Goal: Contribute content: Add original content to the website for others to see

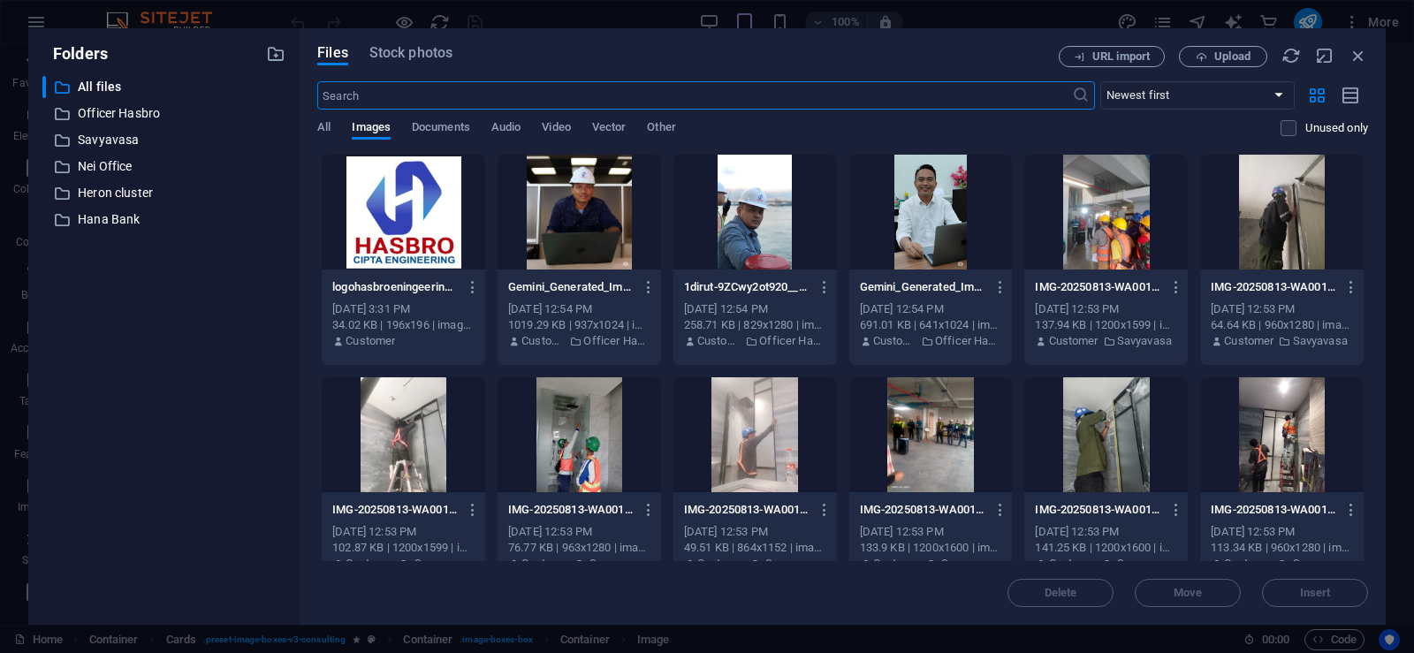
select select "%"
click at [1363, 57] on icon "button" at bounding box center [1357, 55] width 19 height 19
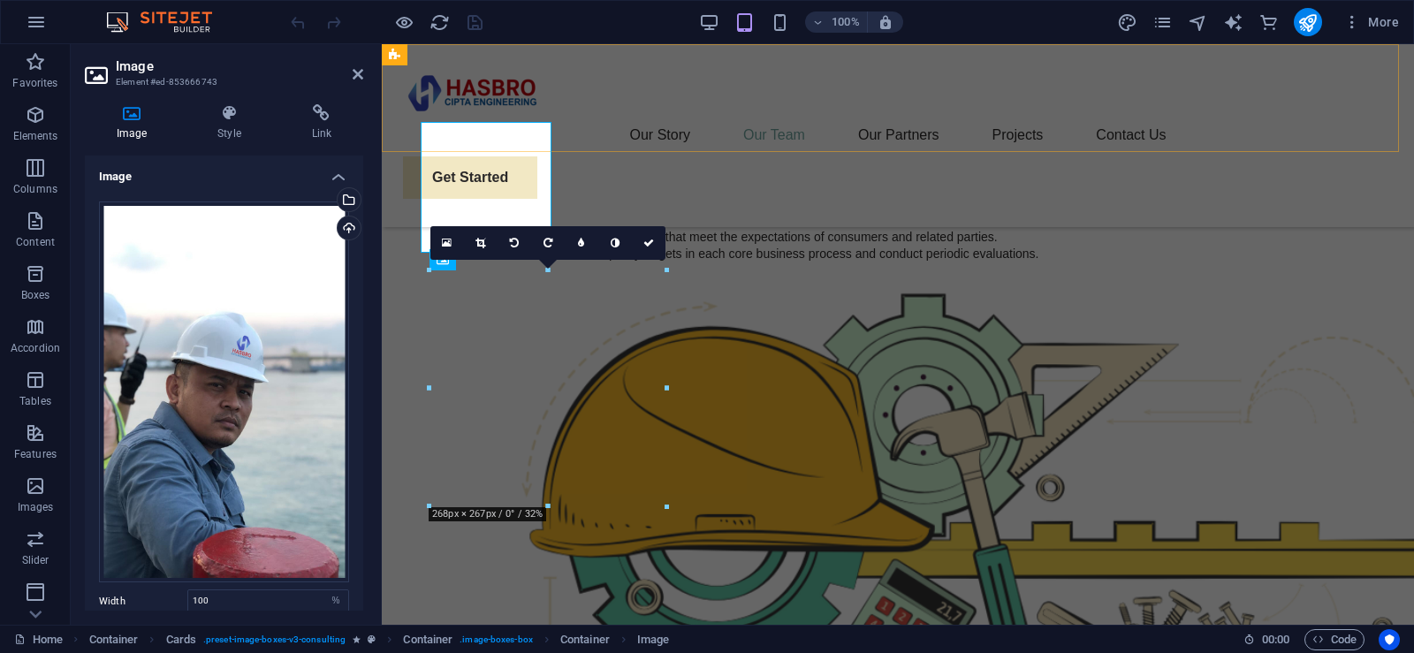
scroll to position [1539, 0]
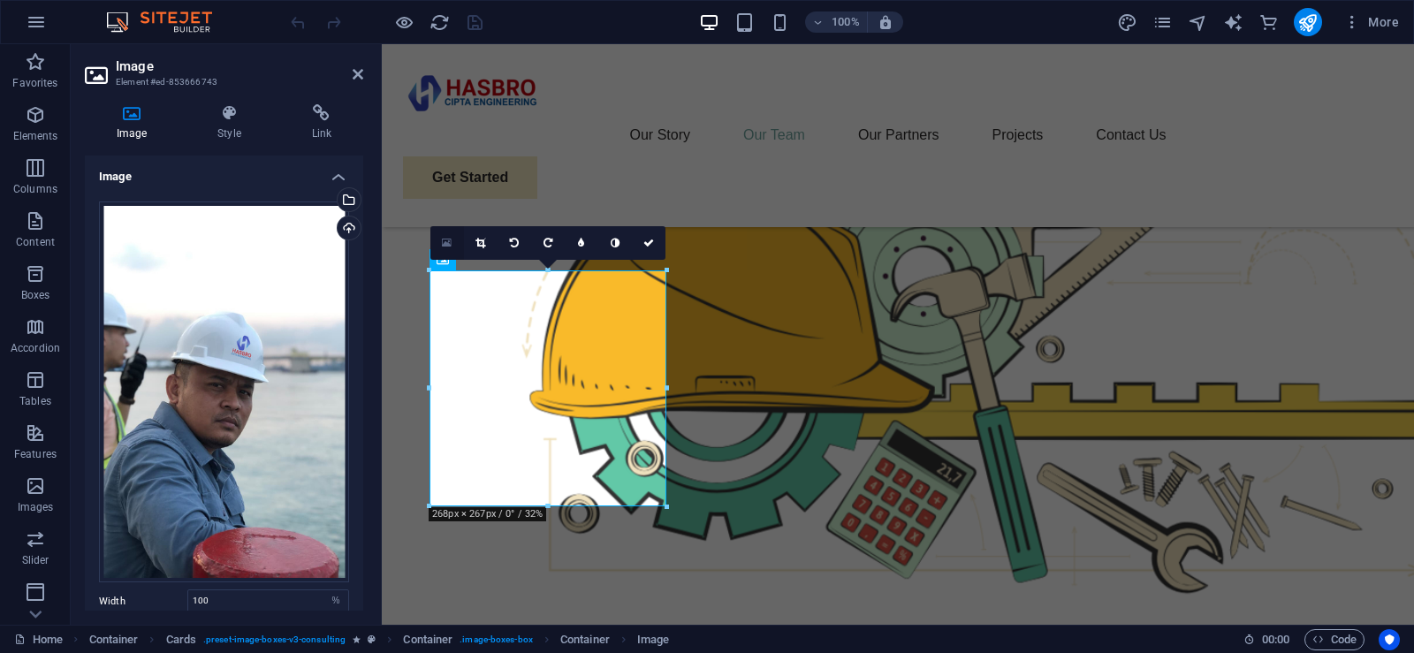
click at [445, 243] on icon at bounding box center [447, 243] width 10 height 12
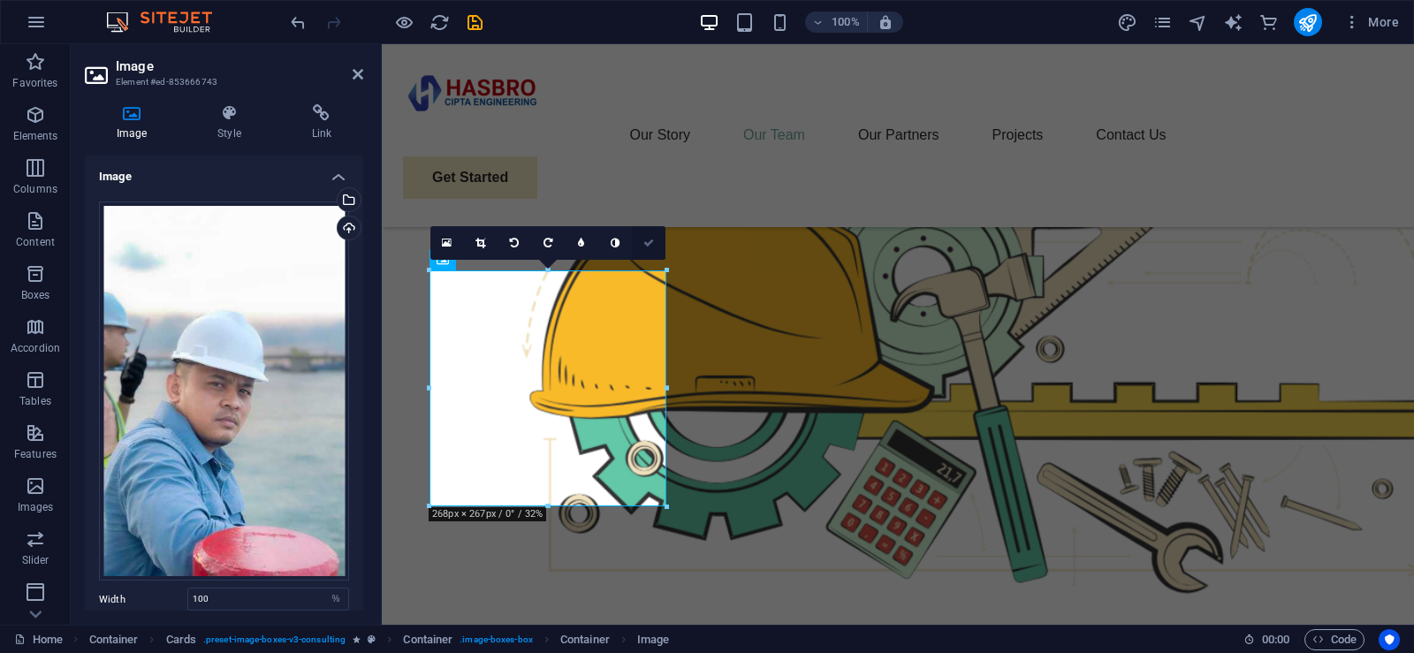
click at [653, 242] on icon at bounding box center [648, 243] width 11 height 11
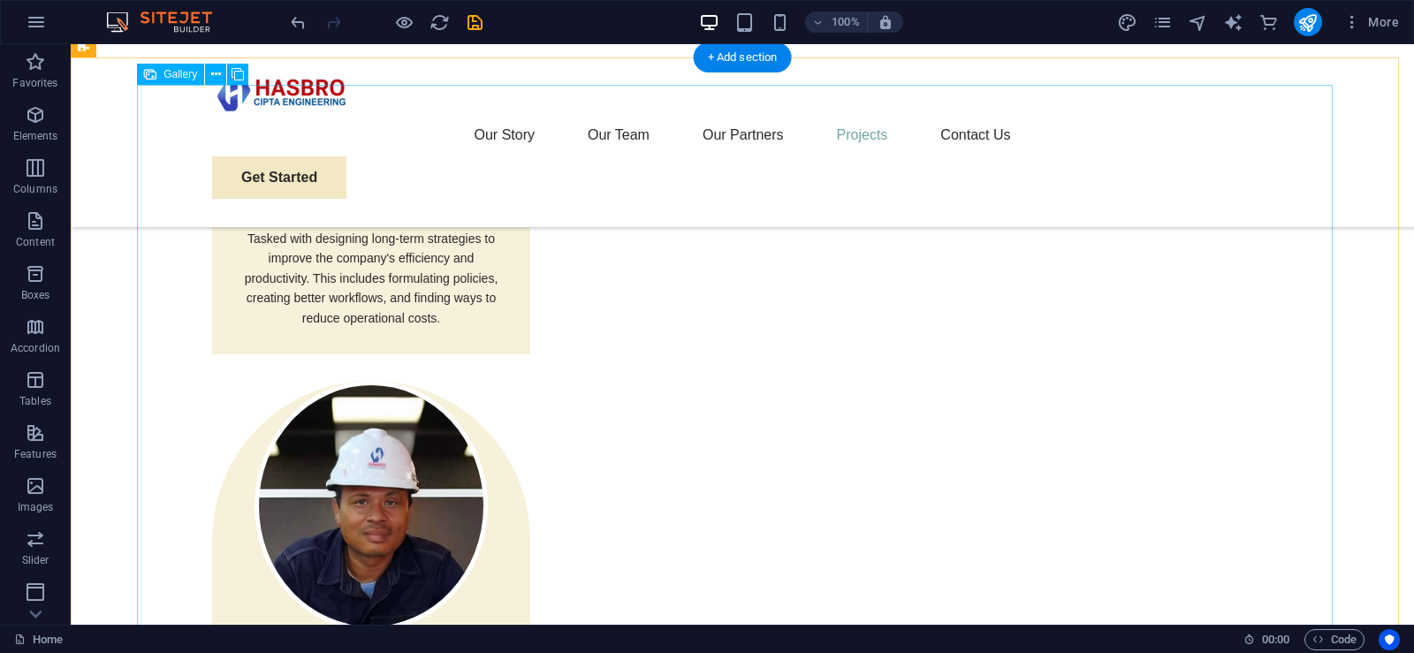
scroll to position [3092, 0]
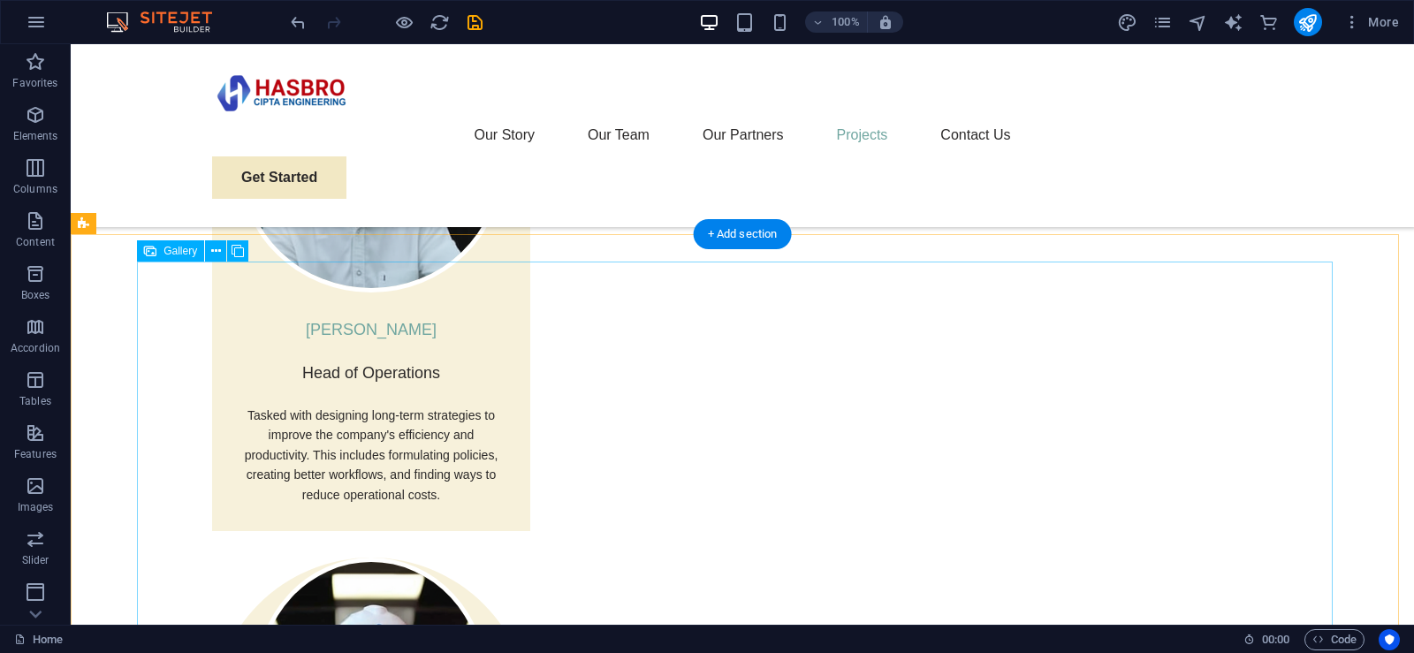
click at [150, 253] on icon at bounding box center [150, 250] width 12 height 21
select select "4"
select select "%"
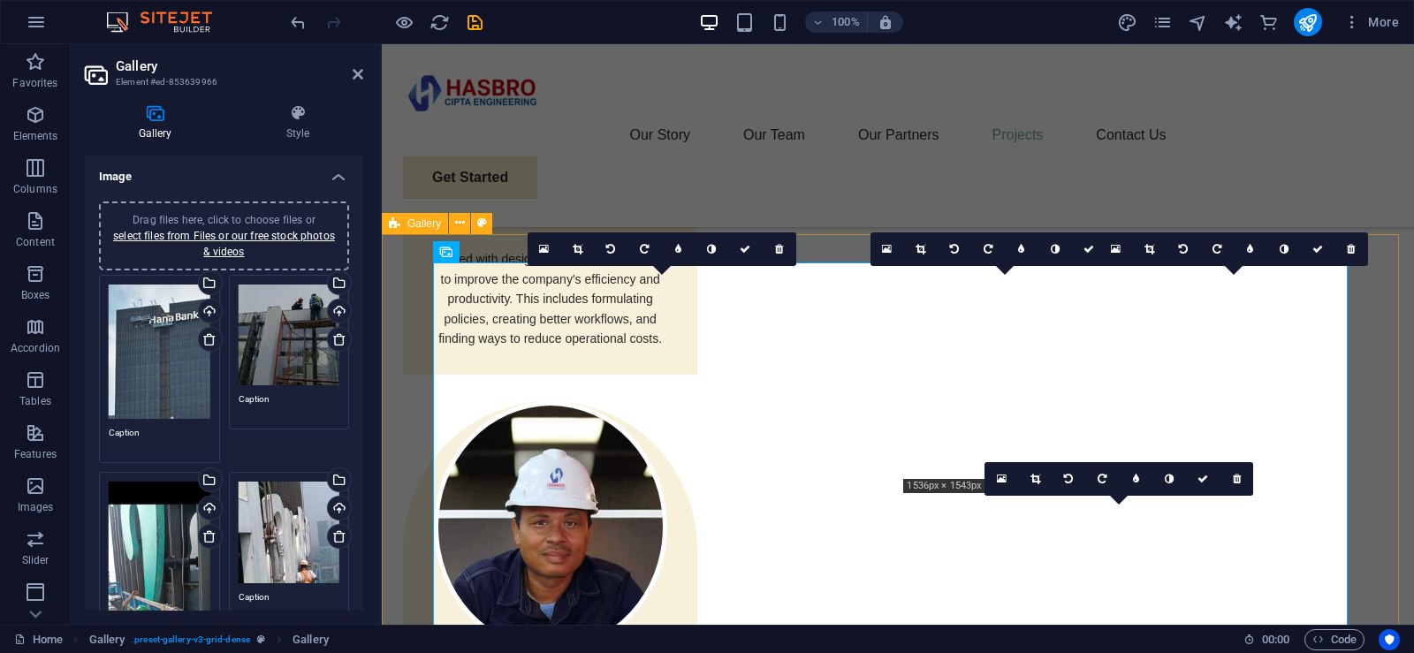
scroll to position [3143, 0]
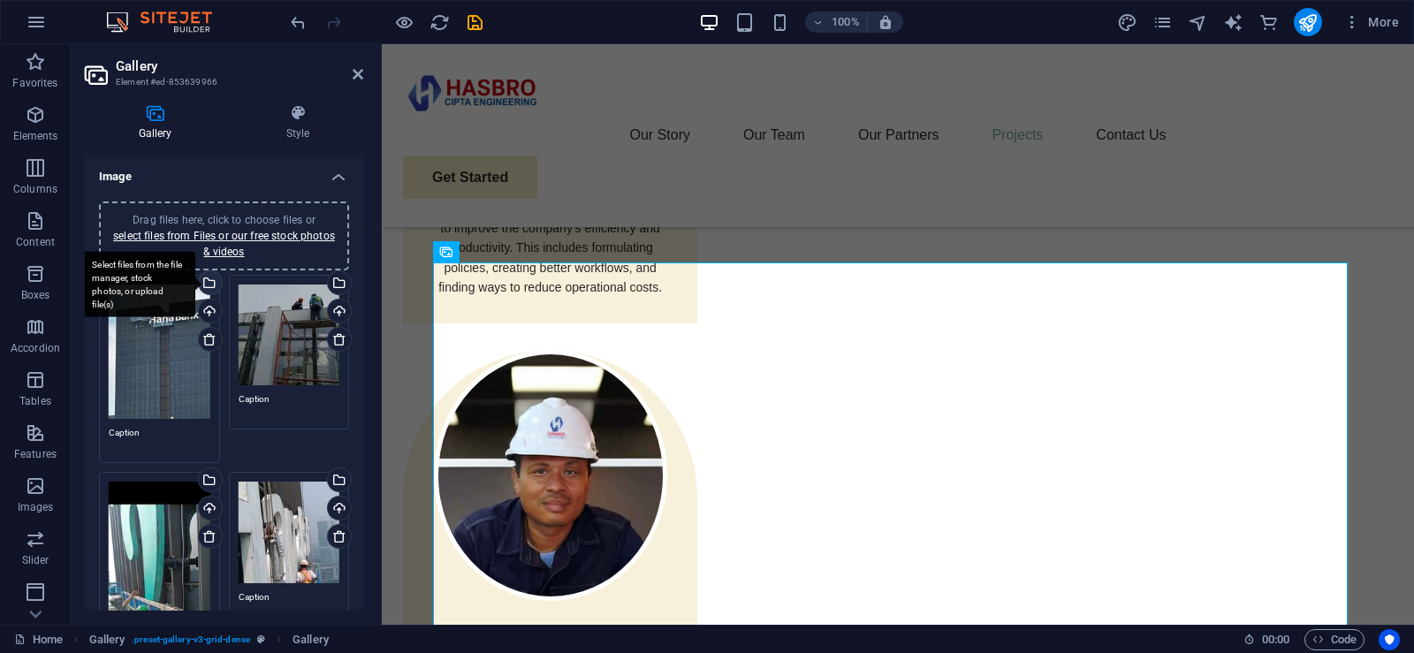
click at [195, 281] on div "Select files from the file manager, stock photos, or upload file(s)" at bounding box center [137, 284] width 115 height 66
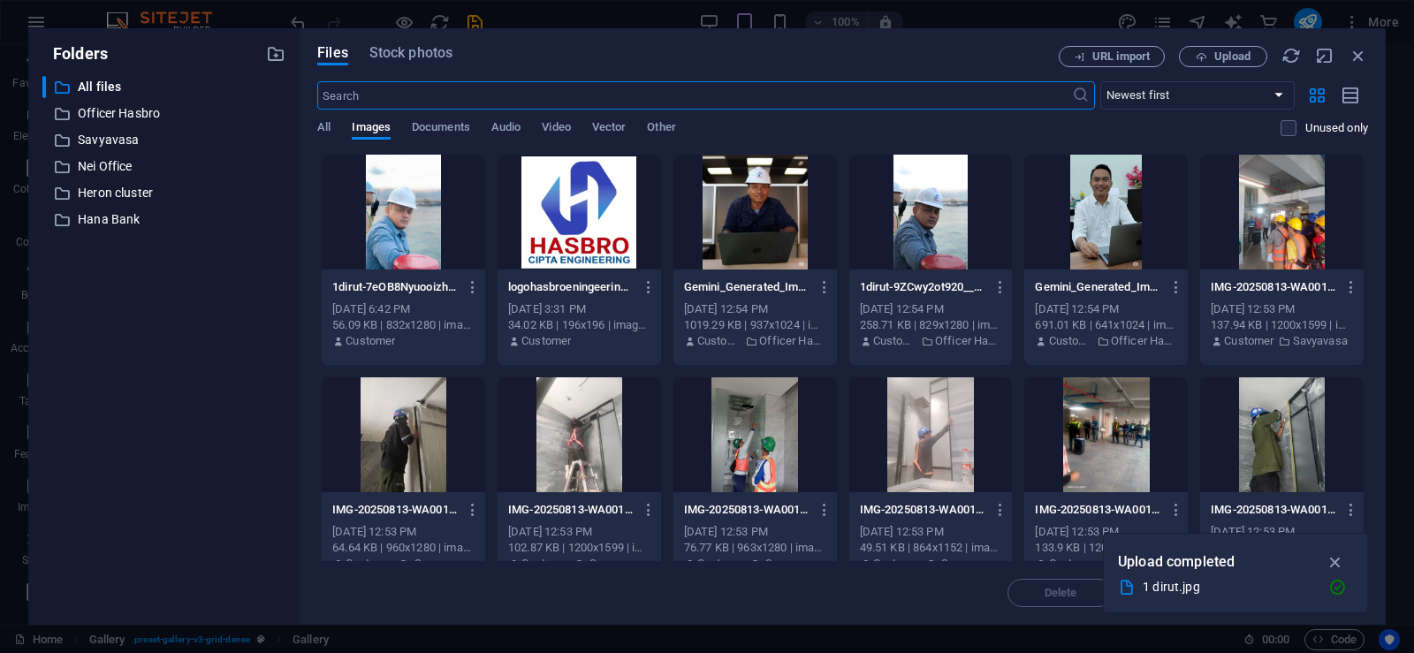
scroll to position [3286, 0]
click at [995, 286] on icon "button" at bounding box center [1000, 287] width 17 height 16
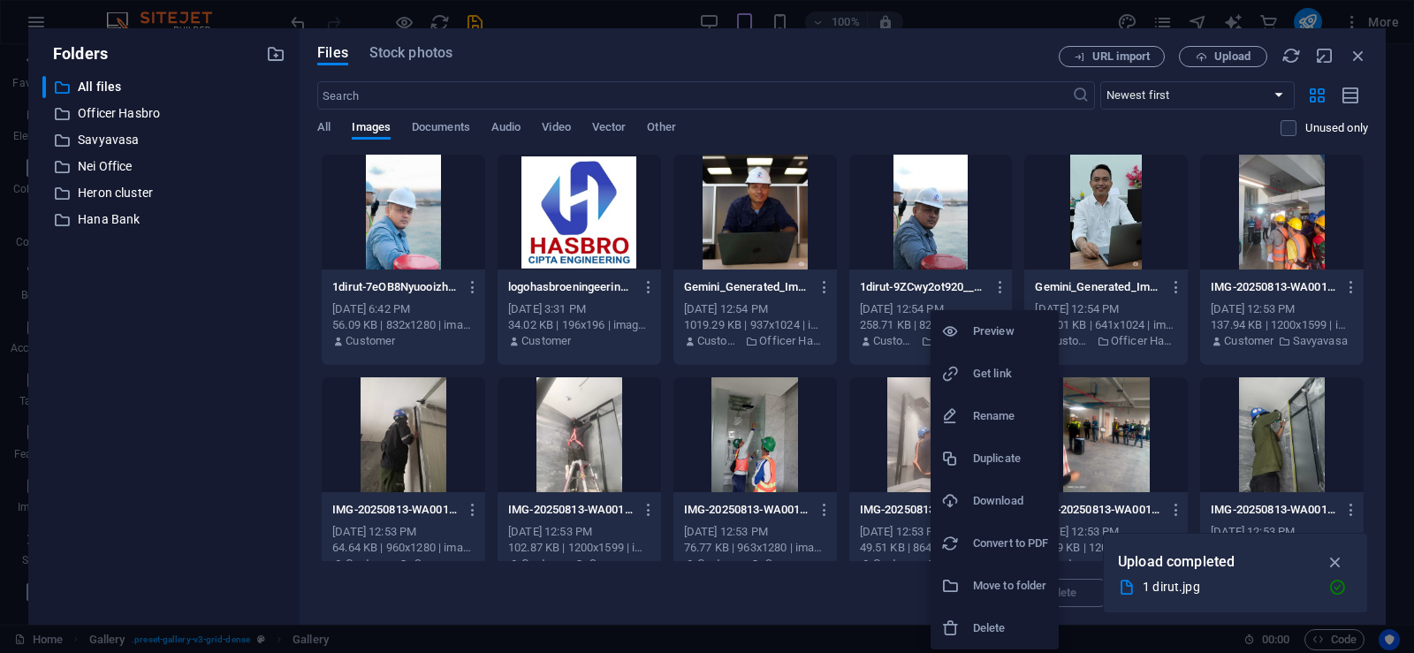
click at [983, 635] on h6 "Delete" at bounding box center [1010, 628] width 75 height 21
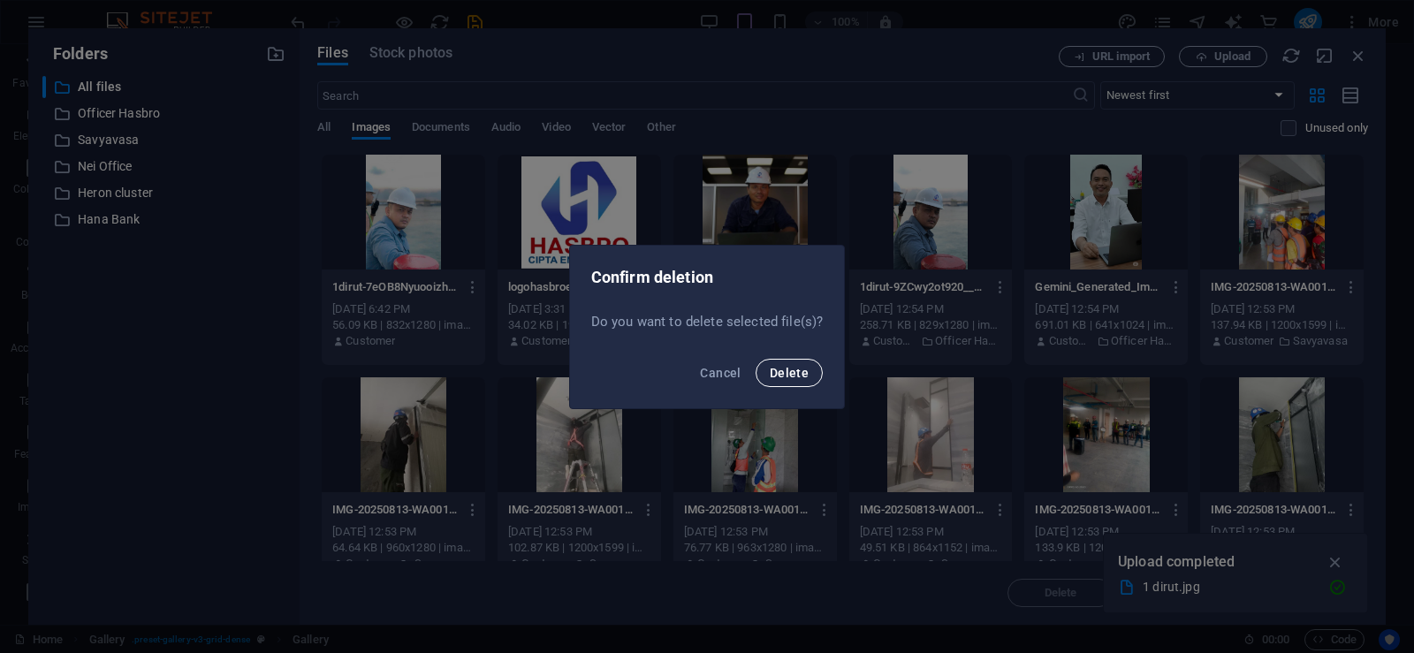
click at [792, 379] on span "Delete" at bounding box center [788, 373] width 39 height 14
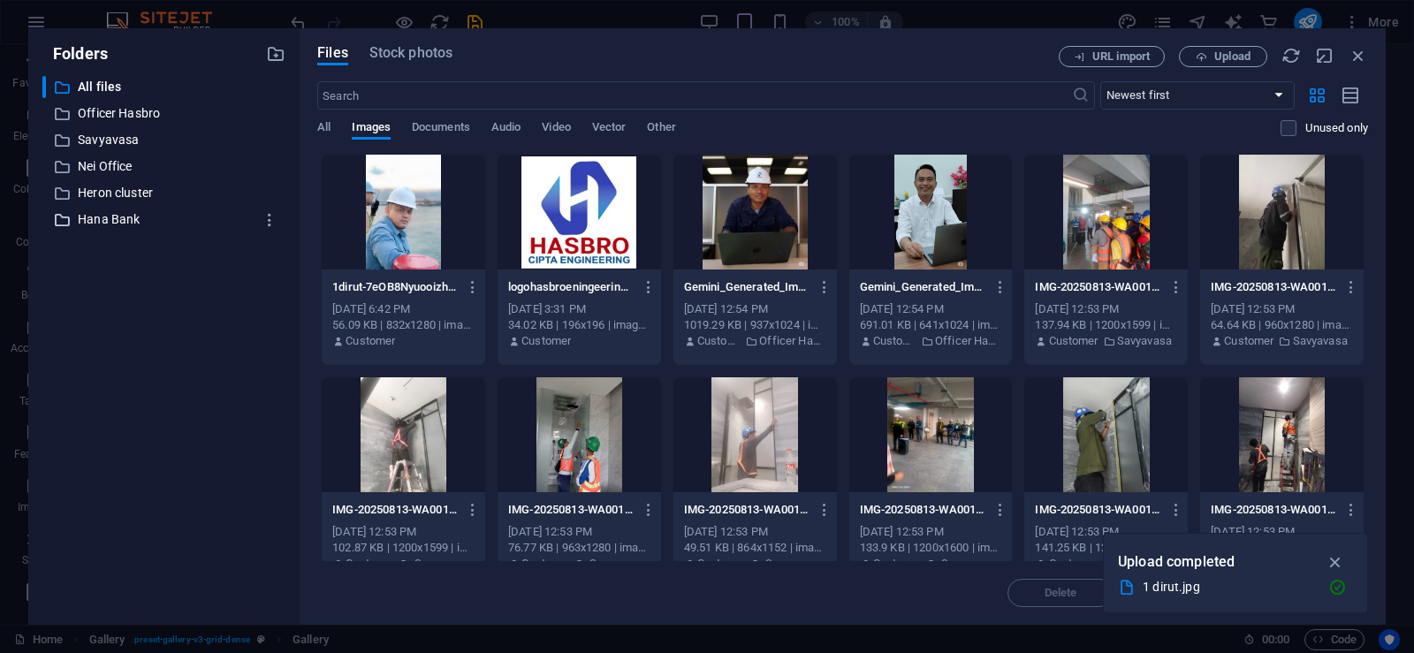
click at [129, 222] on p "Hana Bank" at bounding box center [165, 219] width 175 height 20
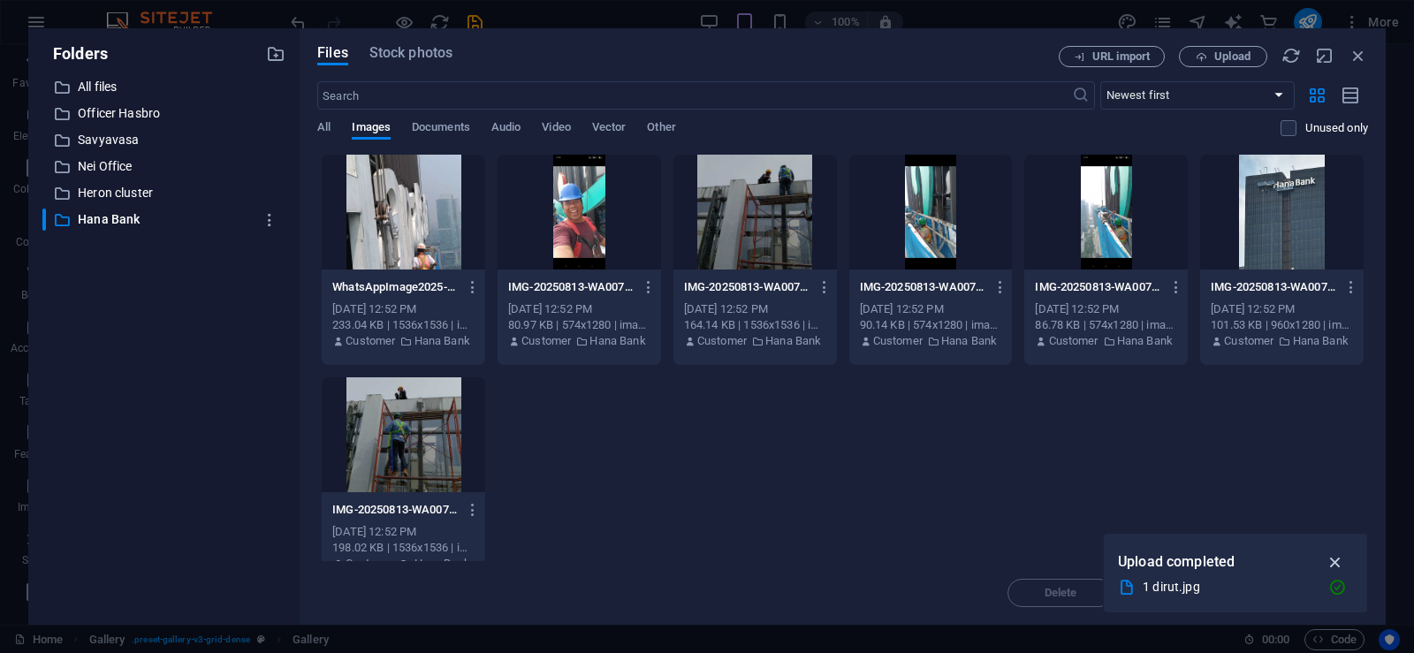
click at [1332, 566] on icon "button" at bounding box center [1335, 561] width 20 height 19
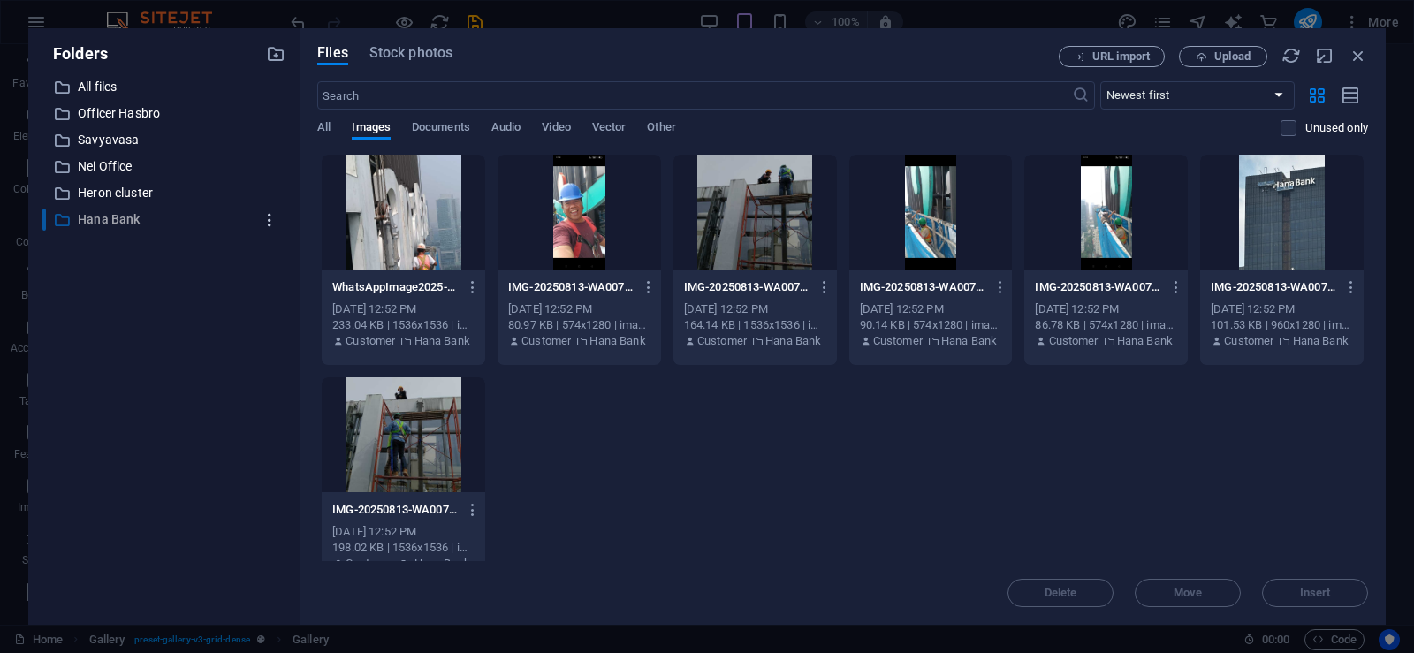
click at [265, 225] on icon "button" at bounding box center [270, 220] width 19 height 18
click at [693, 504] on div at bounding box center [707, 326] width 1414 height 653
click at [1347, 281] on icon "button" at bounding box center [1351, 287] width 17 height 16
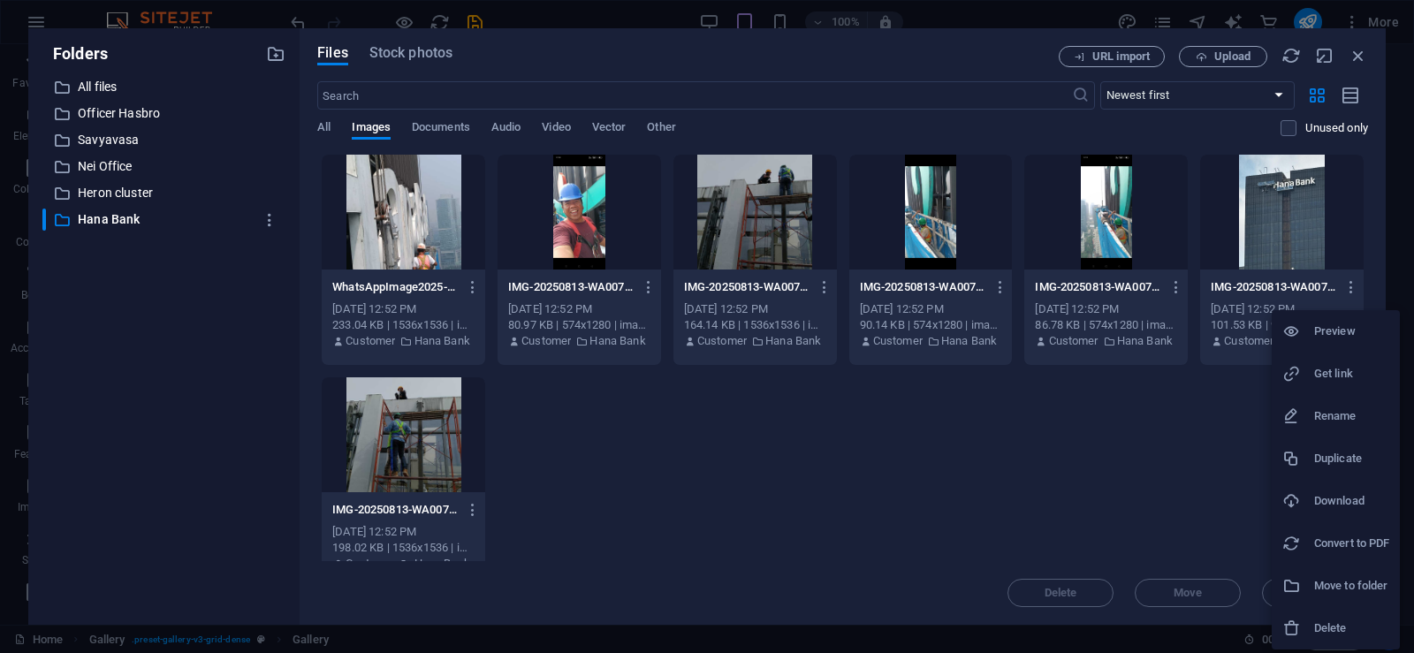
click at [1323, 633] on h6 "Delete" at bounding box center [1351, 628] width 75 height 21
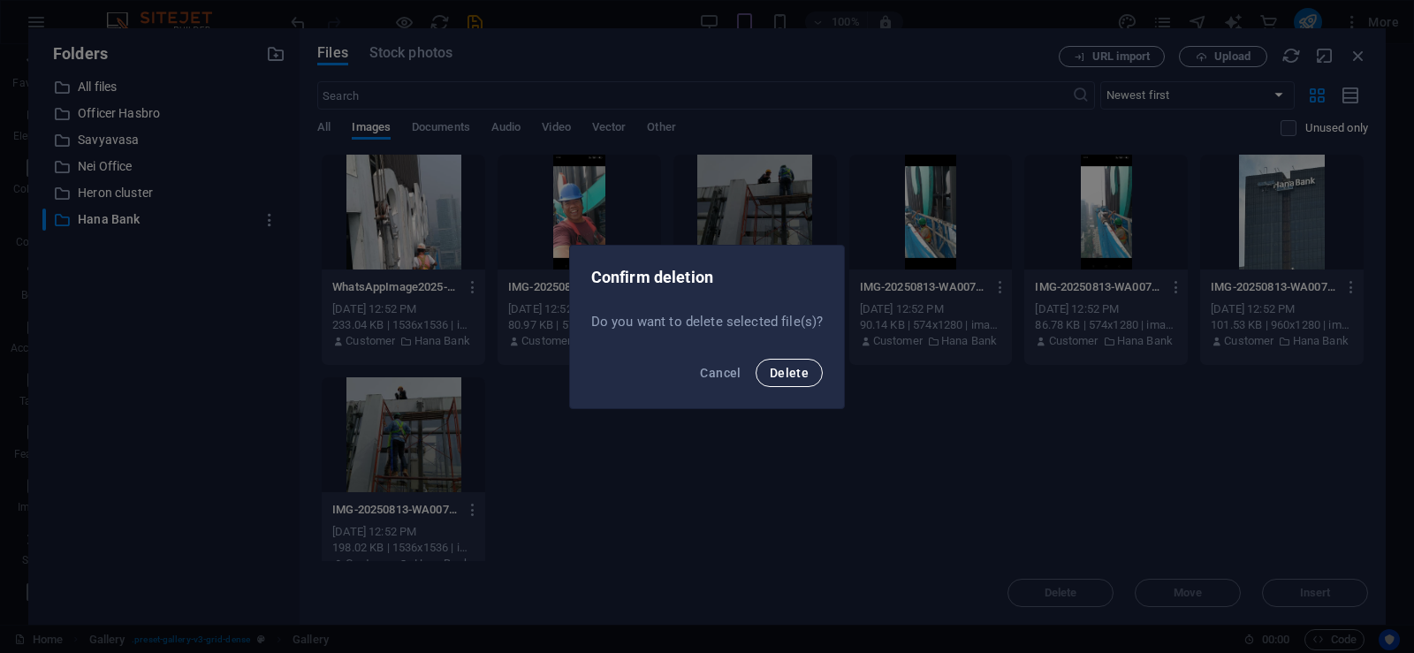
click at [792, 374] on span "Delete" at bounding box center [788, 373] width 39 height 14
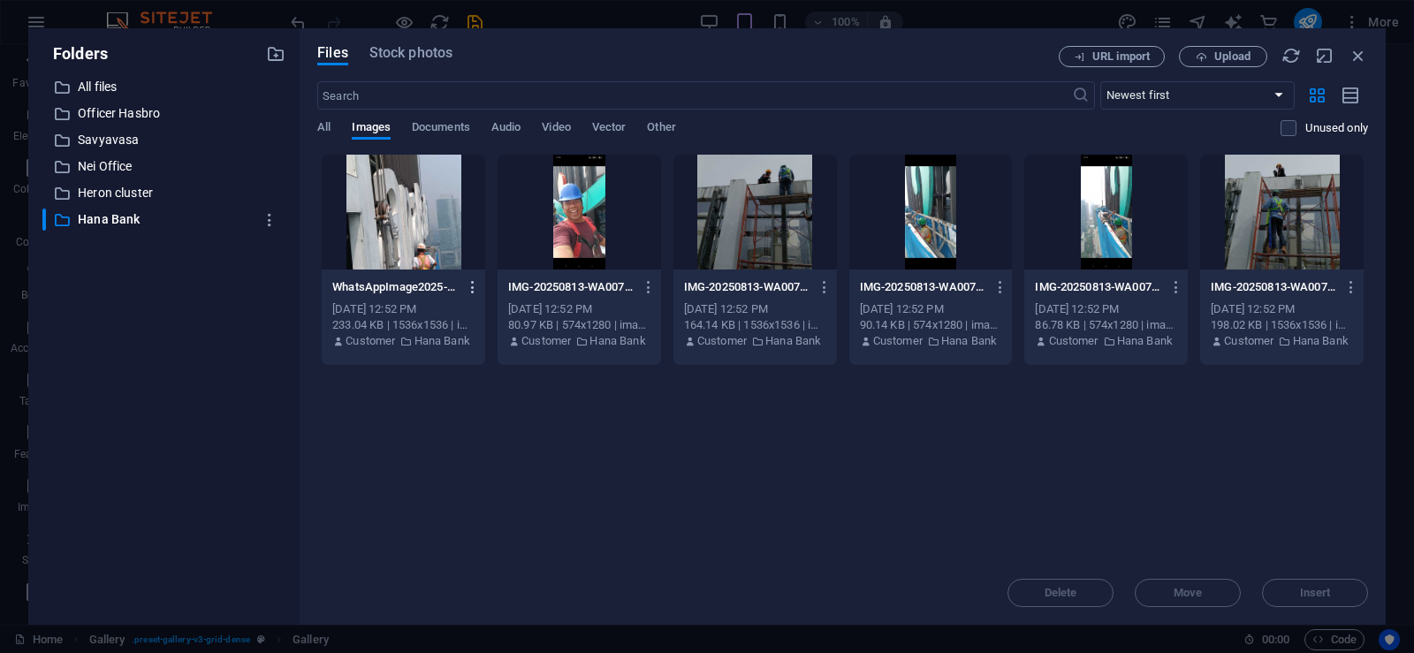
click at [475, 288] on icon "button" at bounding box center [473, 287] width 17 height 16
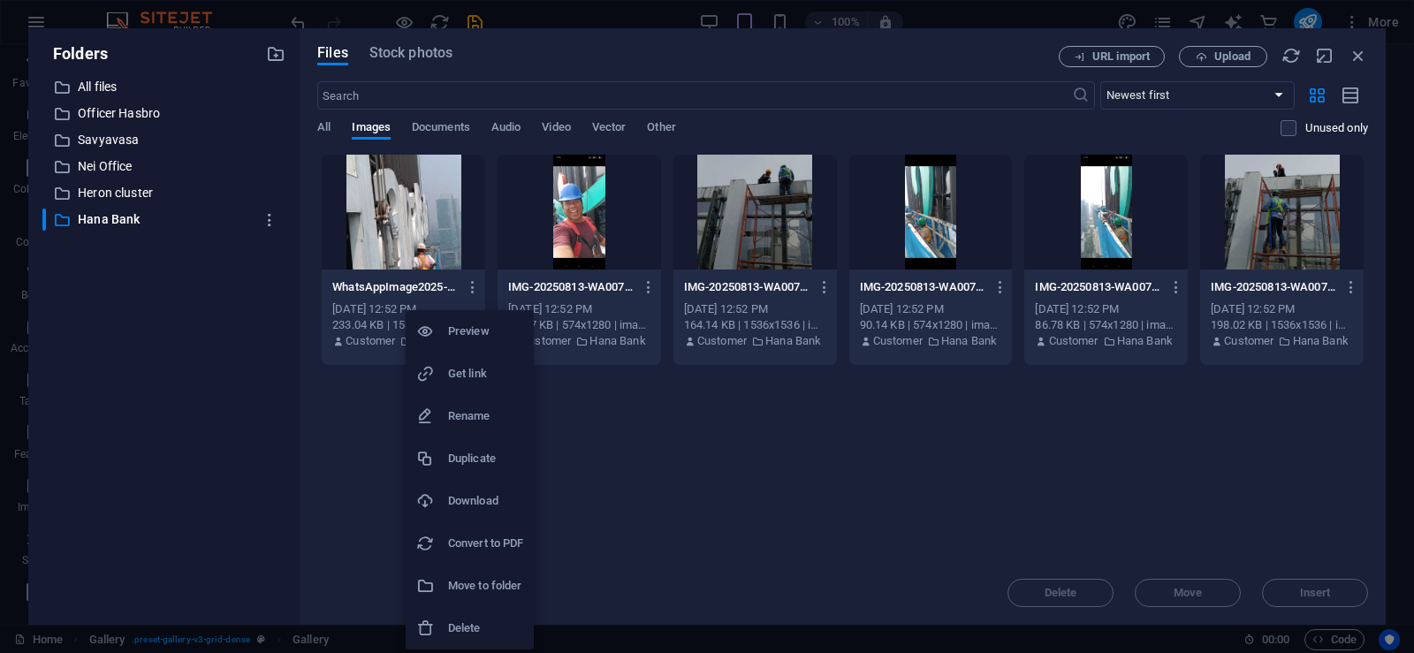
click at [471, 626] on h6 "Delete" at bounding box center [485, 628] width 75 height 21
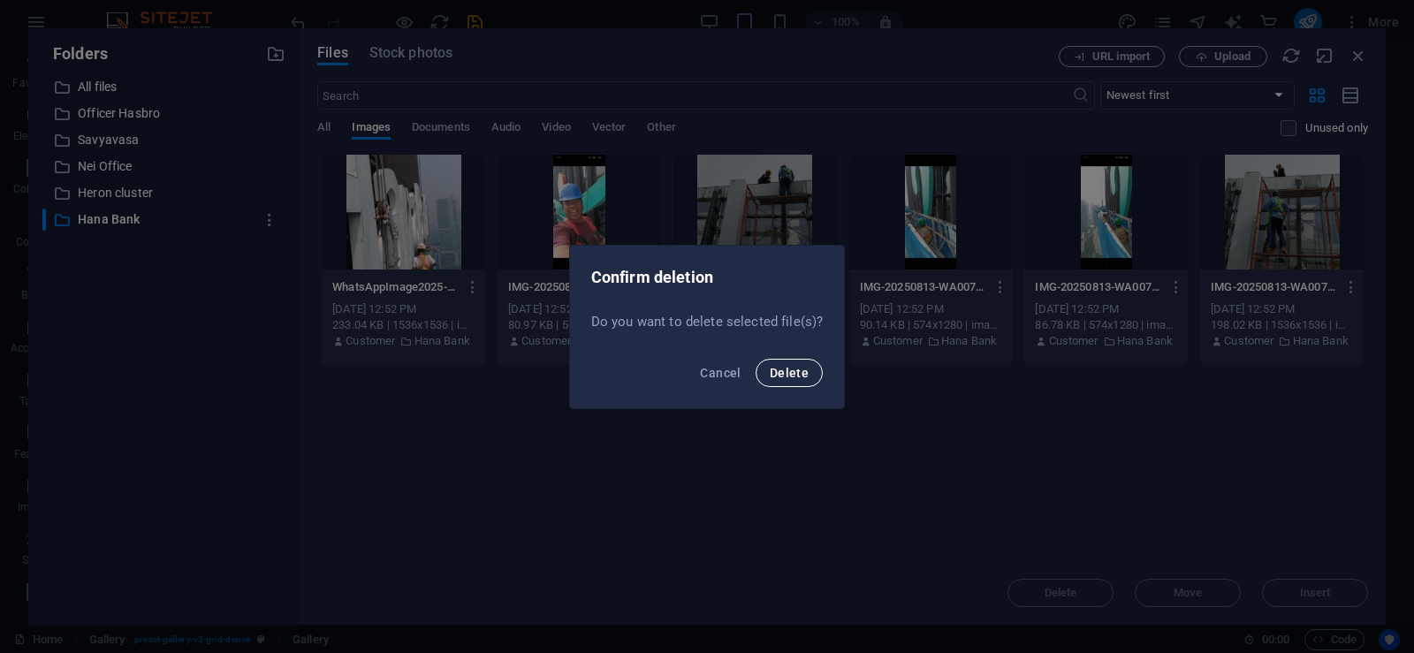
click at [792, 373] on span "Delete" at bounding box center [788, 373] width 39 height 14
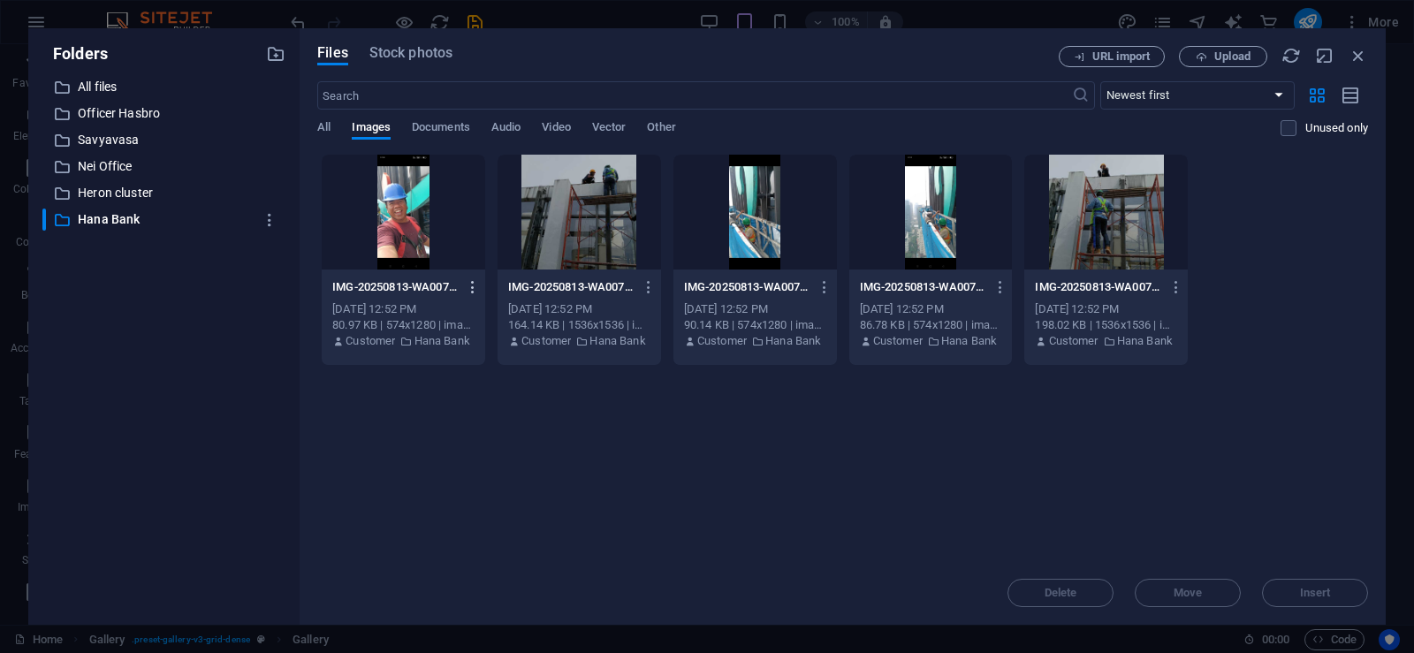
click at [470, 284] on icon "button" at bounding box center [473, 287] width 17 height 16
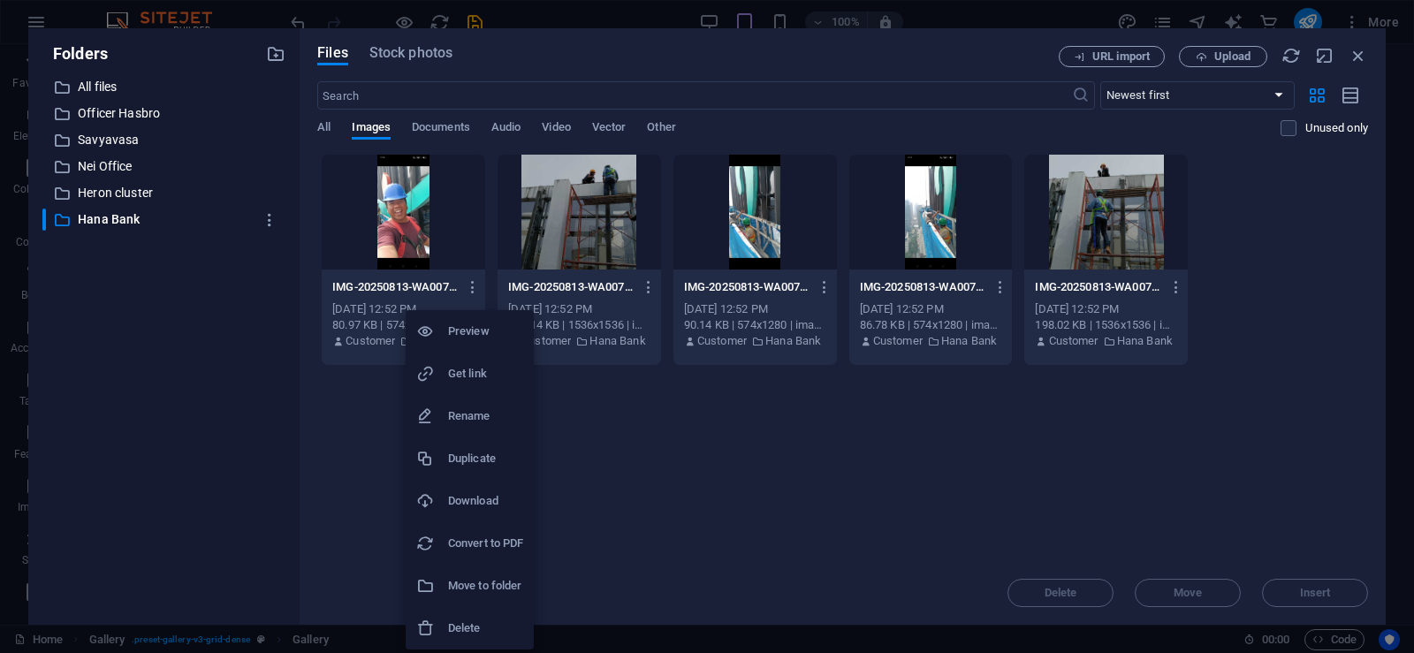
click at [473, 628] on h6 "Delete" at bounding box center [485, 628] width 75 height 21
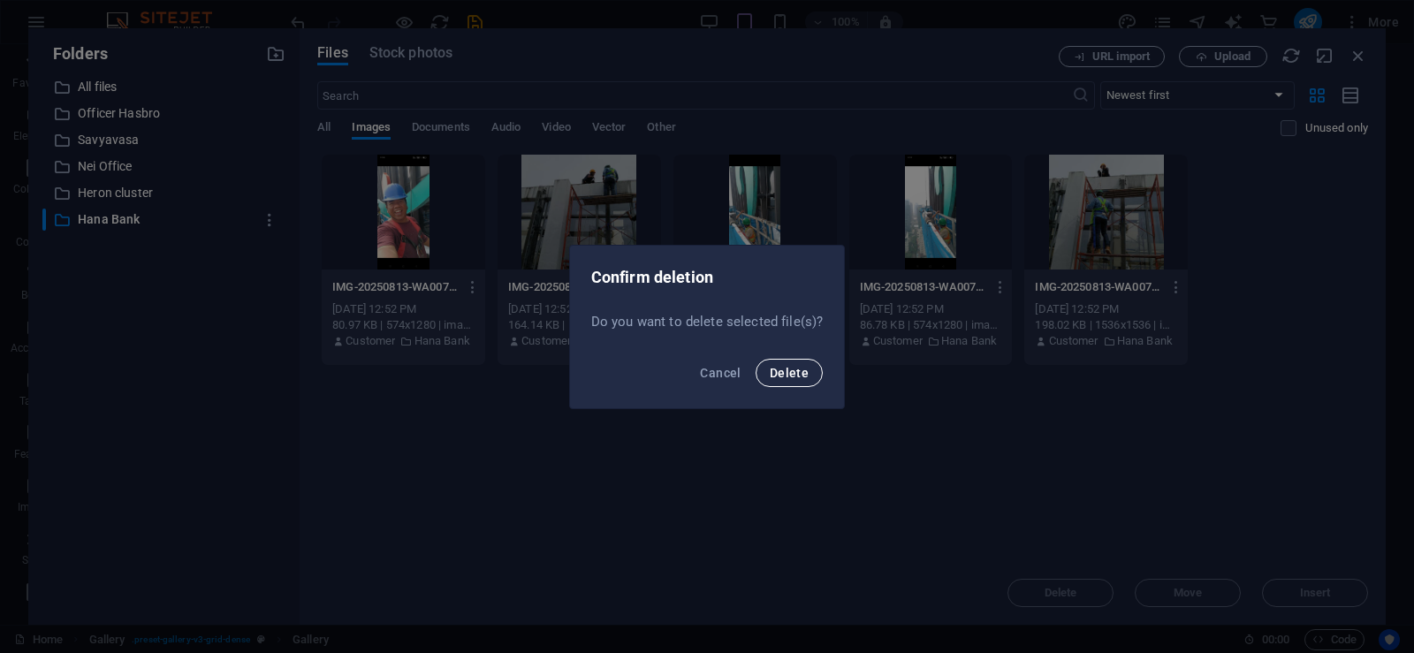
click at [797, 375] on span "Delete" at bounding box center [788, 373] width 39 height 14
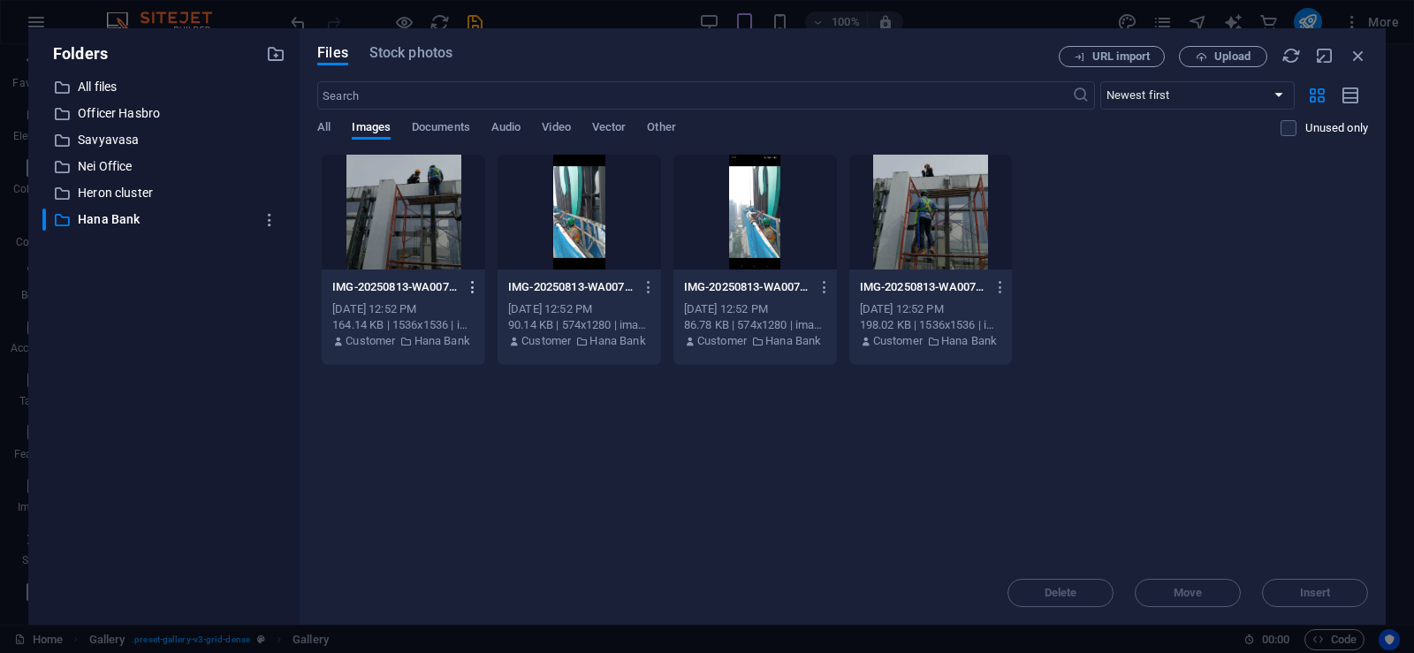
click at [473, 285] on icon "button" at bounding box center [473, 287] width 17 height 16
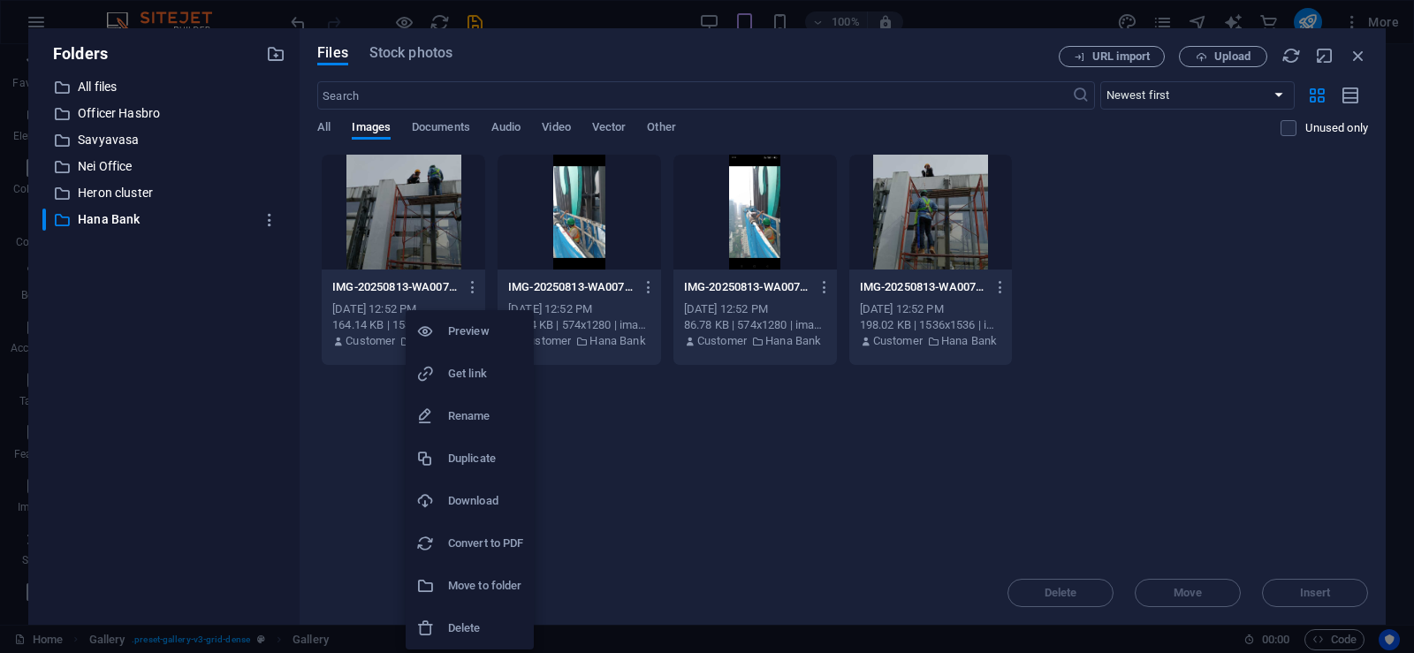
click at [506, 634] on h6 "Delete" at bounding box center [485, 628] width 75 height 21
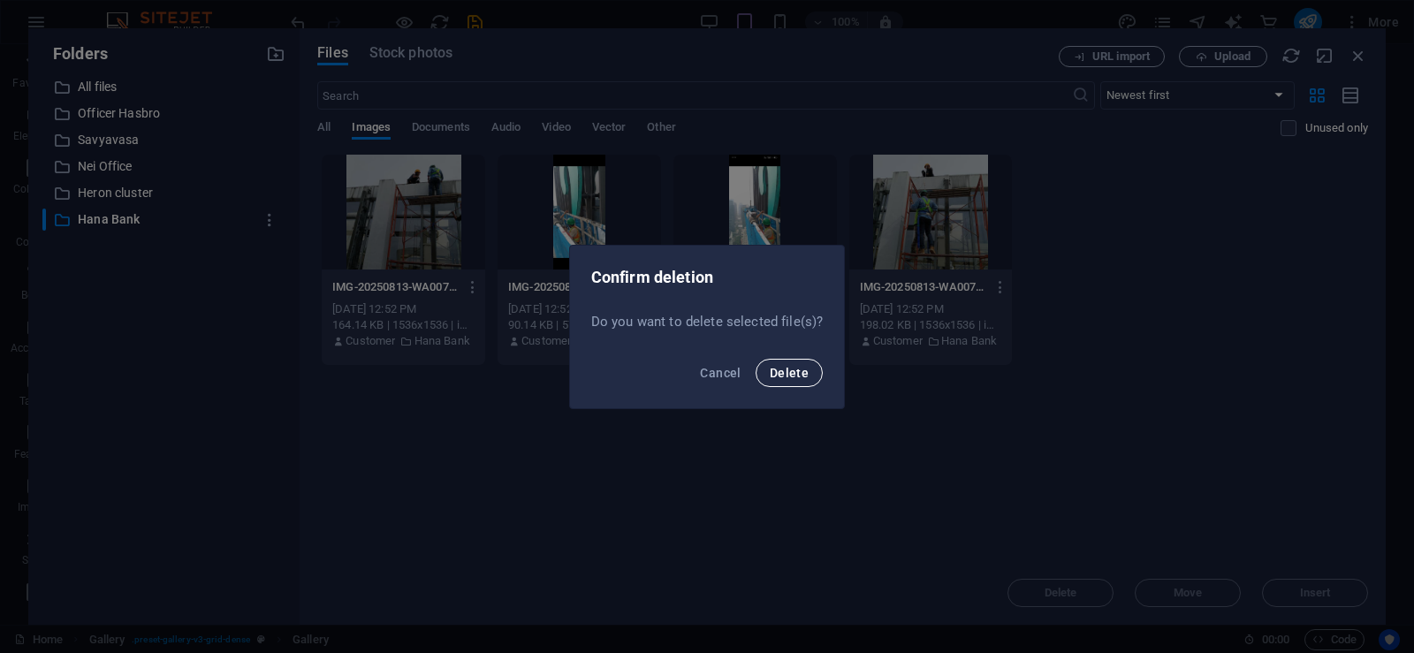
click at [793, 372] on span "Delete" at bounding box center [788, 373] width 39 height 14
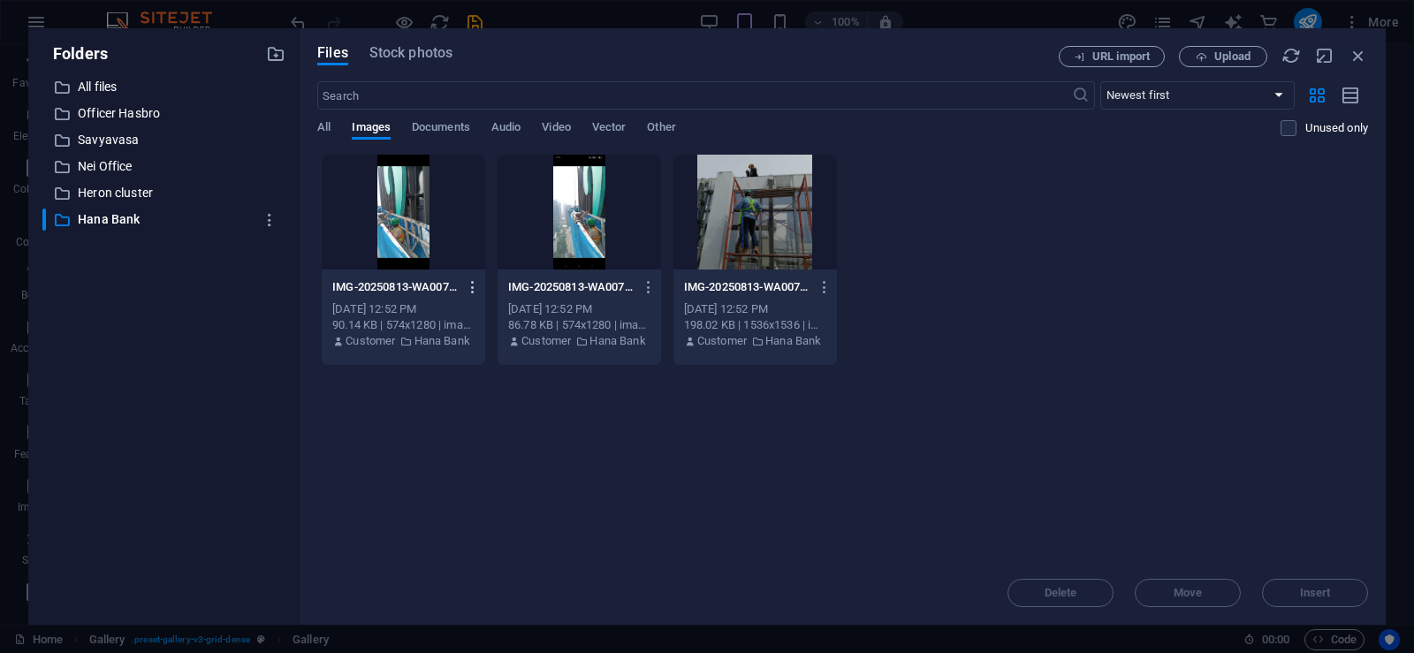
click at [474, 287] on icon "button" at bounding box center [473, 287] width 17 height 16
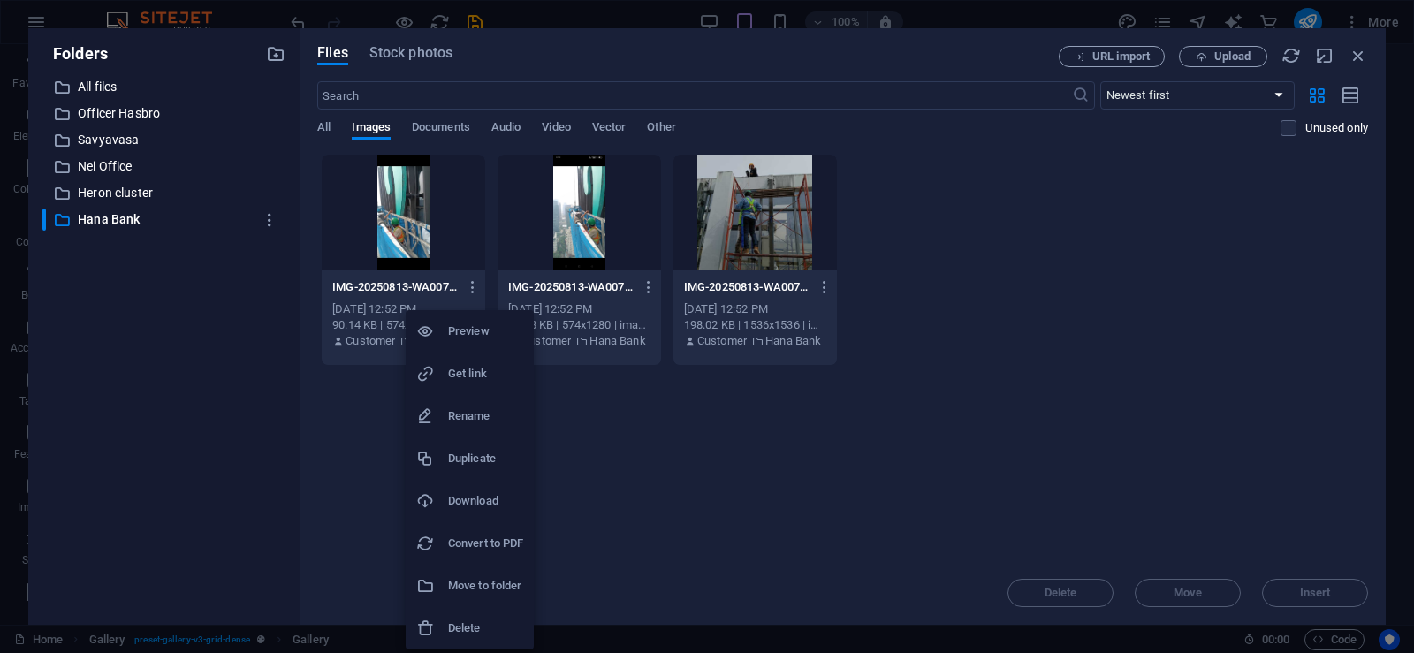
click at [457, 625] on h6 "Delete" at bounding box center [485, 628] width 75 height 21
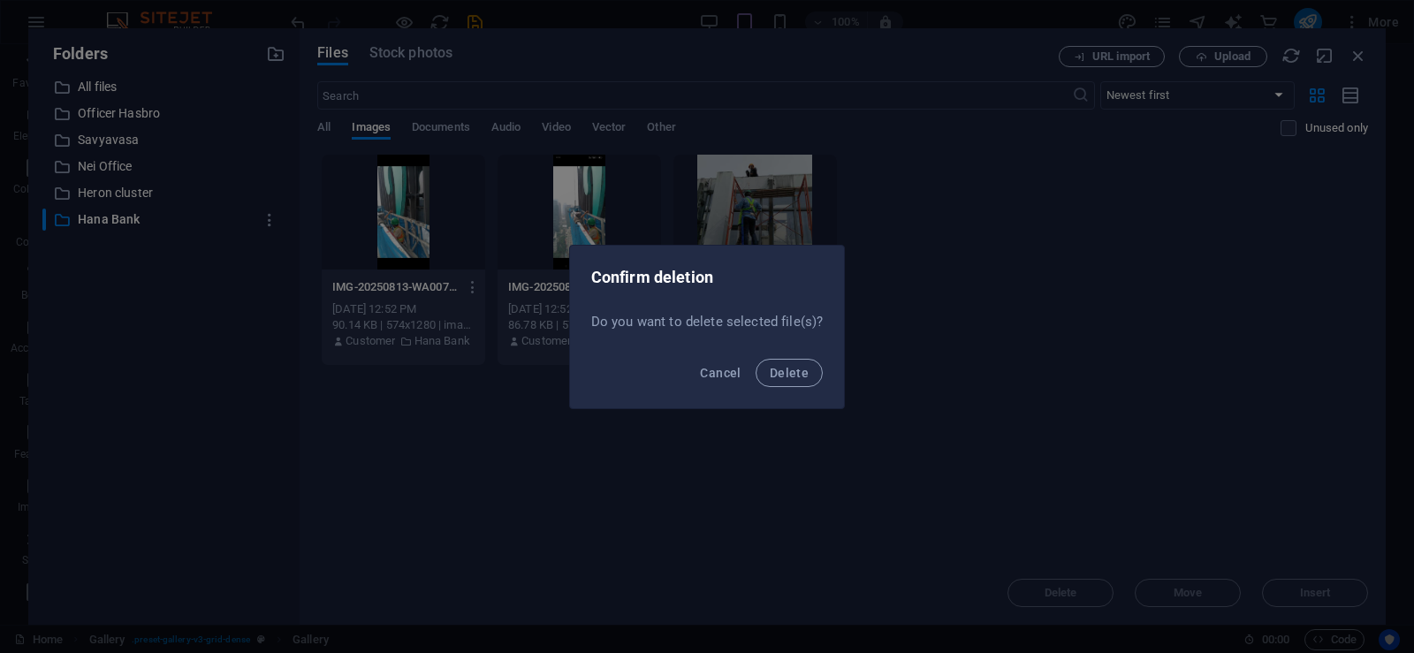
click at [786, 387] on div "Cancel Delete" at bounding box center [707, 378] width 275 height 60
click at [775, 370] on span "Delete" at bounding box center [788, 373] width 39 height 14
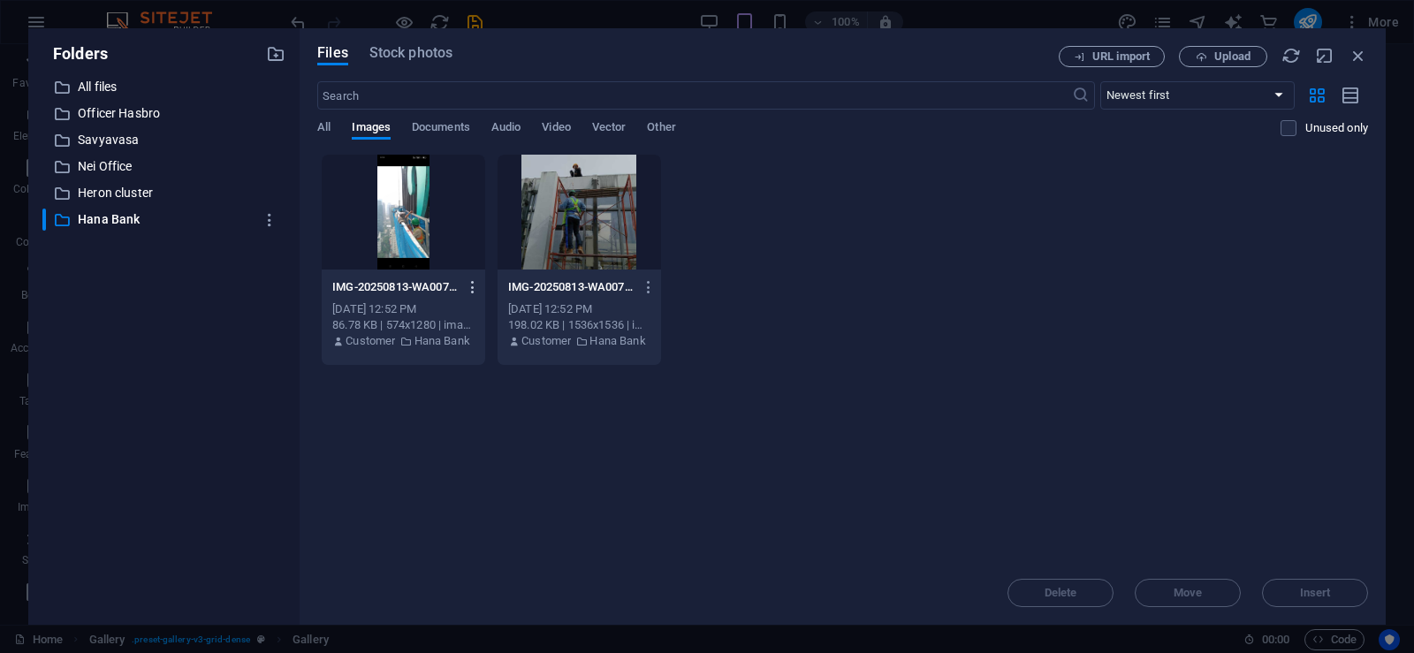
click at [470, 281] on icon "button" at bounding box center [473, 287] width 17 height 16
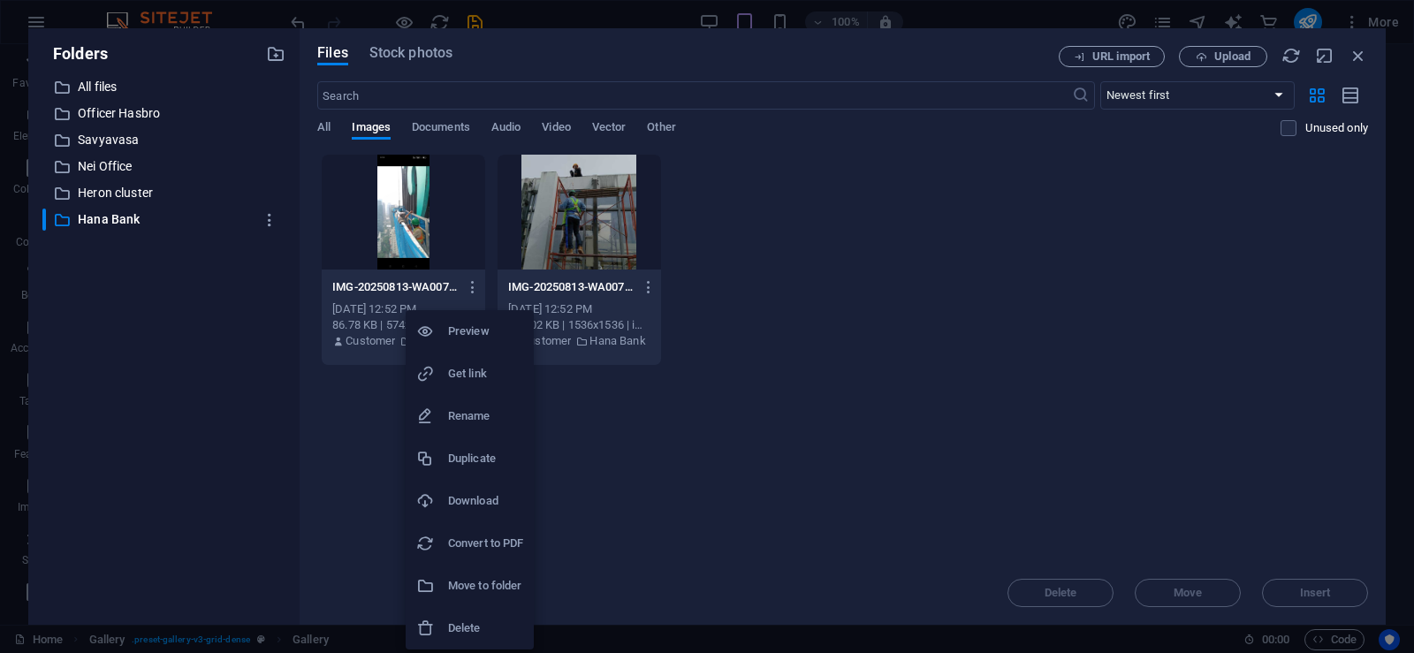
click at [485, 627] on h6 "Delete" at bounding box center [485, 628] width 75 height 21
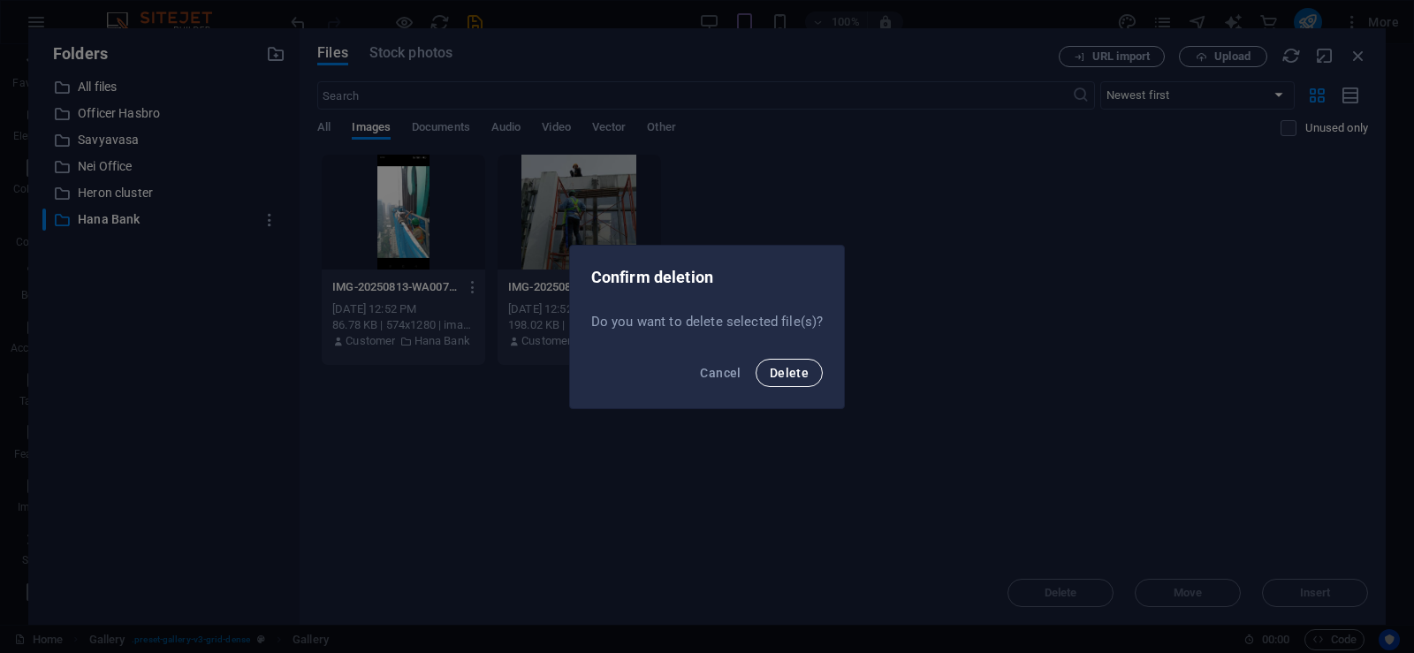
click at [791, 380] on button "Delete" at bounding box center [788, 373] width 67 height 28
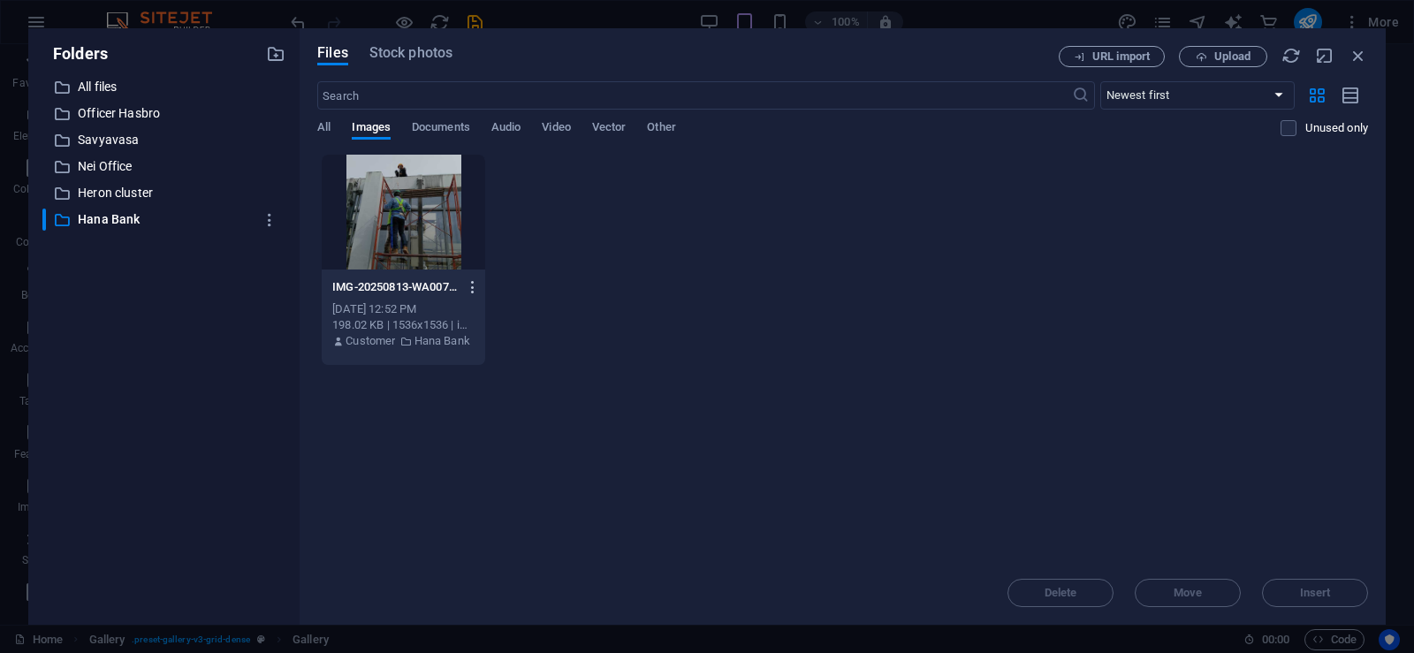
click at [474, 287] on icon "button" at bounding box center [473, 287] width 17 height 16
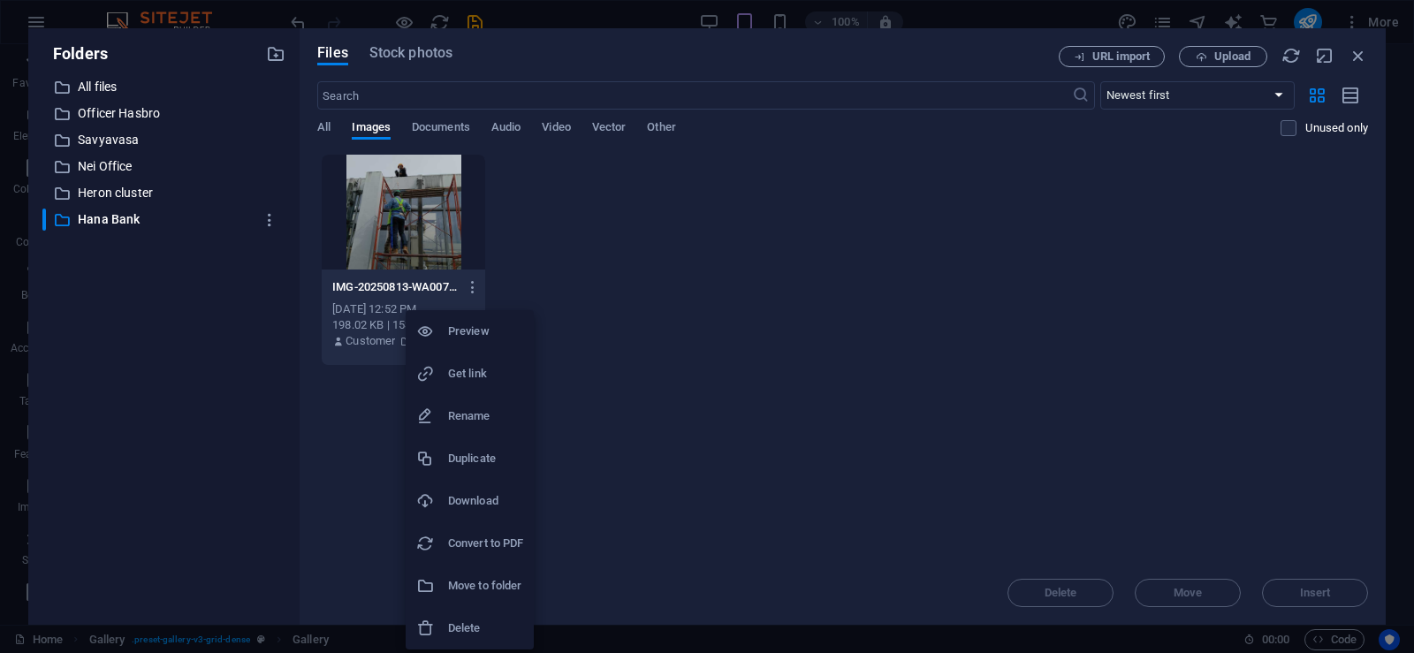
click at [463, 623] on h6 "Delete" at bounding box center [485, 628] width 75 height 21
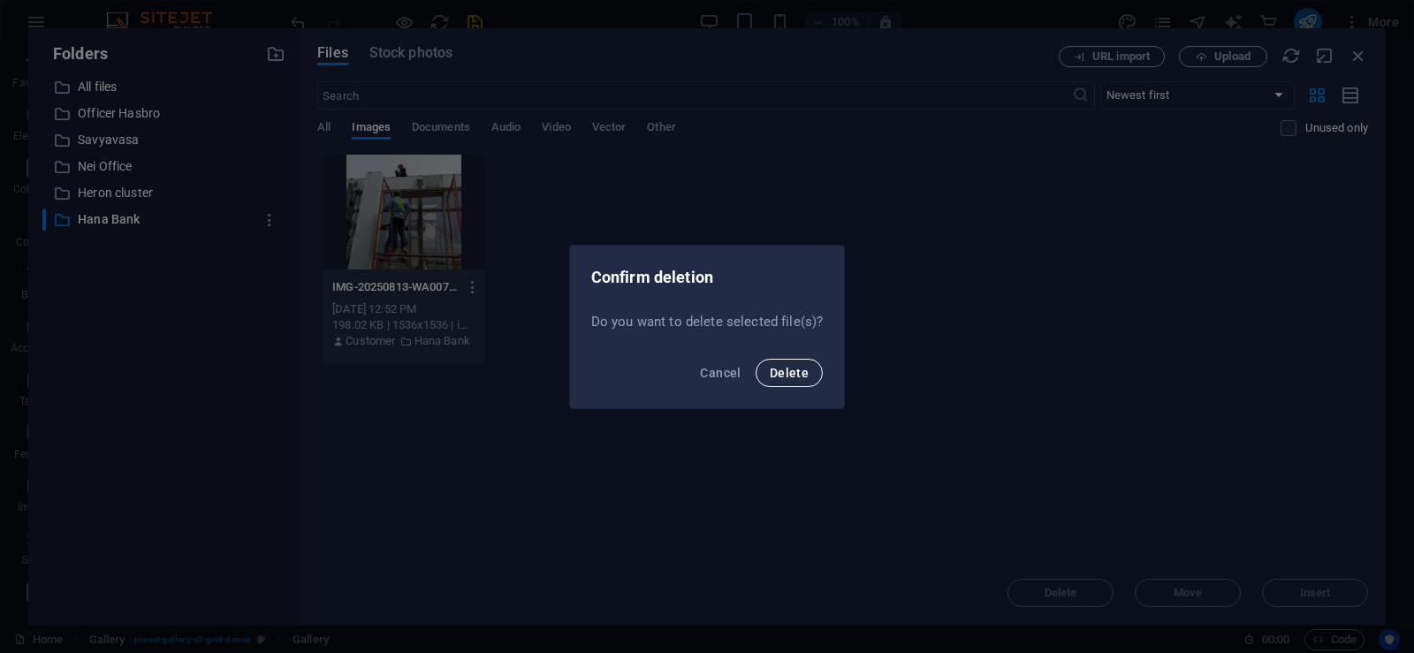
click at [796, 386] on button "Delete" at bounding box center [788, 373] width 67 height 28
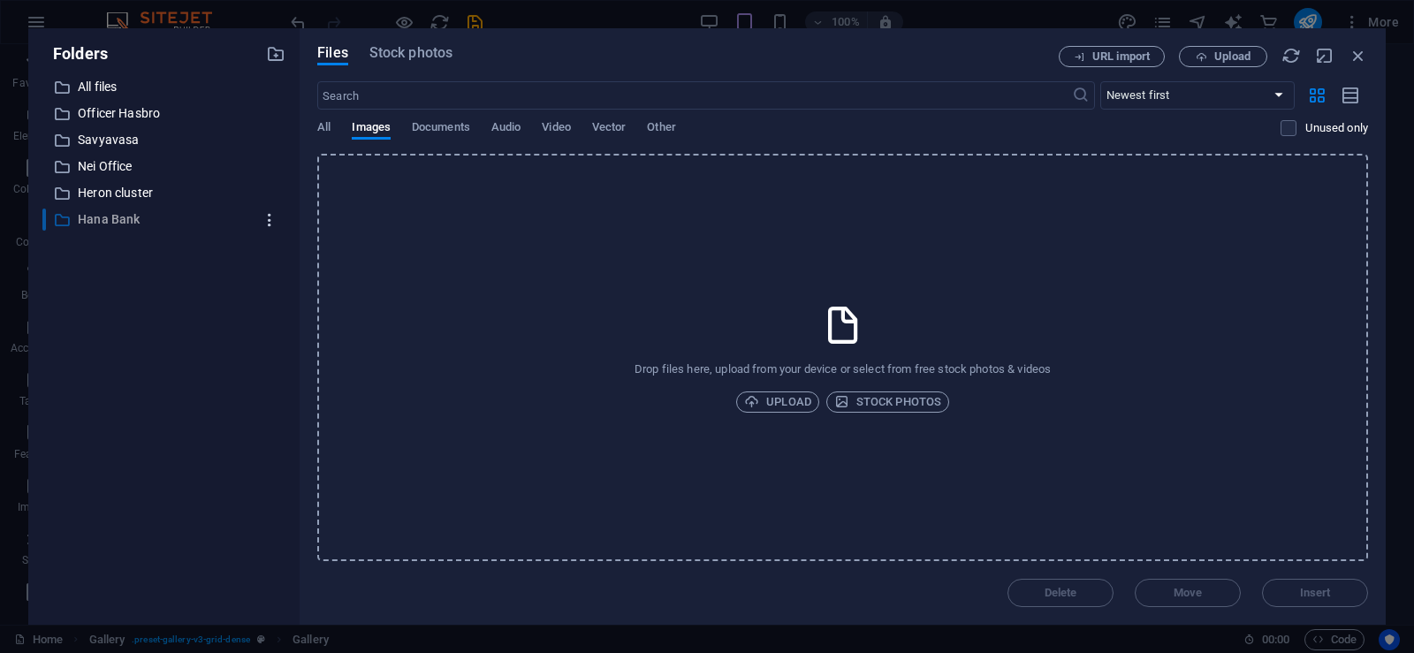
click at [269, 223] on icon "button" at bounding box center [270, 220] width 19 height 18
click at [274, 352] on h6 "Delete" at bounding box center [285, 350] width 50 height 21
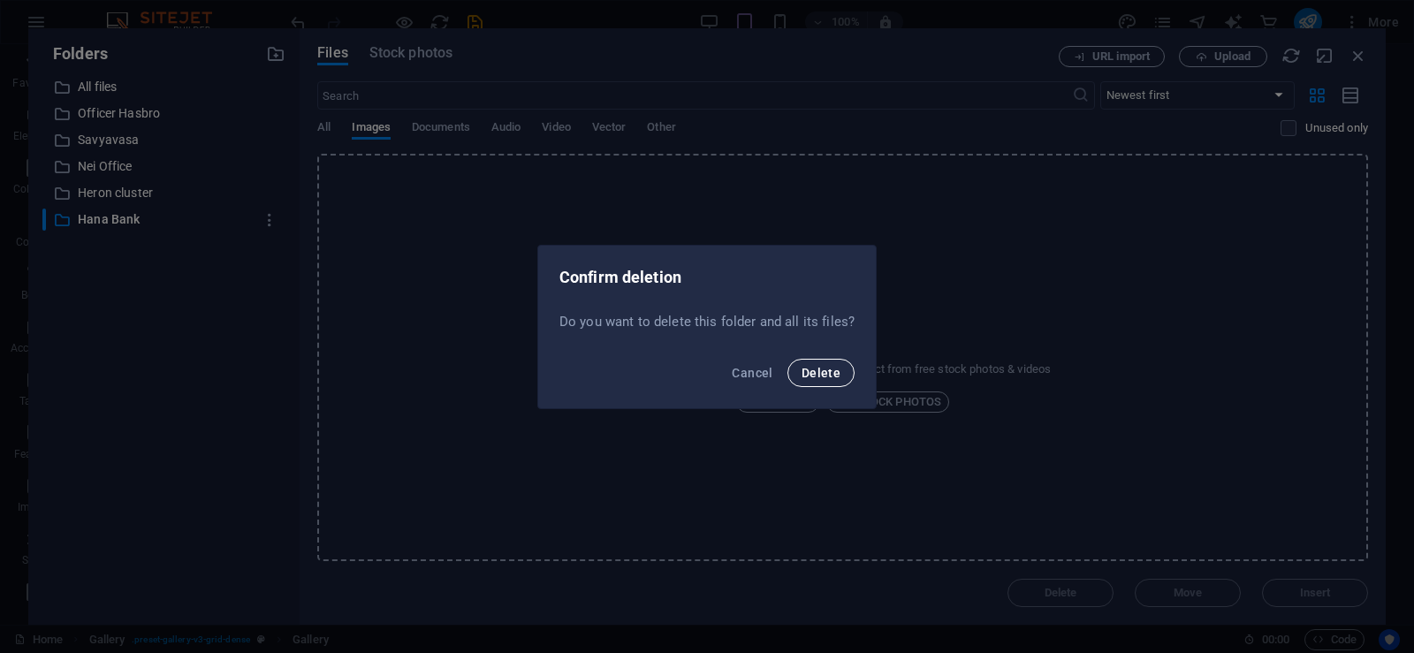
click at [827, 375] on span "Delete" at bounding box center [820, 373] width 39 height 14
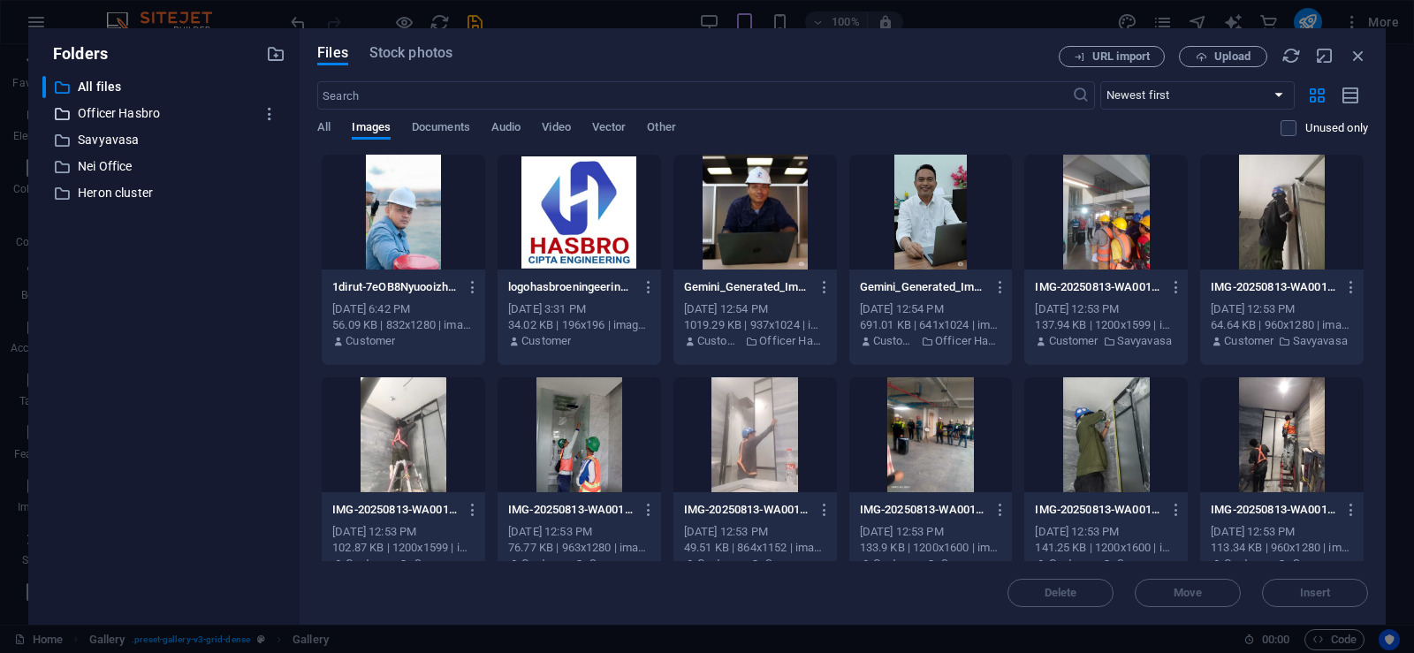
click at [124, 117] on p "Officer Hasbro" at bounding box center [165, 113] width 175 height 20
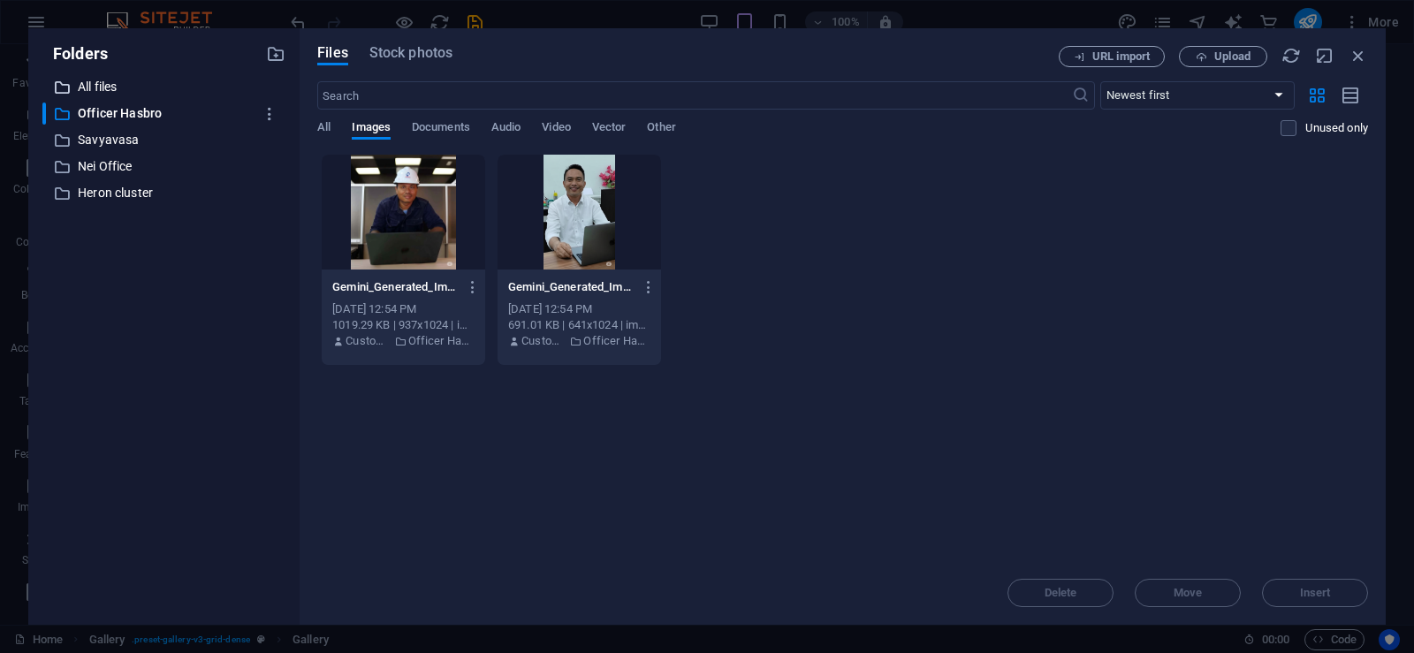
click at [96, 87] on p "All files" at bounding box center [165, 87] width 175 height 20
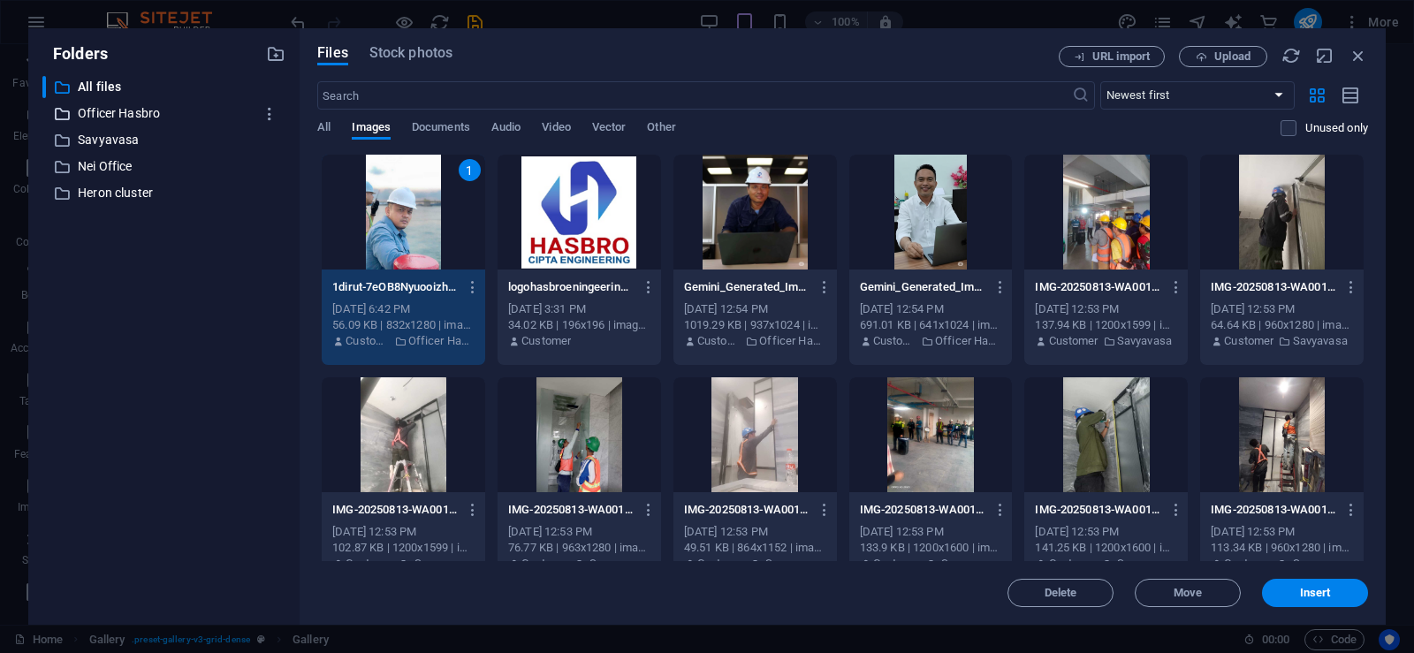
click at [148, 109] on p "Officer Hasbro" at bounding box center [165, 113] width 175 height 20
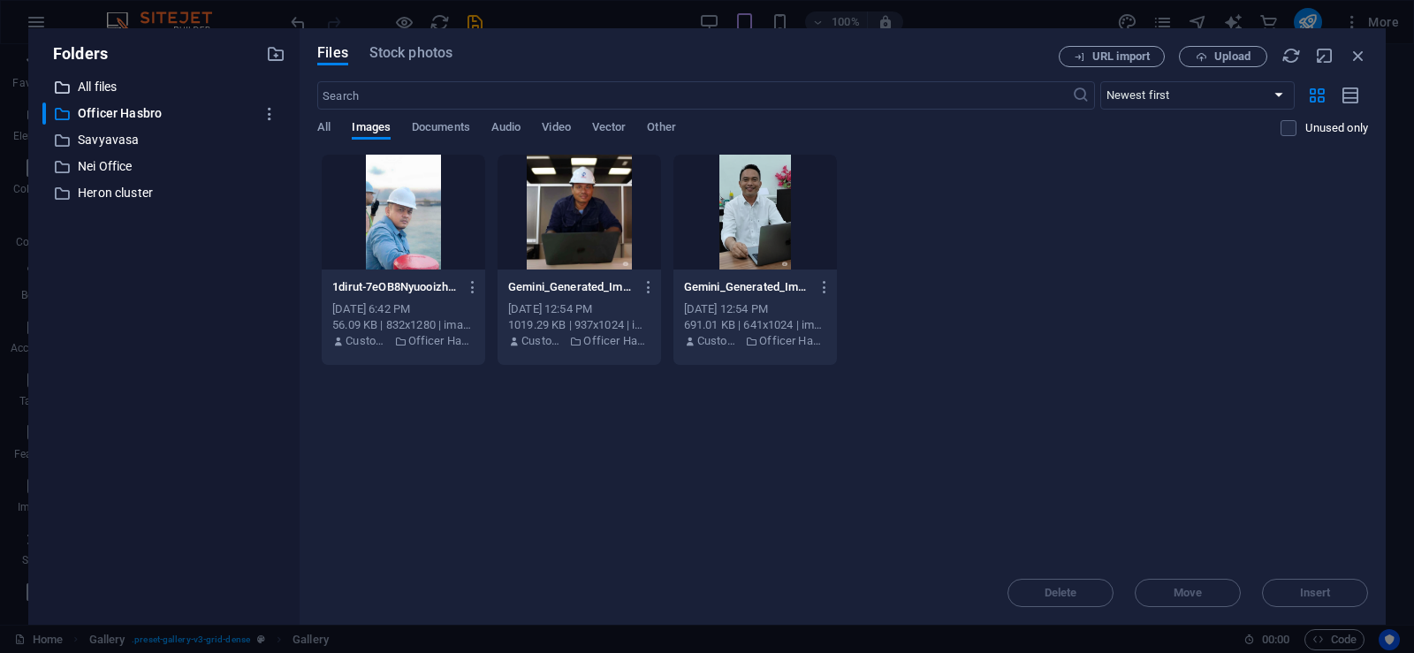
click at [100, 84] on p "All files" at bounding box center [165, 87] width 175 height 20
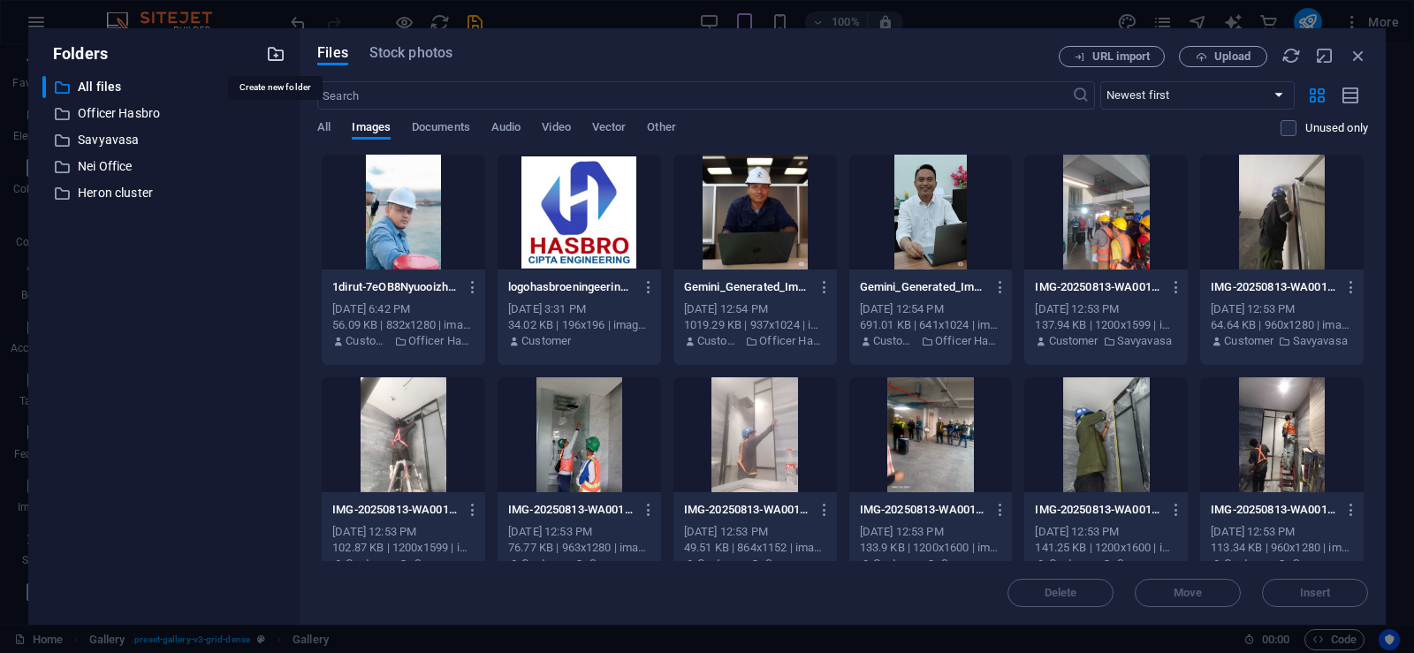
click at [279, 54] on icon "button" at bounding box center [275, 53] width 19 height 19
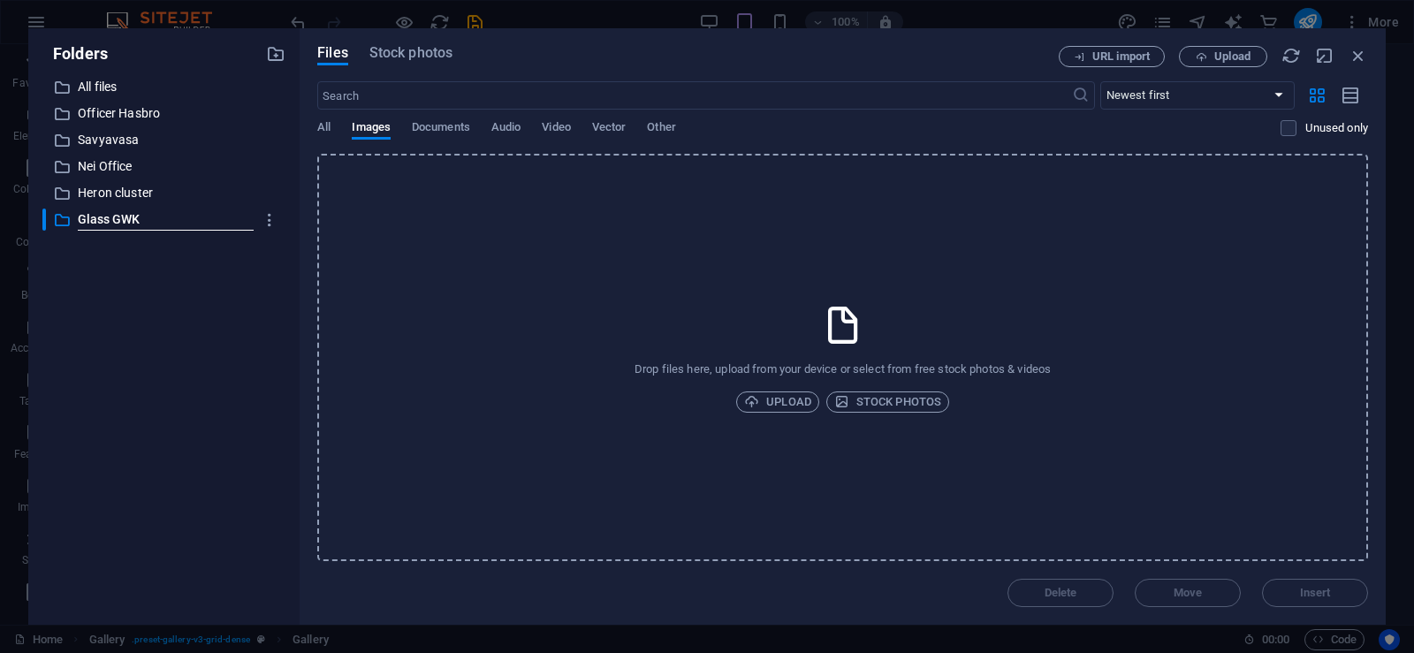
type input "Glass GWK"
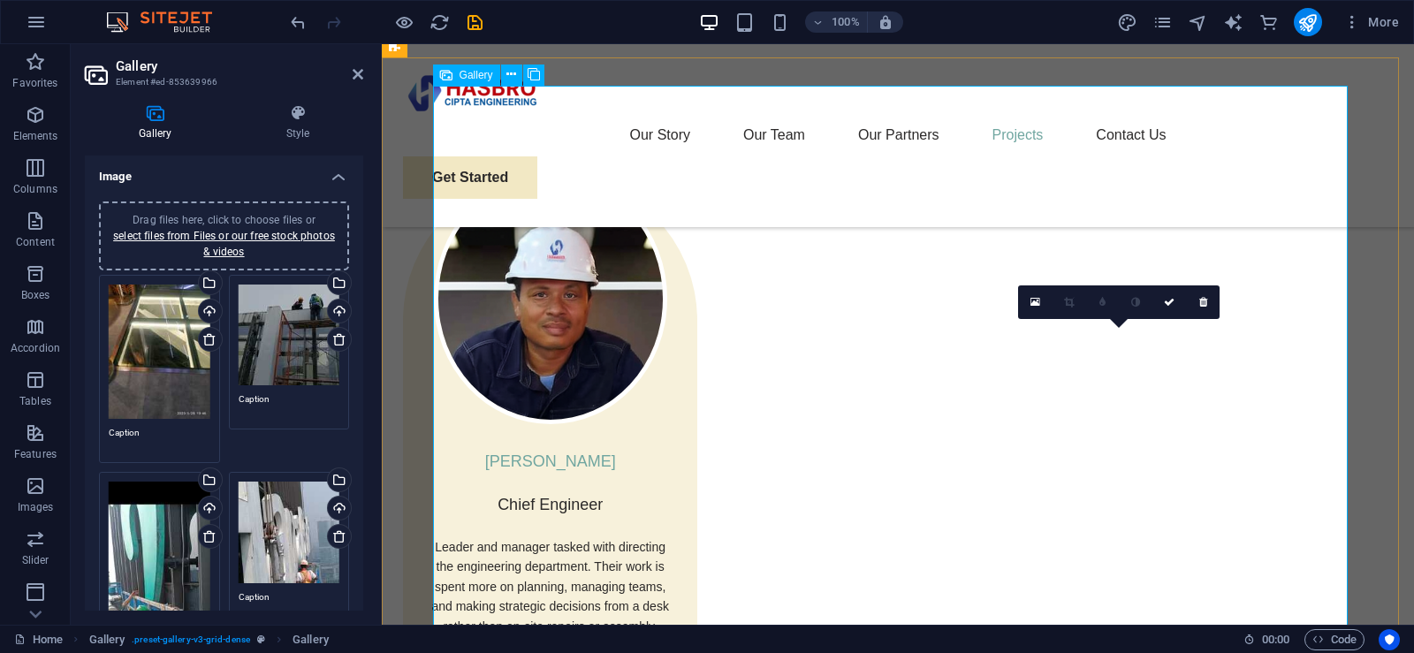
scroll to position [3232, 0]
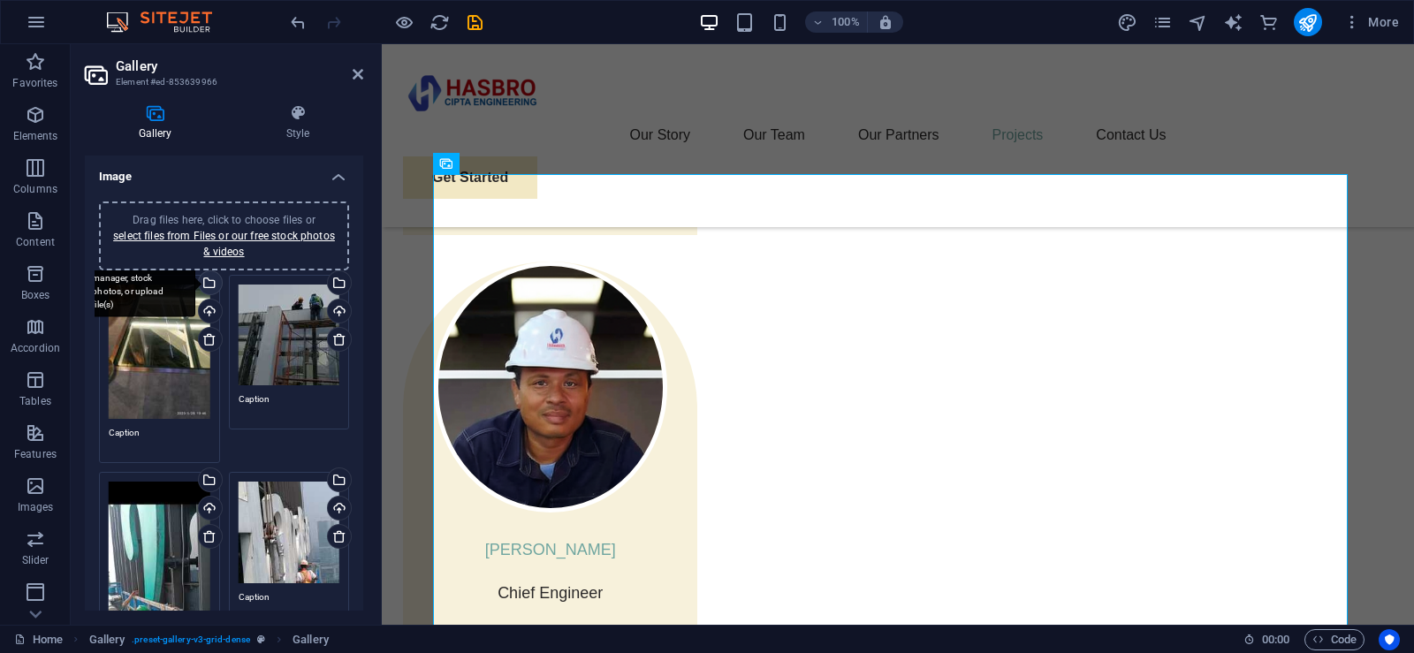
click at [195, 280] on div "Select files from the file manager, stock photos, or upload file(s)" at bounding box center [137, 284] width 115 height 66
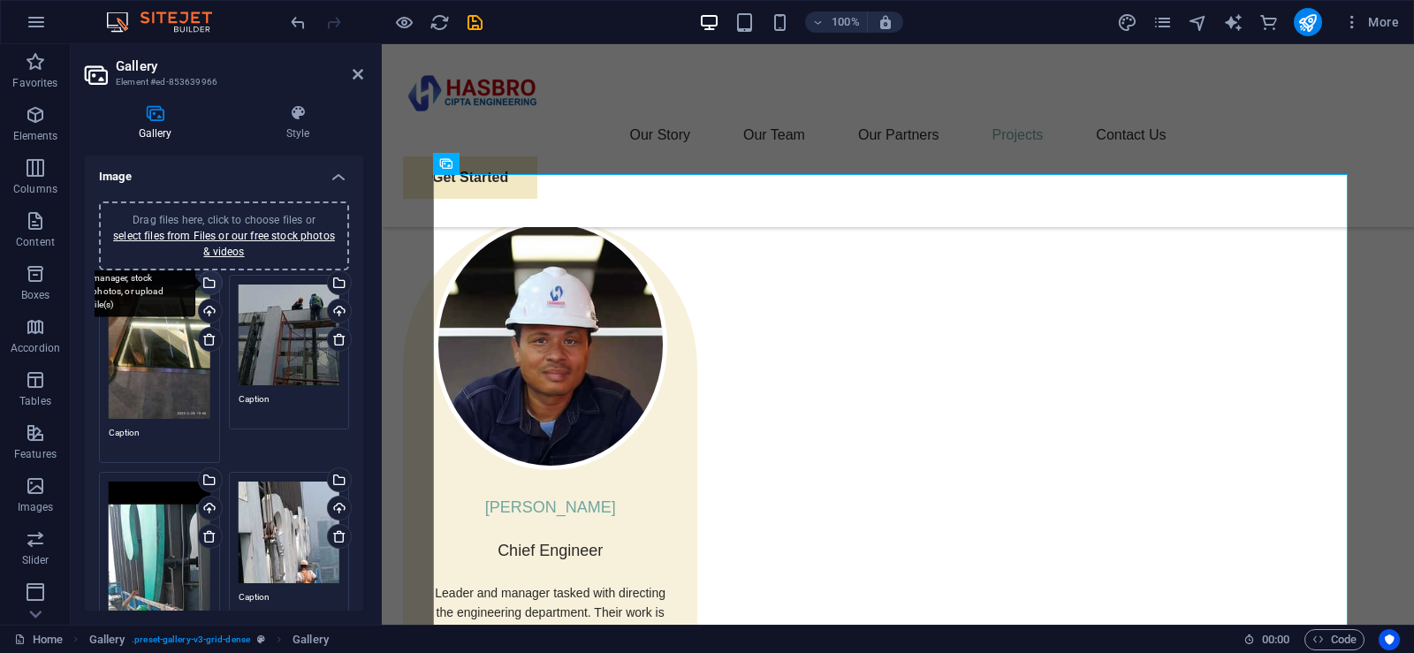
scroll to position [3375, 0]
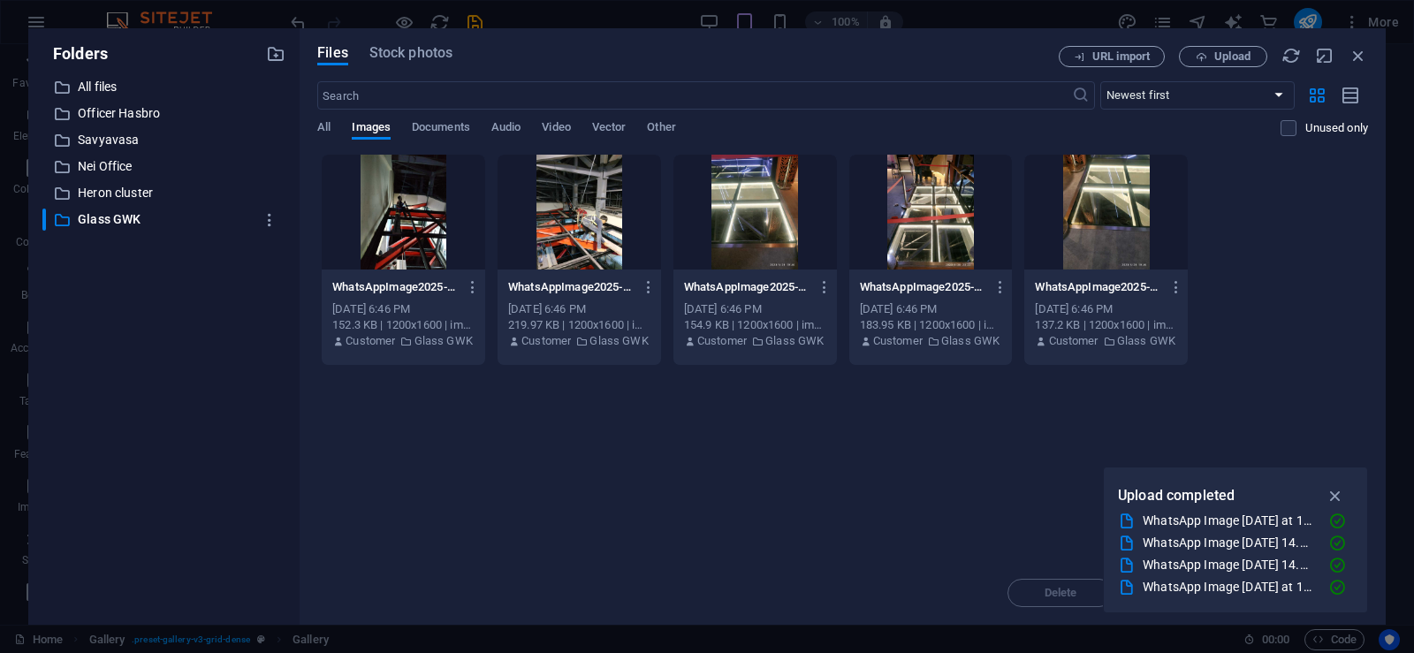
click at [948, 266] on div at bounding box center [930, 212] width 163 height 115
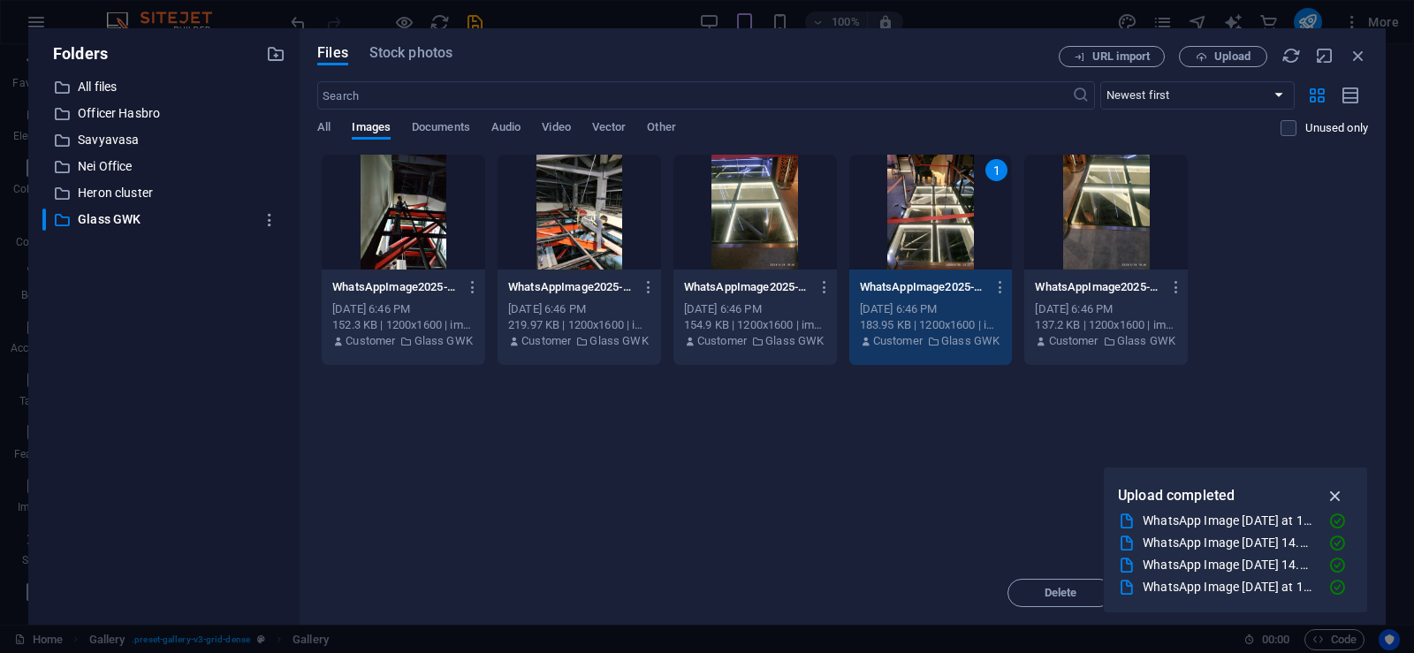
click at [1337, 493] on icon "button" at bounding box center [1335, 495] width 20 height 19
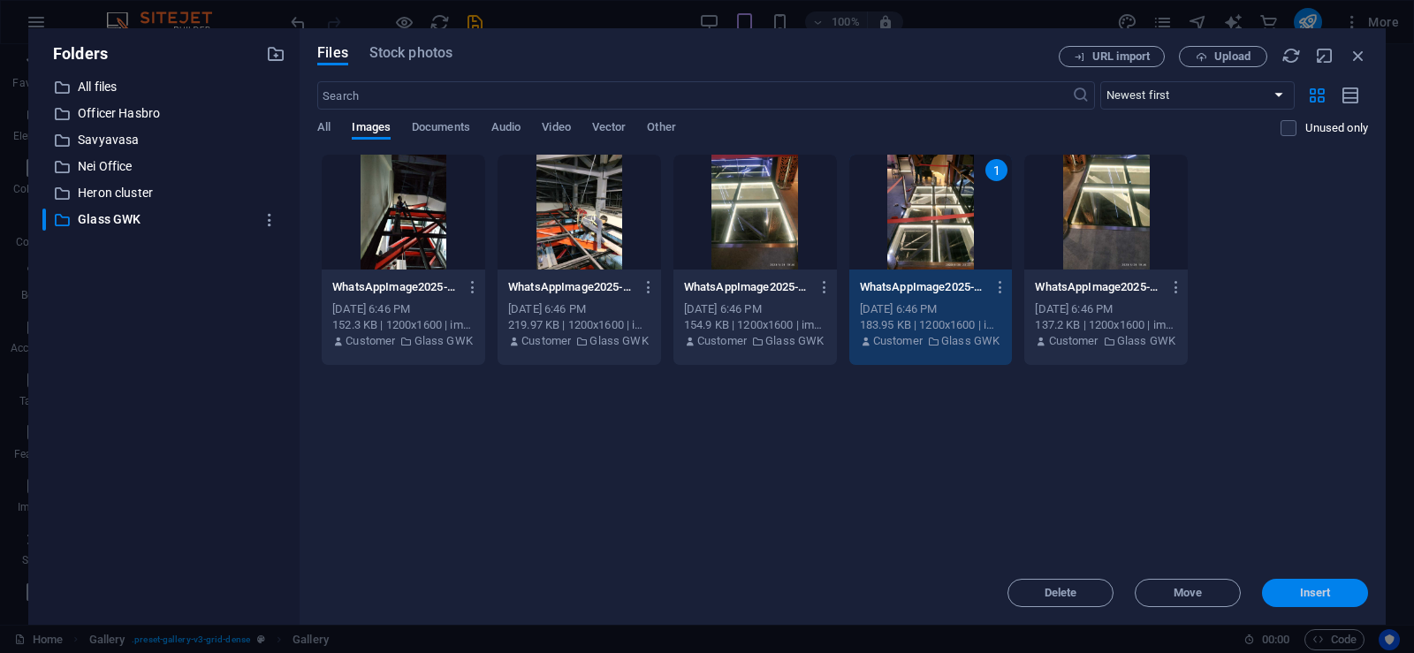
click at [1307, 593] on span "Insert" at bounding box center [1315, 592] width 31 height 11
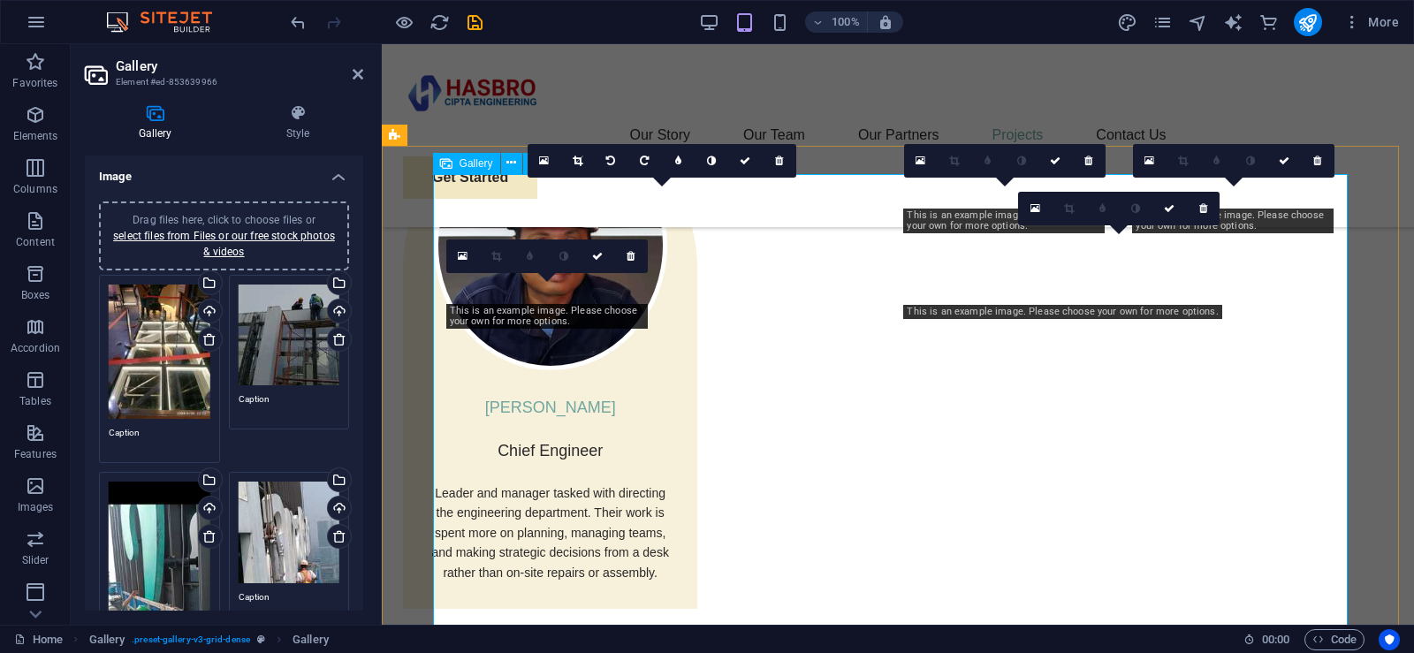
scroll to position [3232, 0]
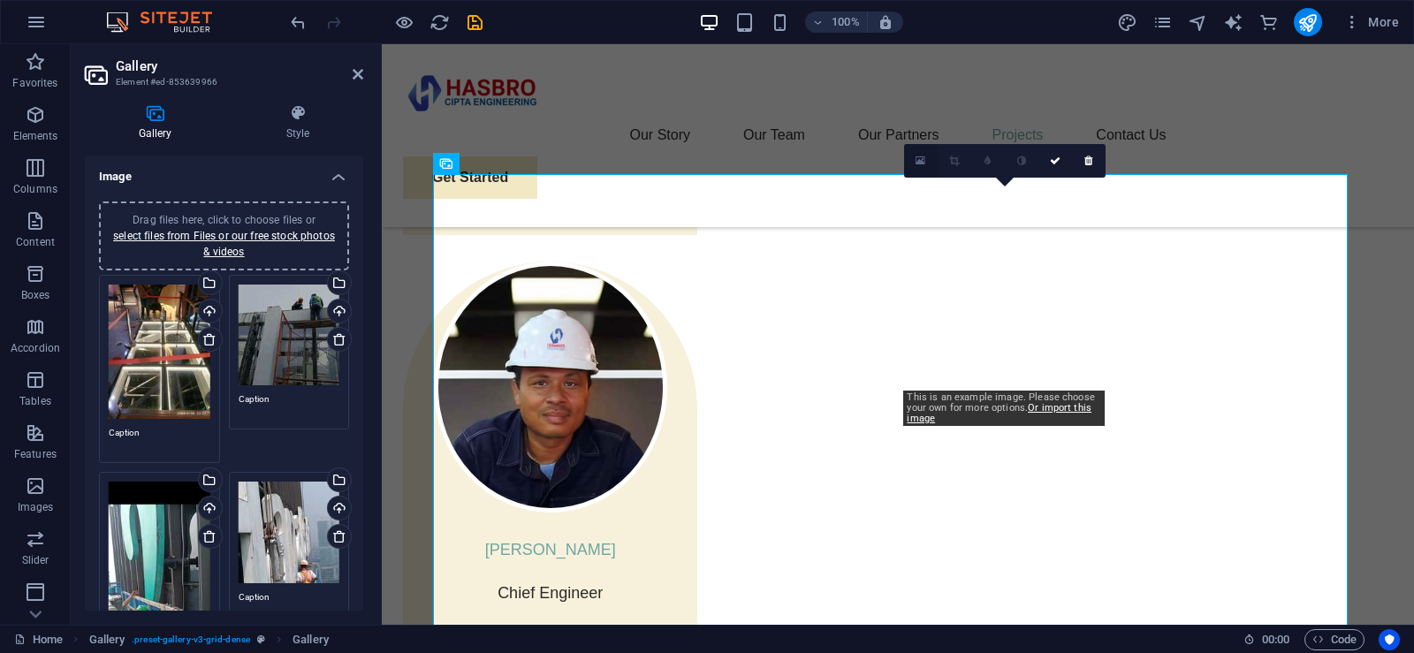
click at [919, 157] on icon at bounding box center [920, 161] width 10 height 12
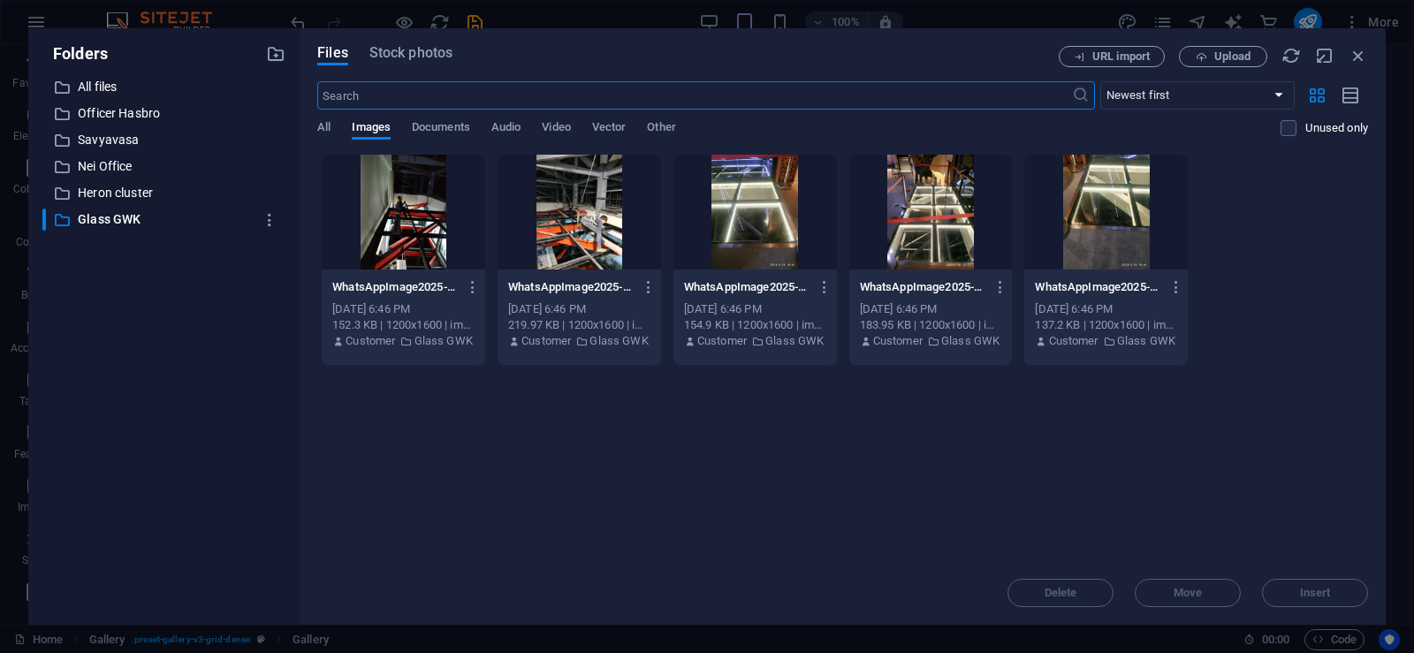
click at [1113, 246] on div at bounding box center [1105, 212] width 163 height 115
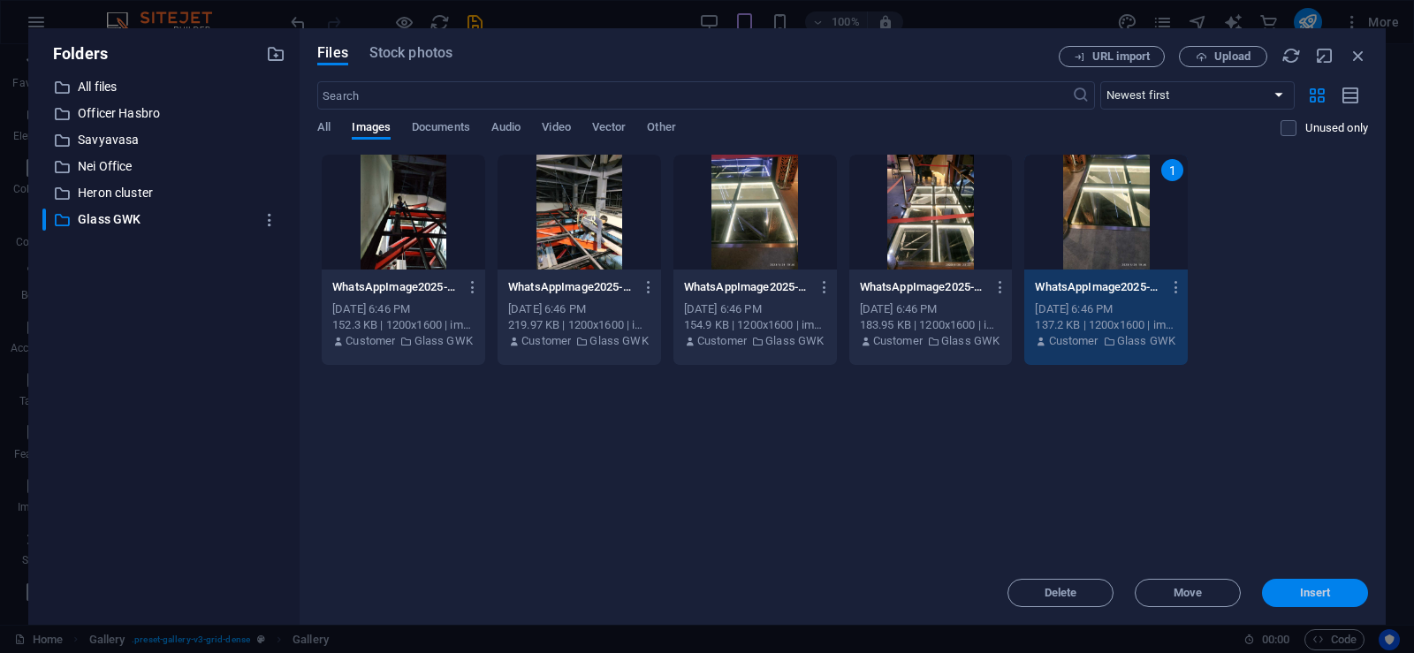
click at [1323, 593] on span "Insert" at bounding box center [1315, 592] width 31 height 11
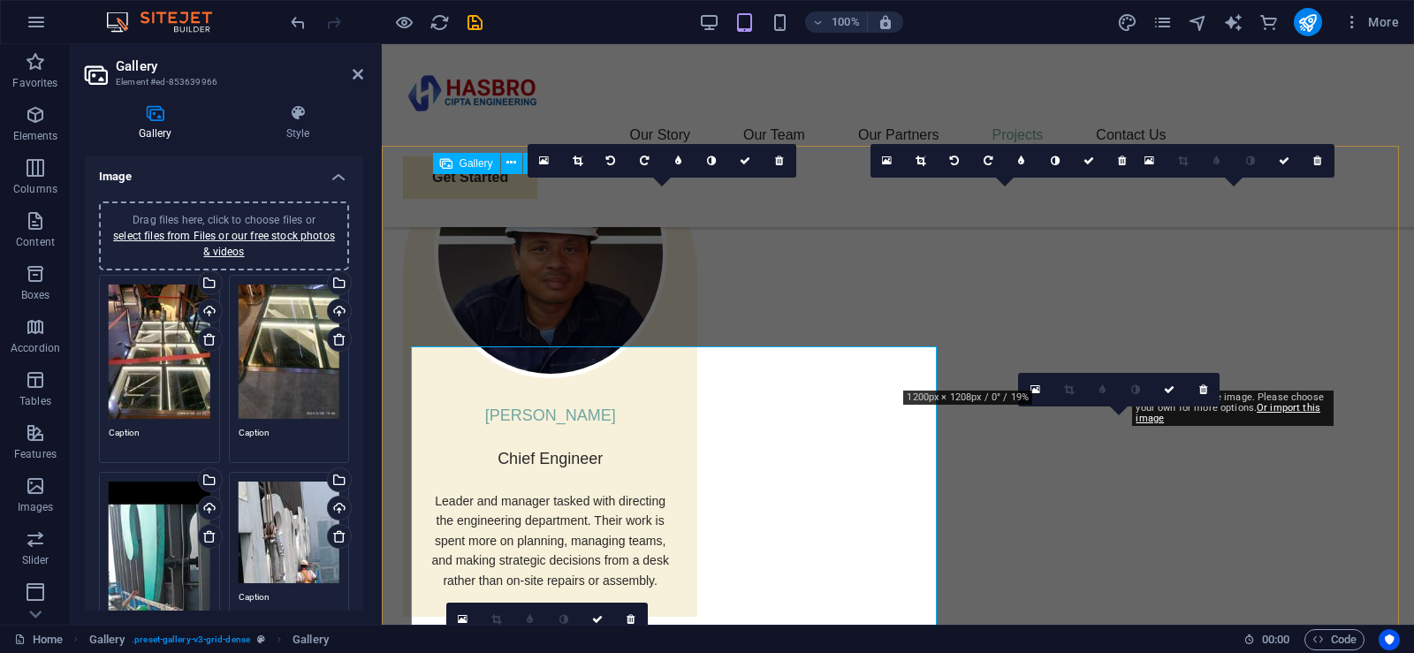
scroll to position [3232, 0]
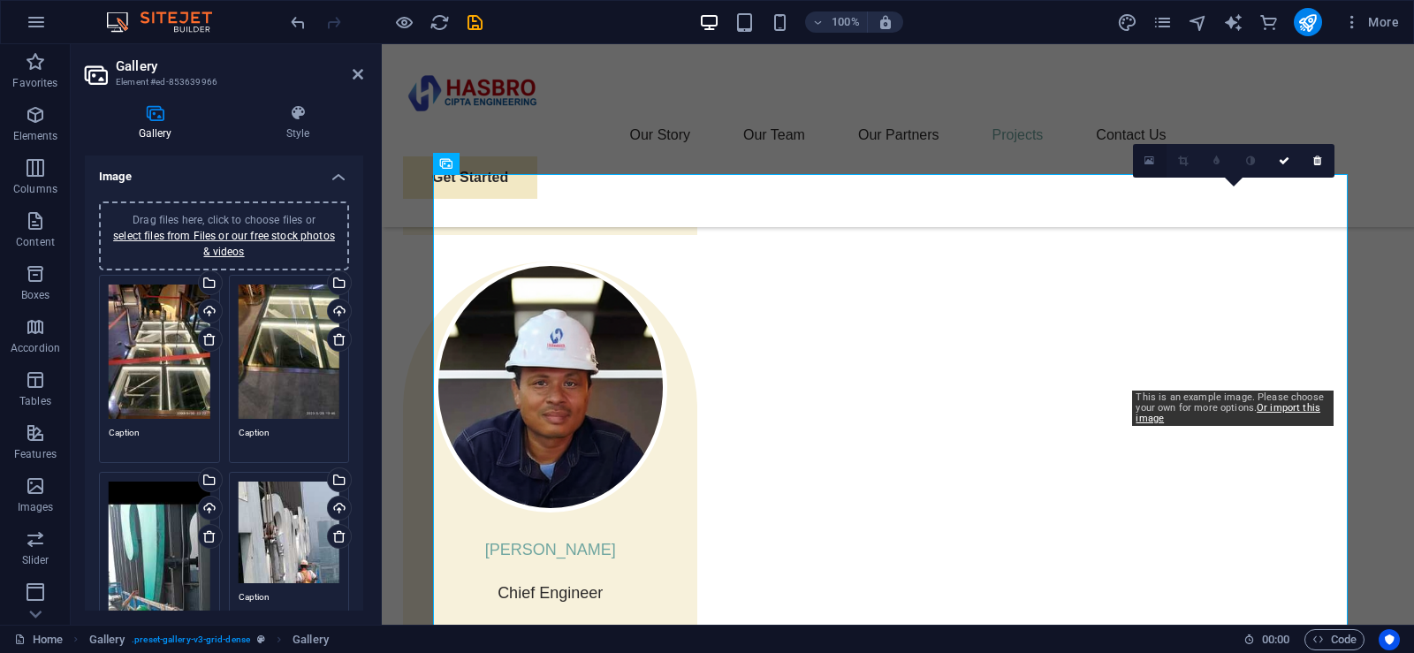
click at [1153, 158] on icon at bounding box center [1149, 161] width 10 height 12
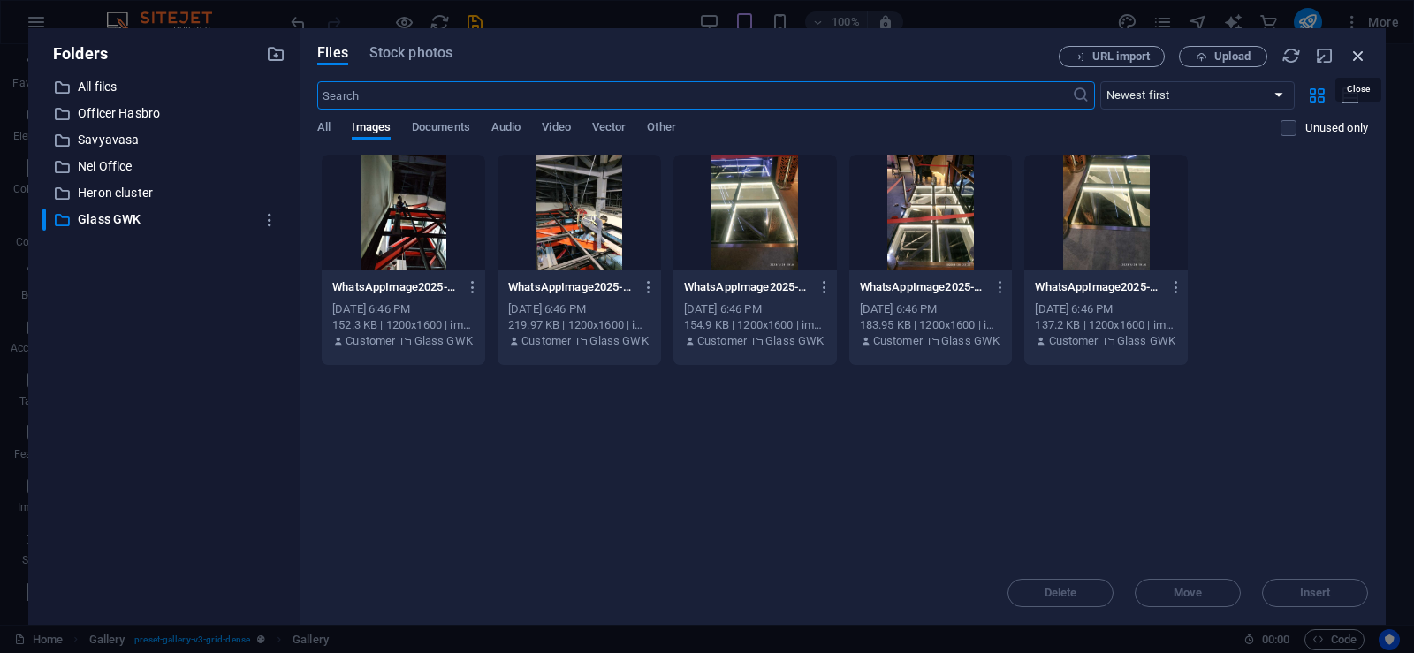
click at [1360, 55] on icon "button" at bounding box center [1357, 55] width 19 height 19
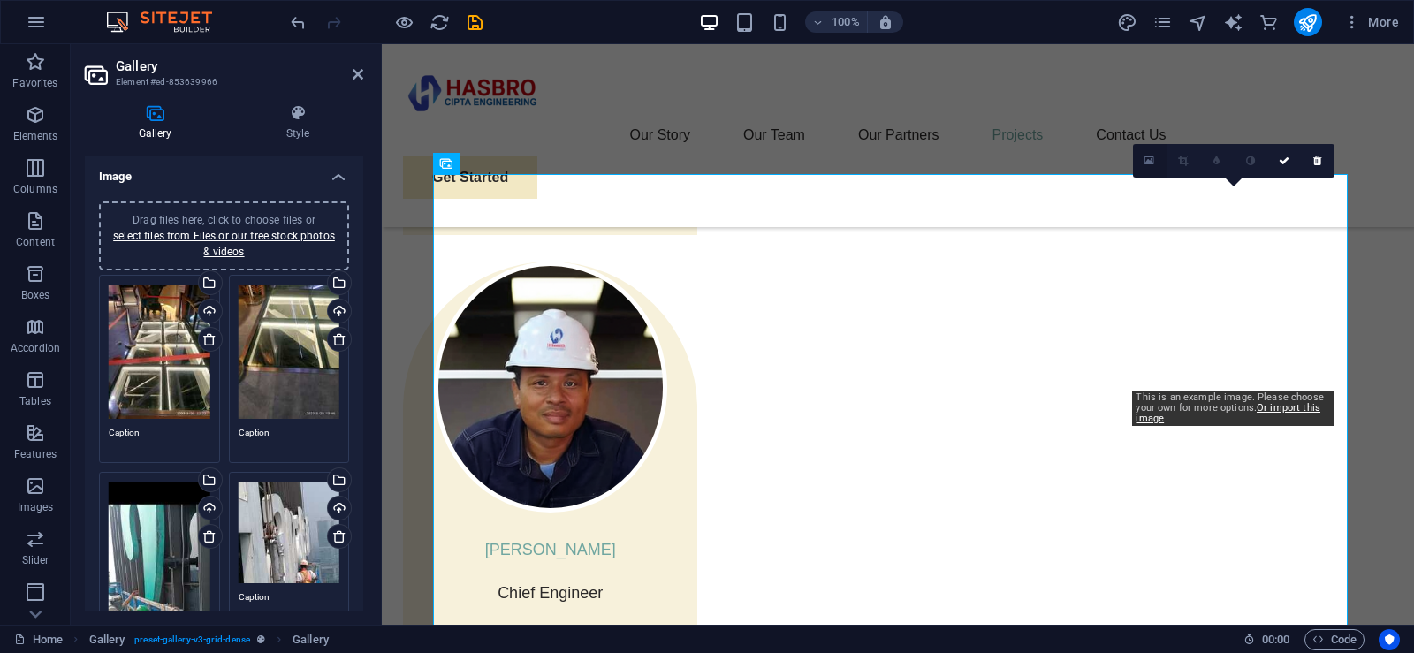
click at [1151, 163] on icon at bounding box center [1149, 161] width 10 height 12
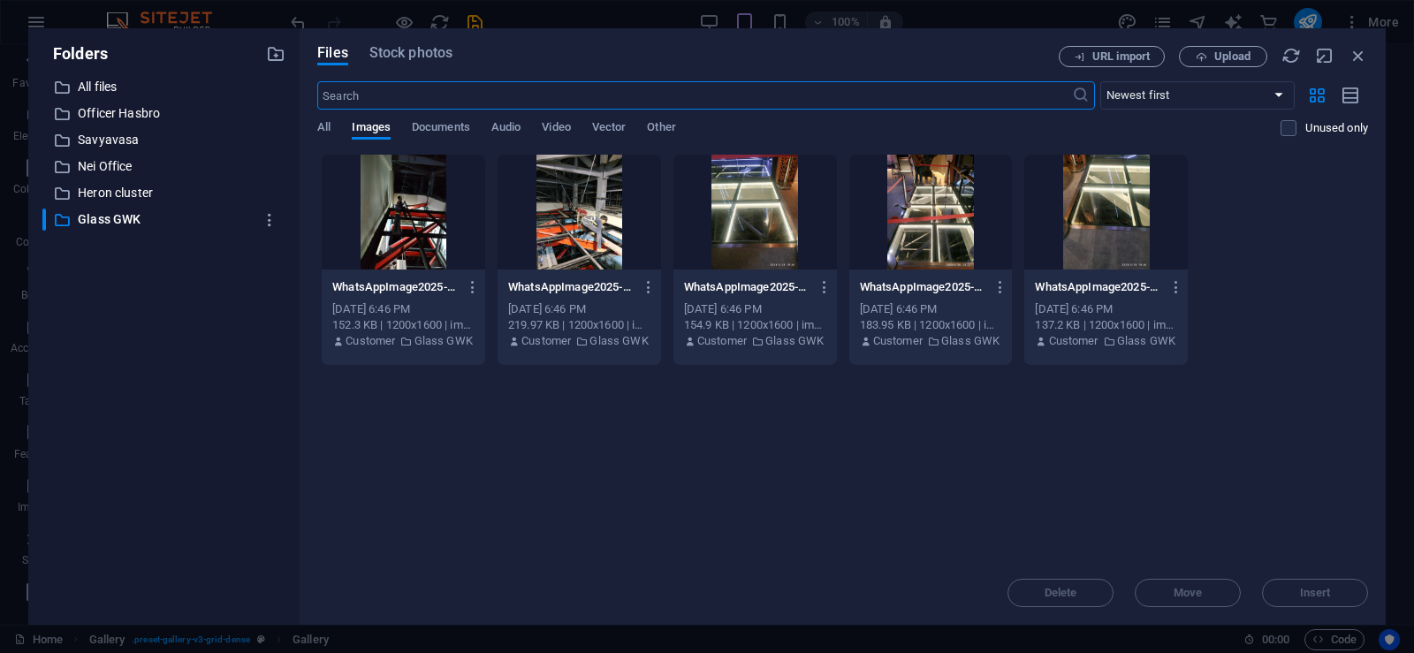
scroll to position [3375, 0]
click at [769, 221] on div at bounding box center [754, 212] width 163 height 115
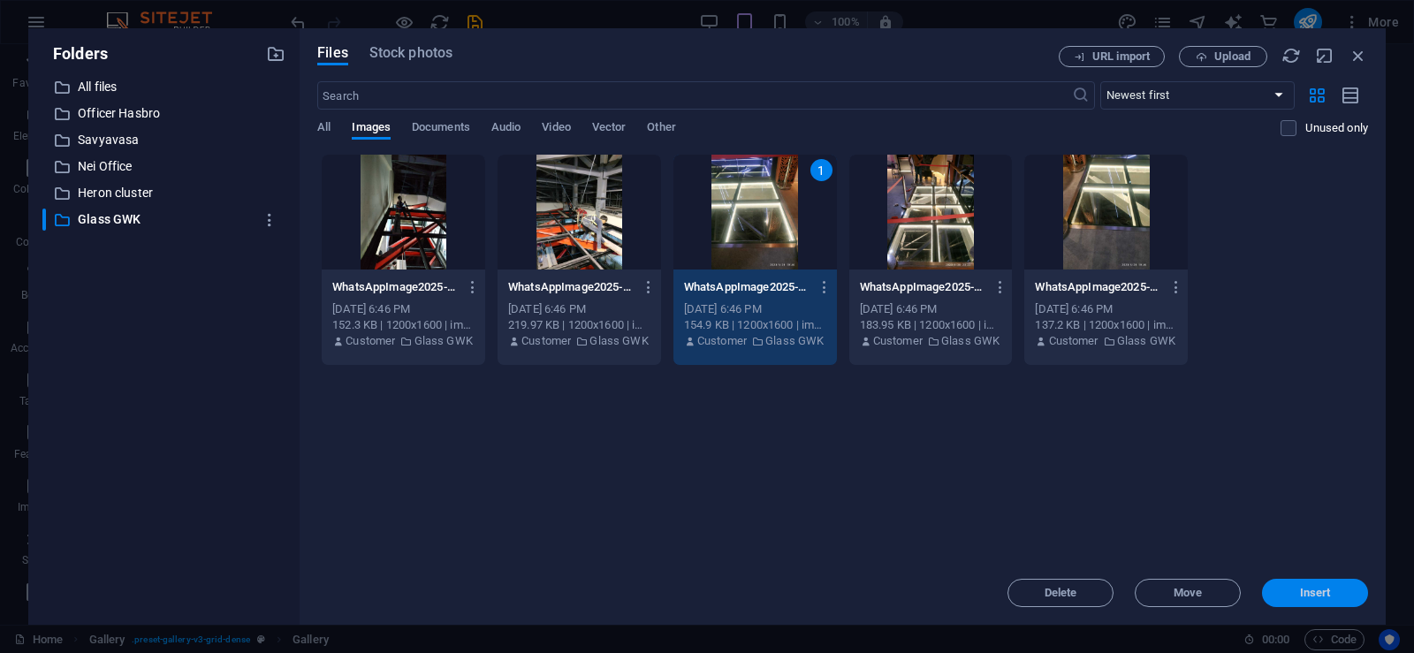
click at [1312, 595] on span "Insert" at bounding box center [1315, 592] width 31 height 11
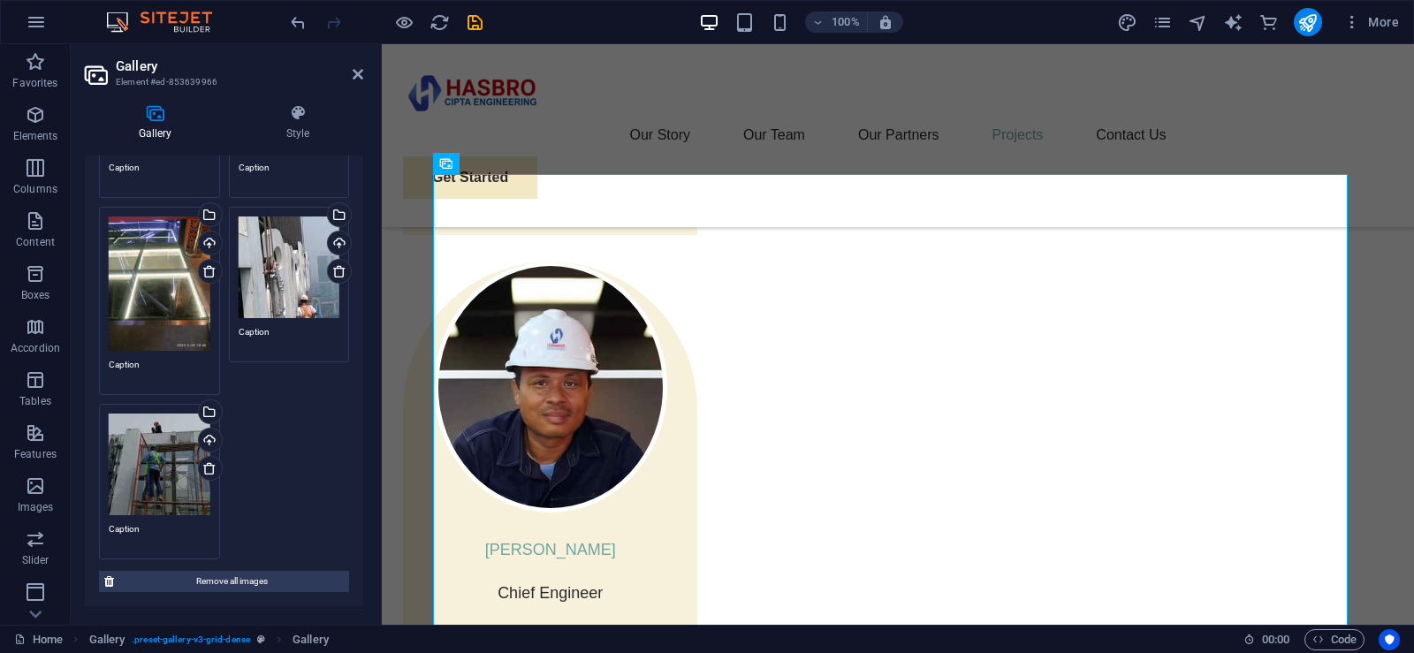
scroll to position [177, 0]
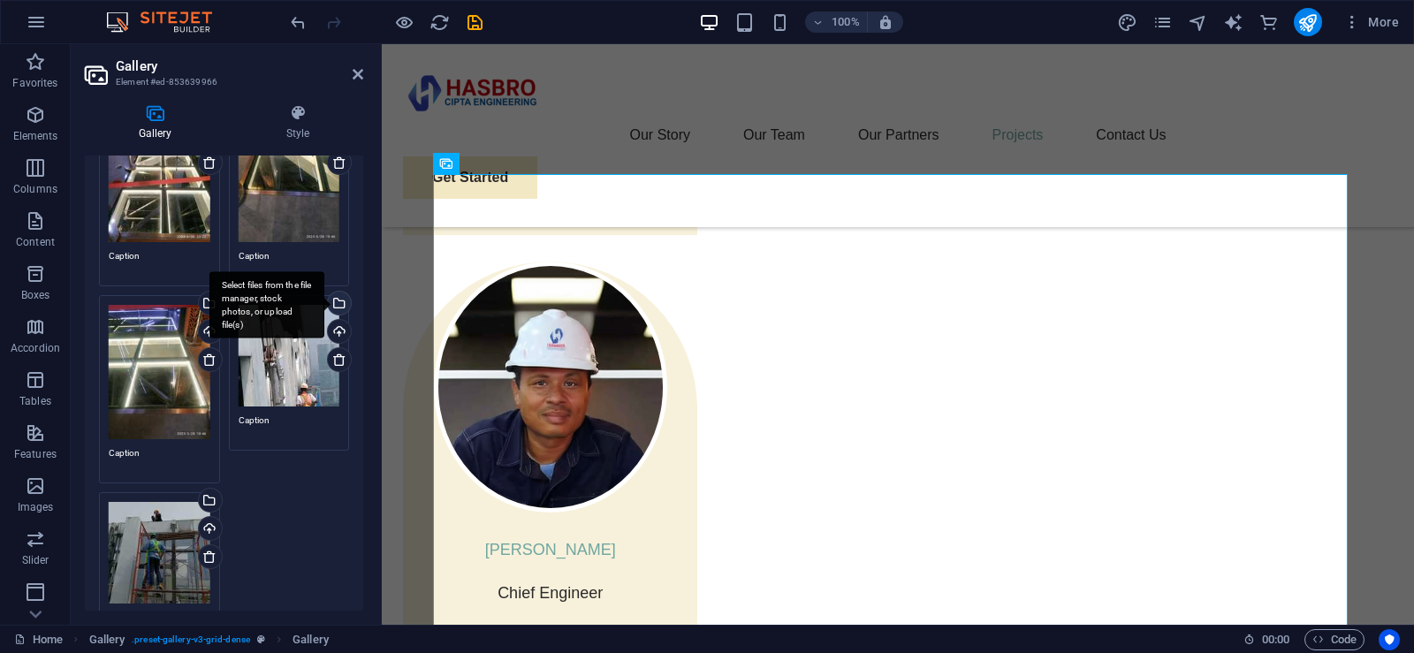
click at [324, 299] on div "Select files from the file manager, stock photos, or upload file(s)" at bounding box center [266, 305] width 115 height 66
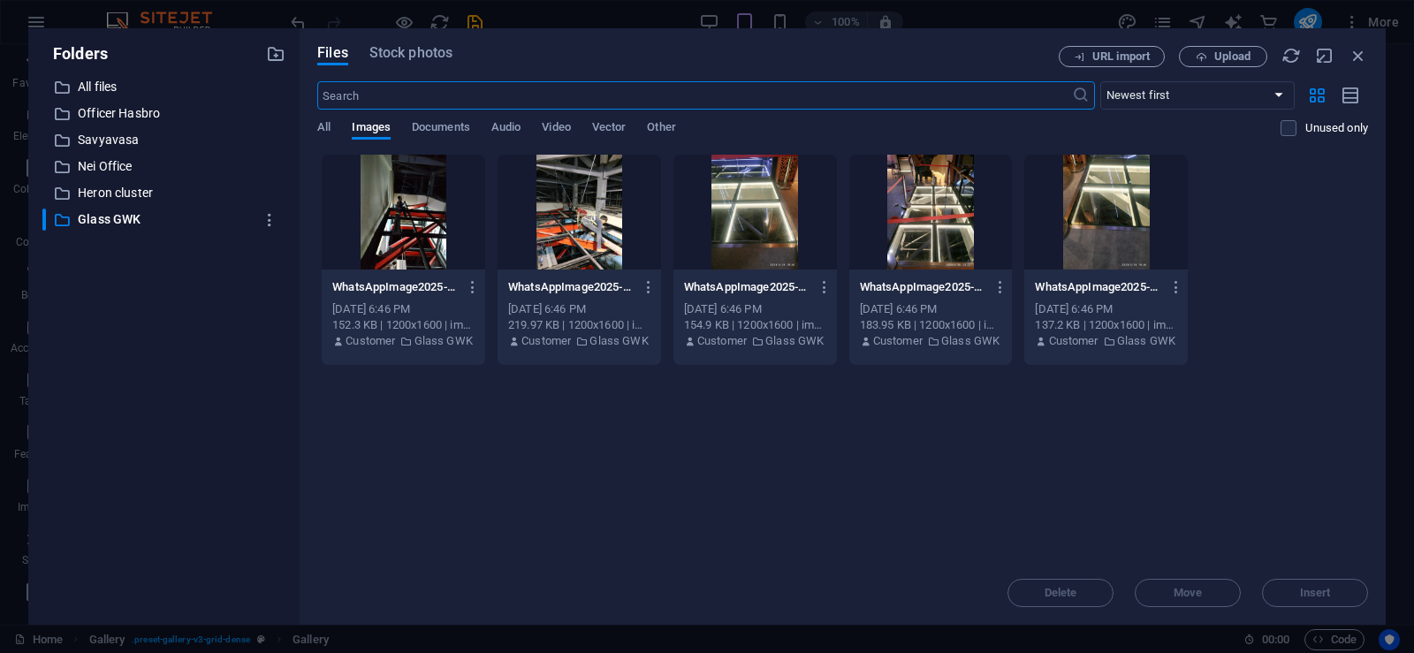
scroll to position [3375, 0]
click at [609, 248] on div at bounding box center [578, 212] width 163 height 115
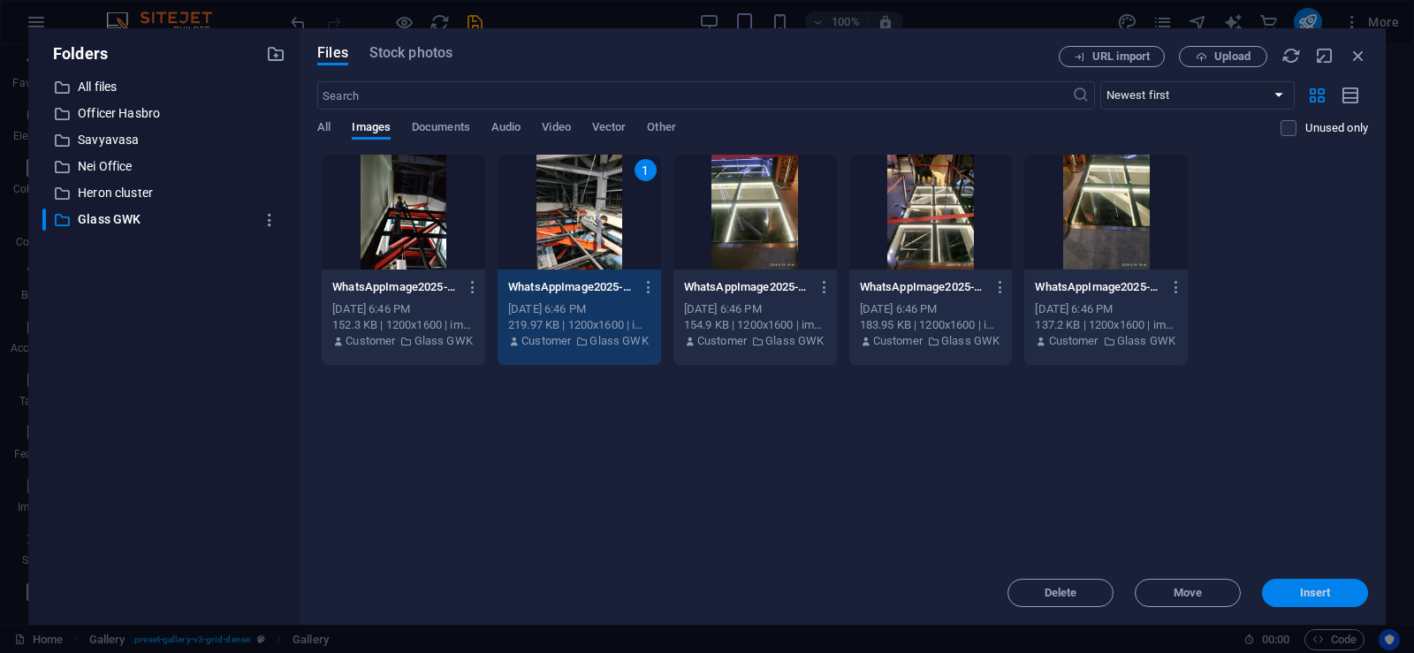
click at [1301, 591] on span "Insert" at bounding box center [1315, 592] width 31 height 11
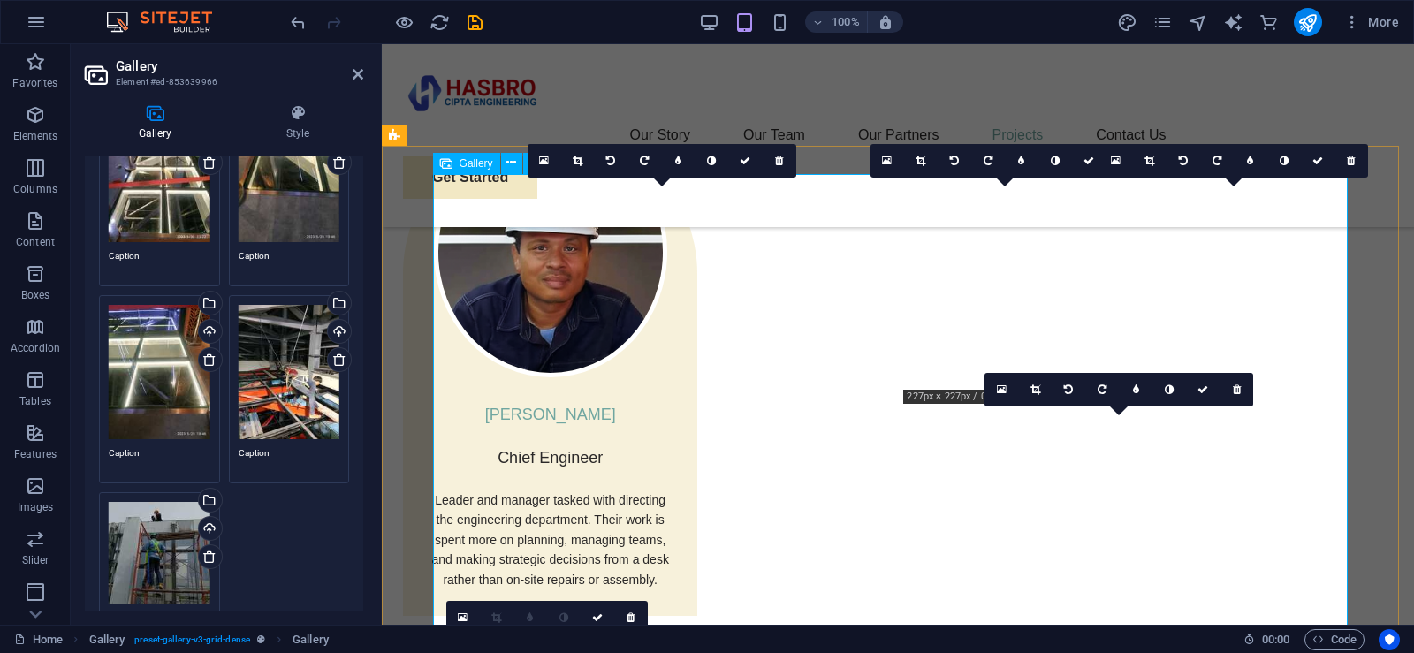
scroll to position [3232, 0]
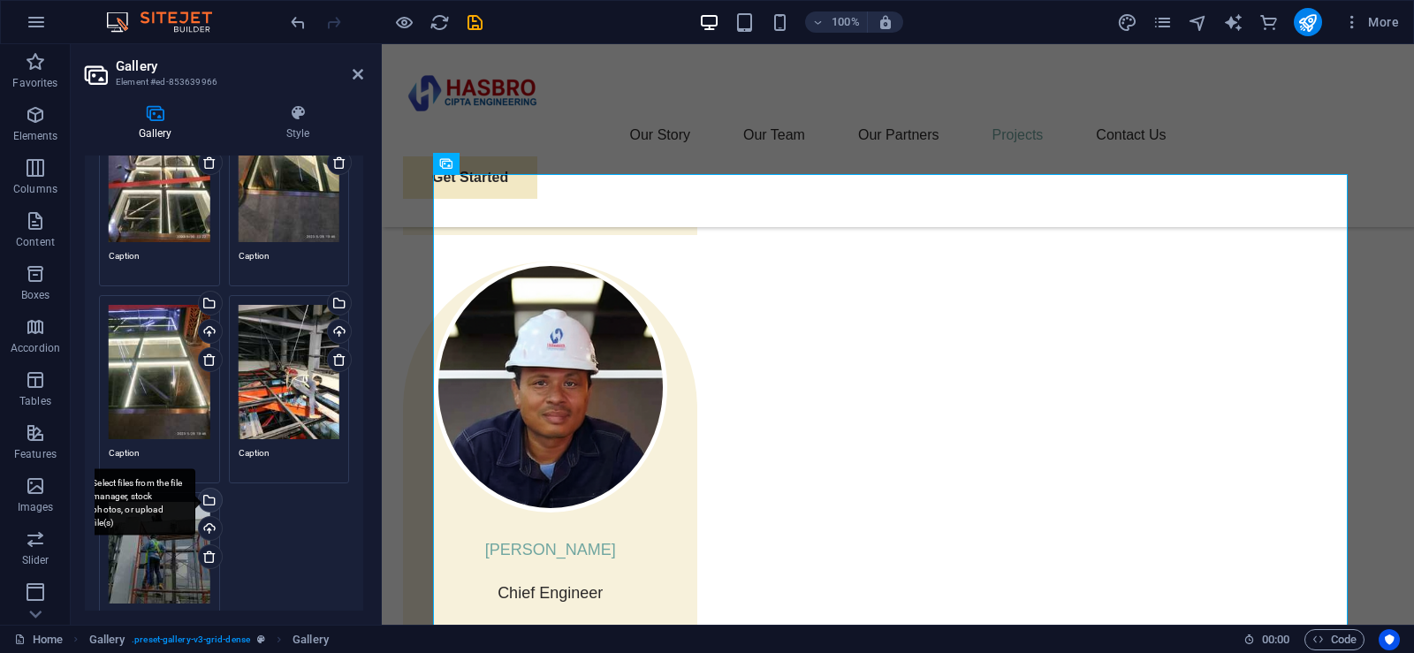
click at [195, 493] on div "Select files from the file manager, stock photos, or upload file(s)" at bounding box center [137, 502] width 115 height 66
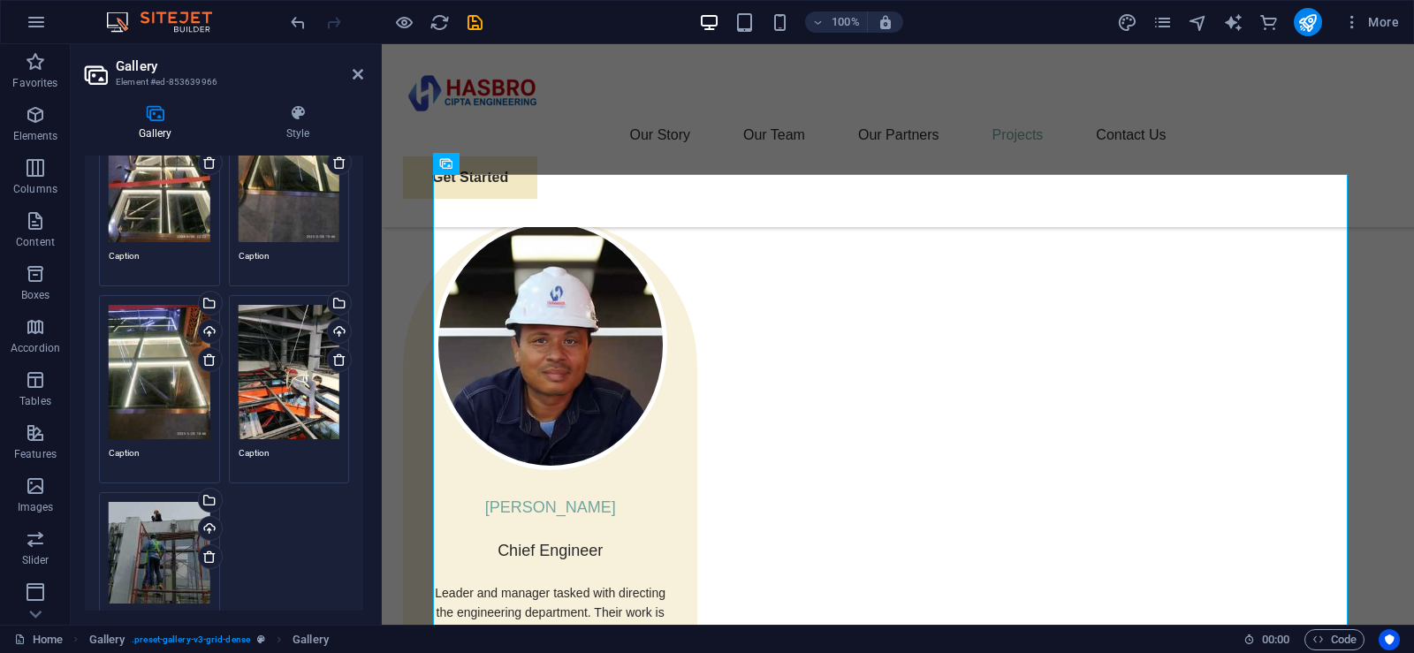
scroll to position [3375, 0]
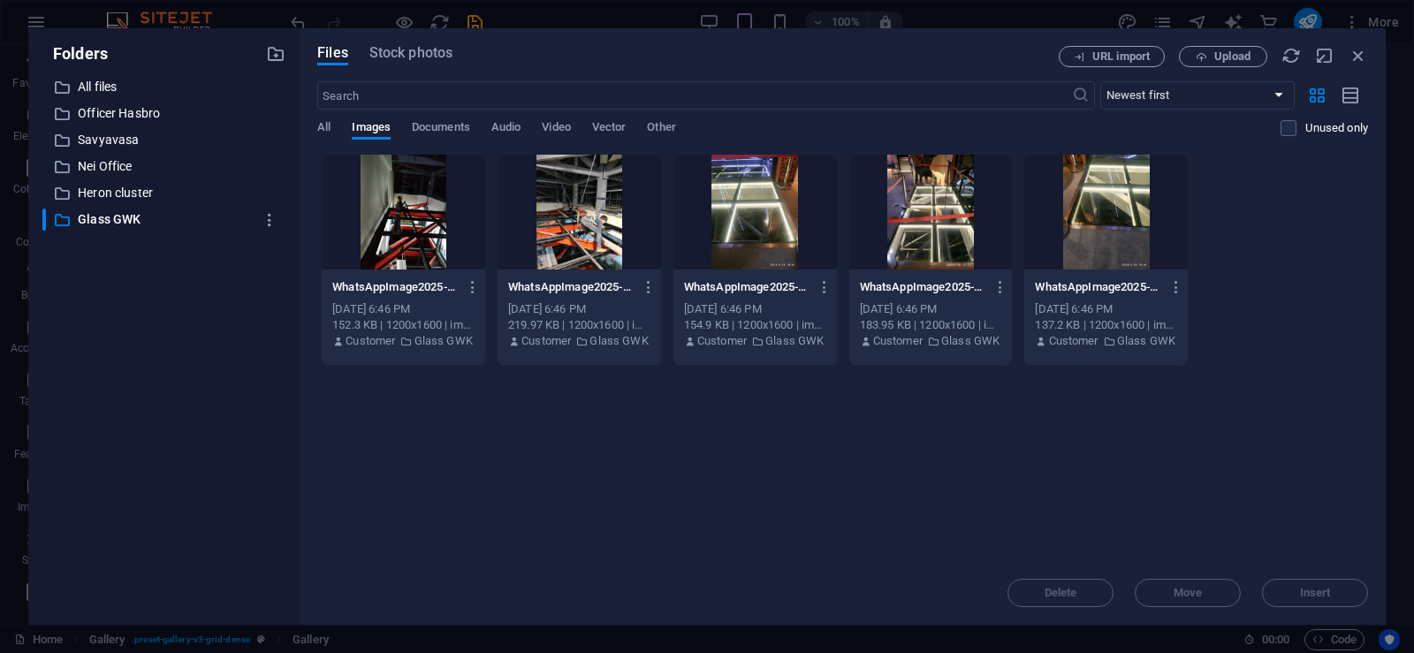
click at [436, 229] on div at bounding box center [403, 212] width 163 height 115
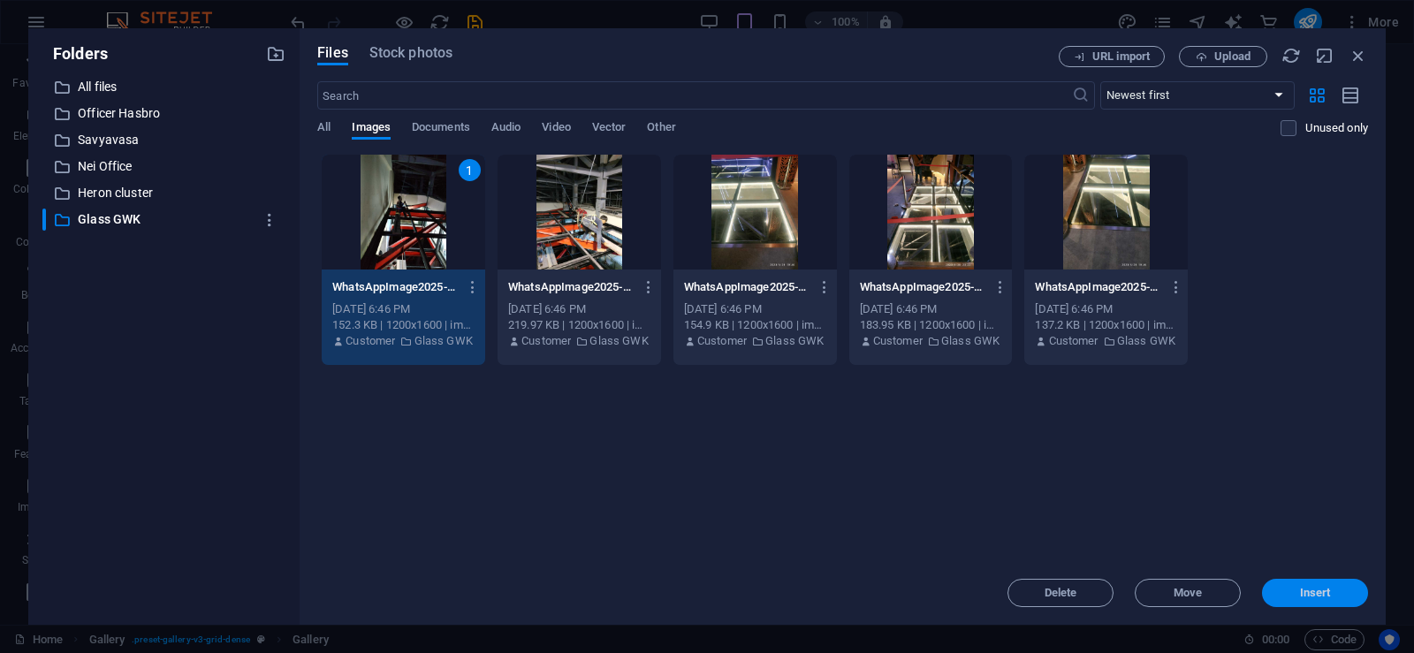
click at [1315, 601] on button "Insert" at bounding box center [1315, 593] width 106 height 28
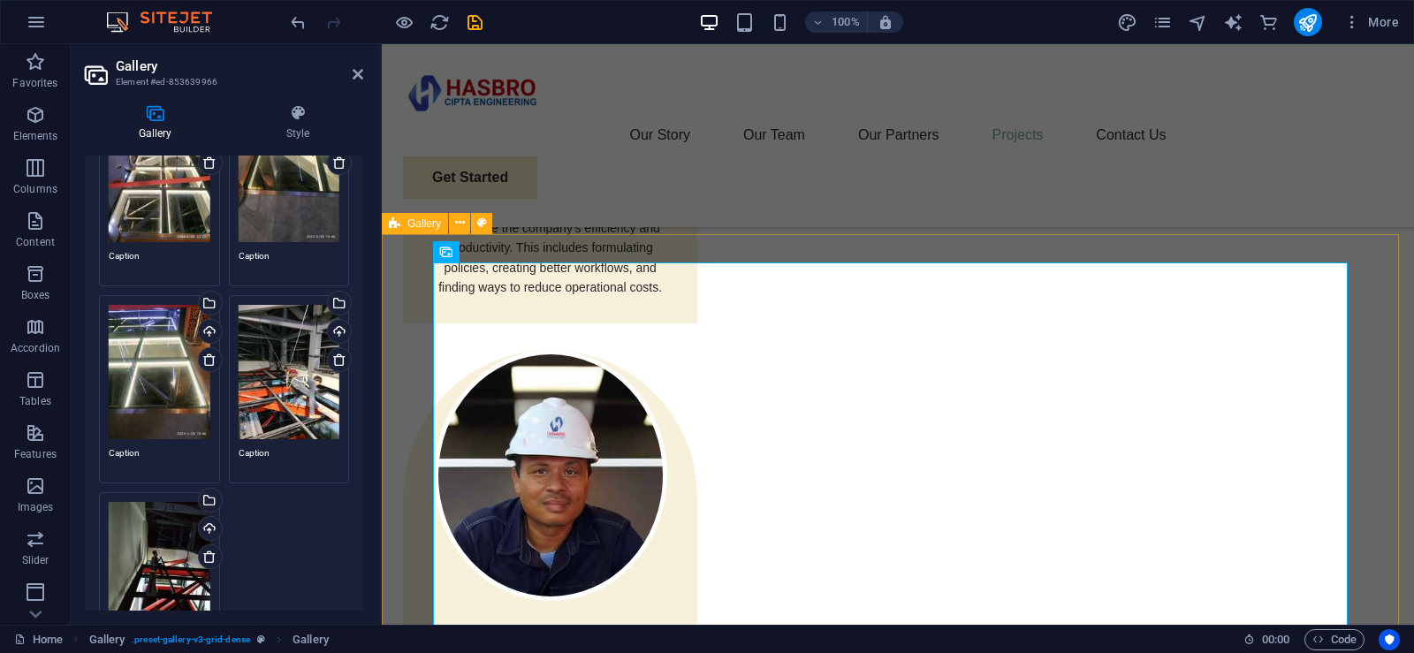
scroll to position [3055, 0]
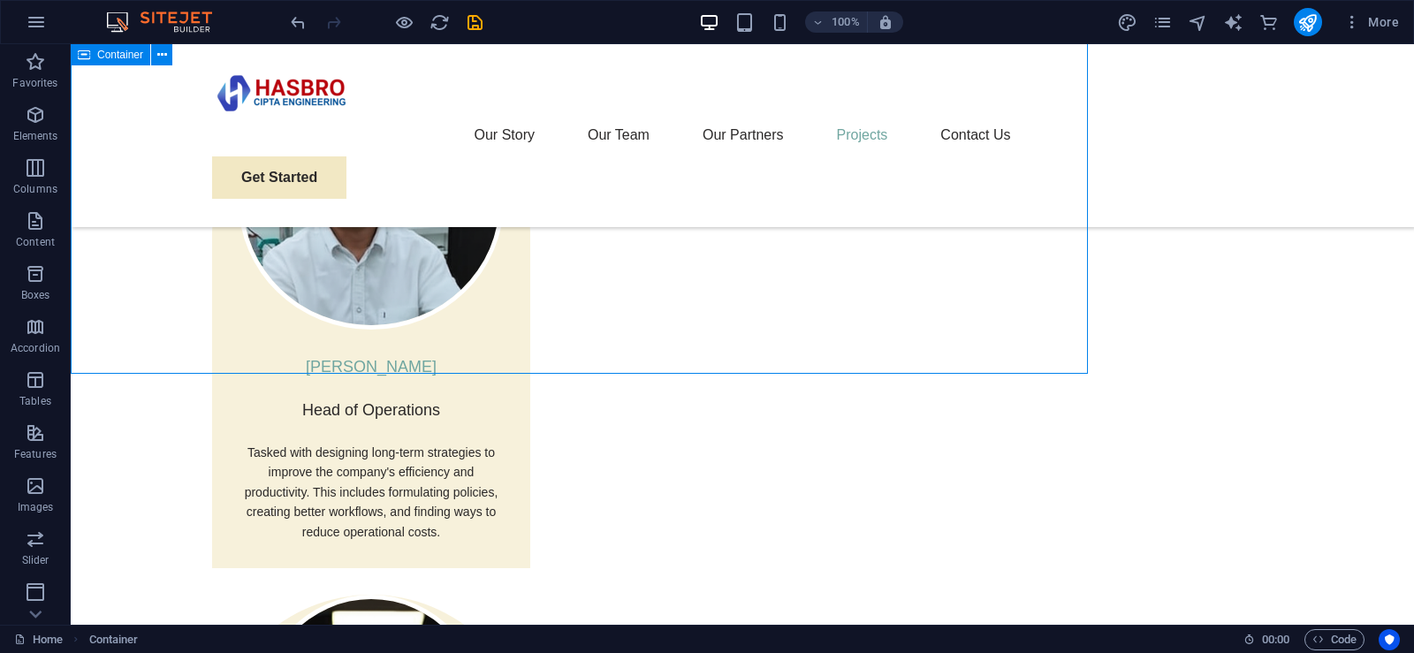
scroll to position [3004, 0]
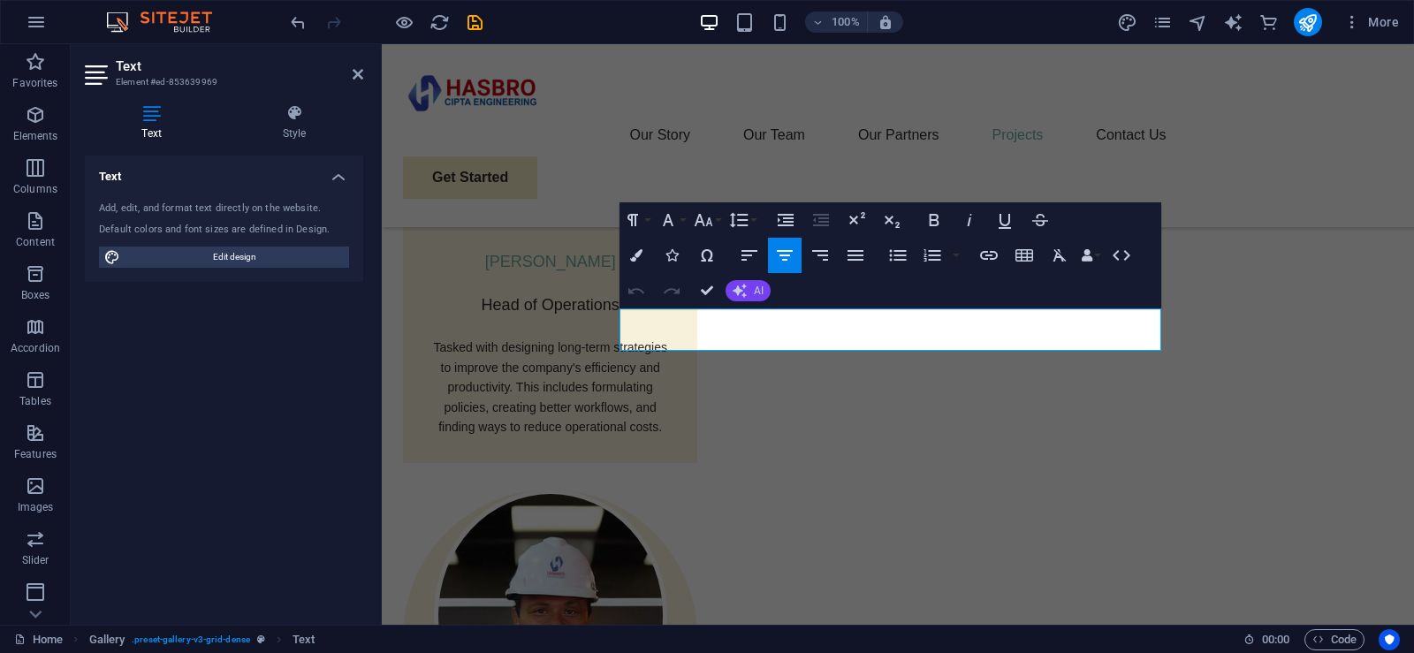
scroll to position [3055, 0]
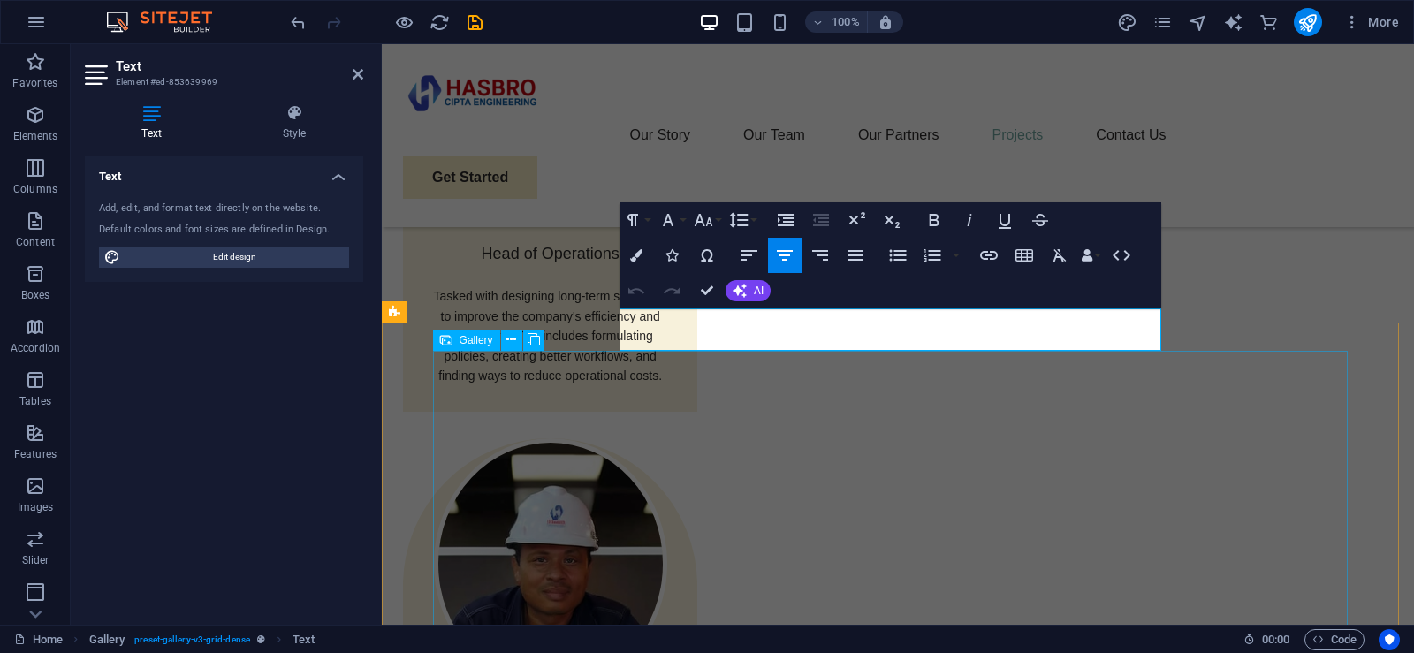
drag, startPoint x: 633, startPoint y: 337, endPoint x: 1167, endPoint y: 352, distance: 534.7
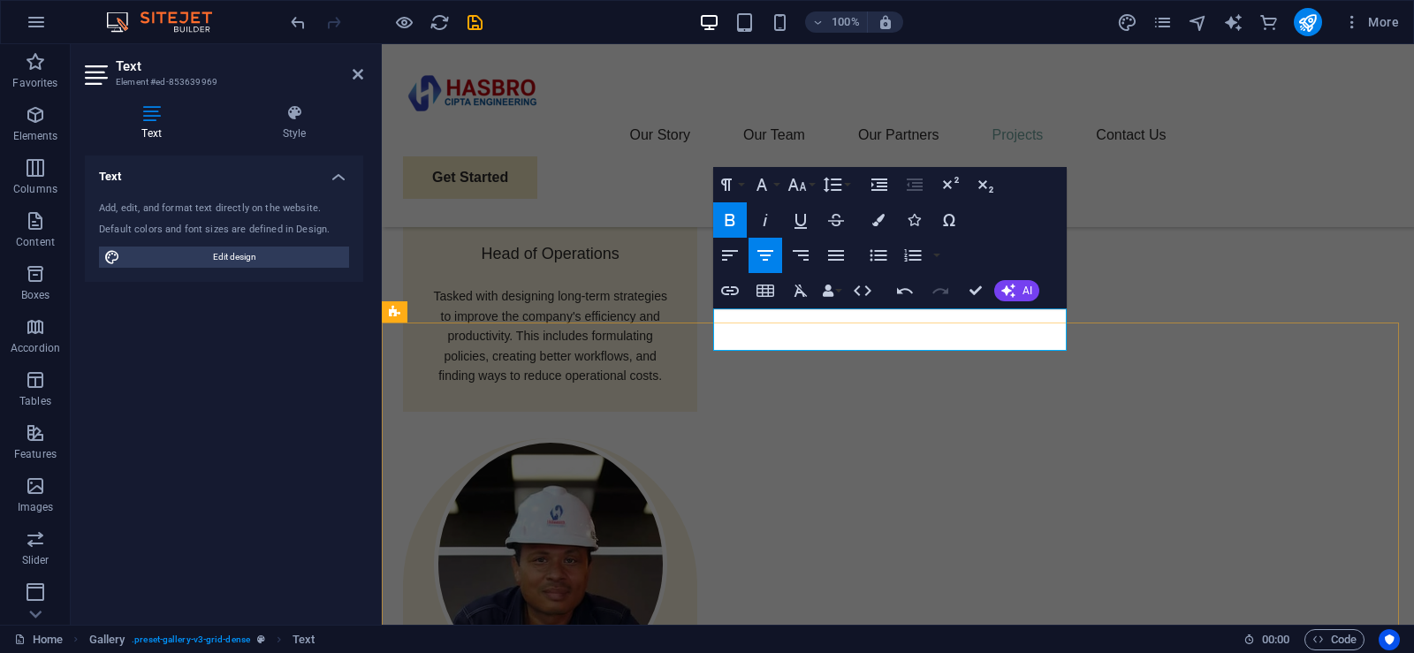
click at [1022, 289] on span "AI" at bounding box center [1027, 290] width 10 height 11
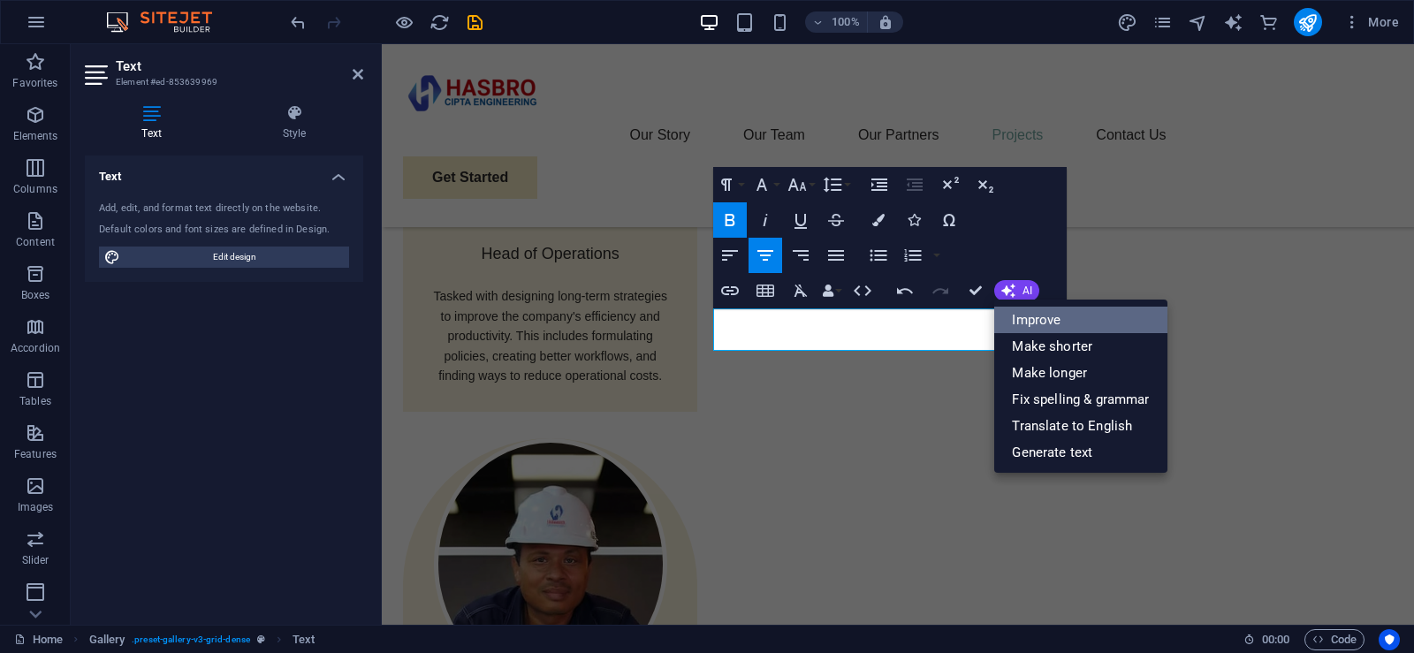
click at [1105, 316] on link "Improve" at bounding box center [1080, 320] width 172 height 27
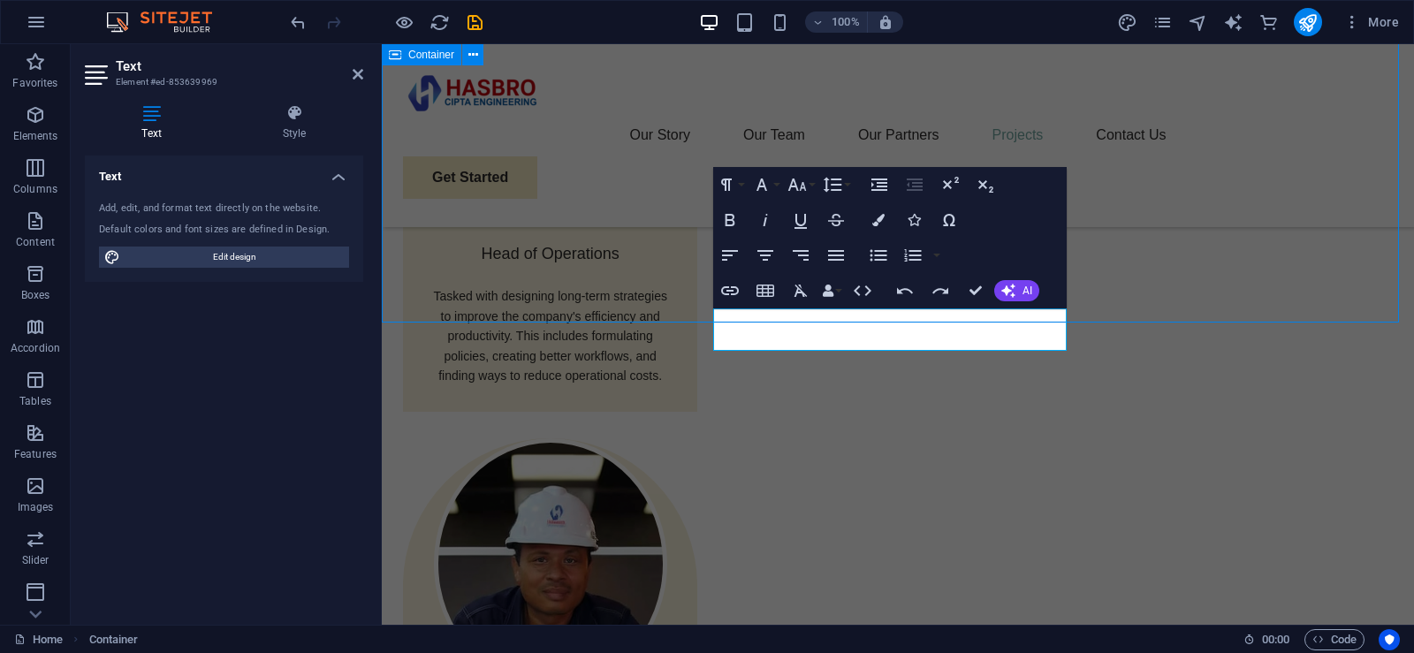
scroll to position [3004, 0]
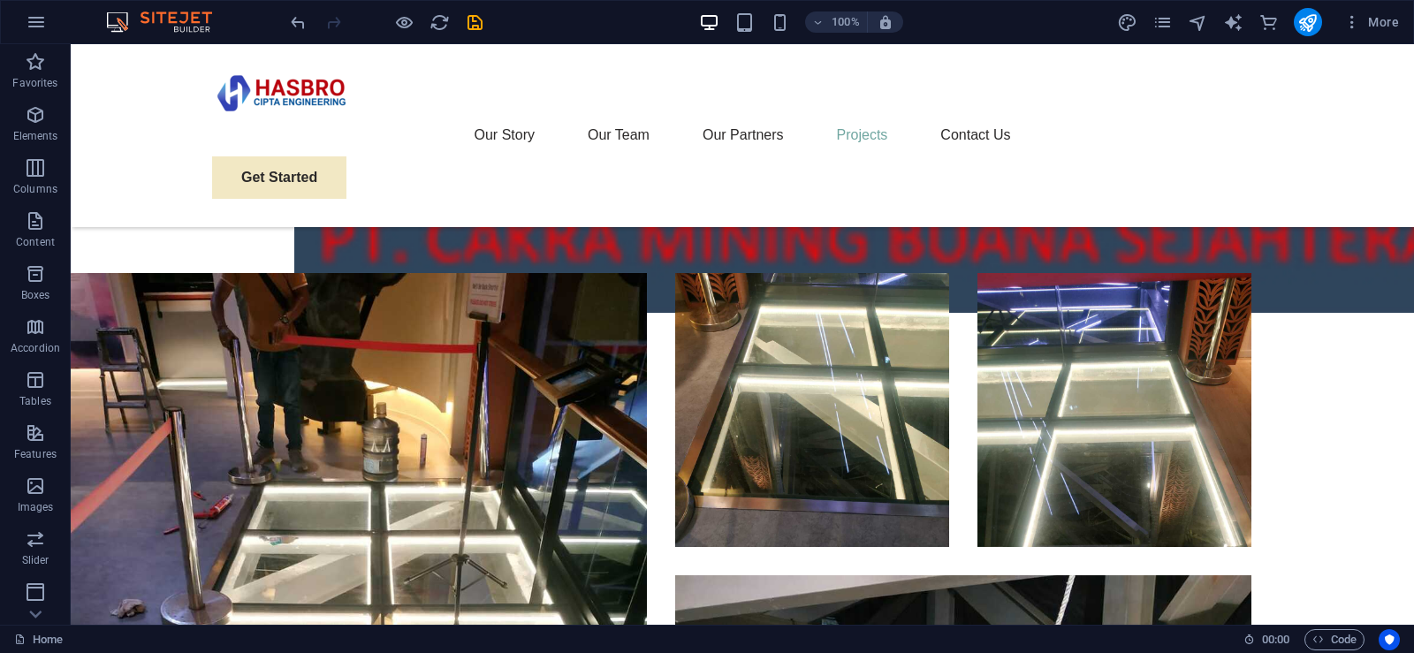
scroll to position [5812, 0]
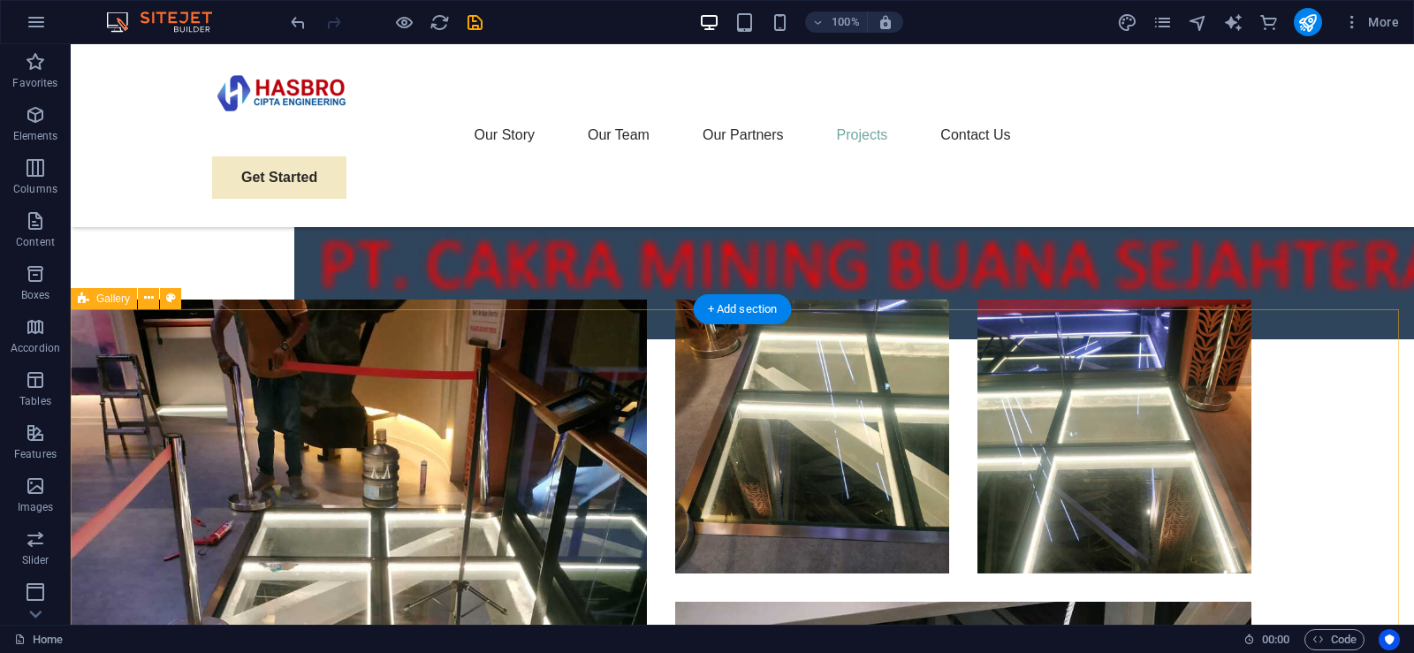
click at [117, 295] on span "Gallery" at bounding box center [113, 298] width 34 height 11
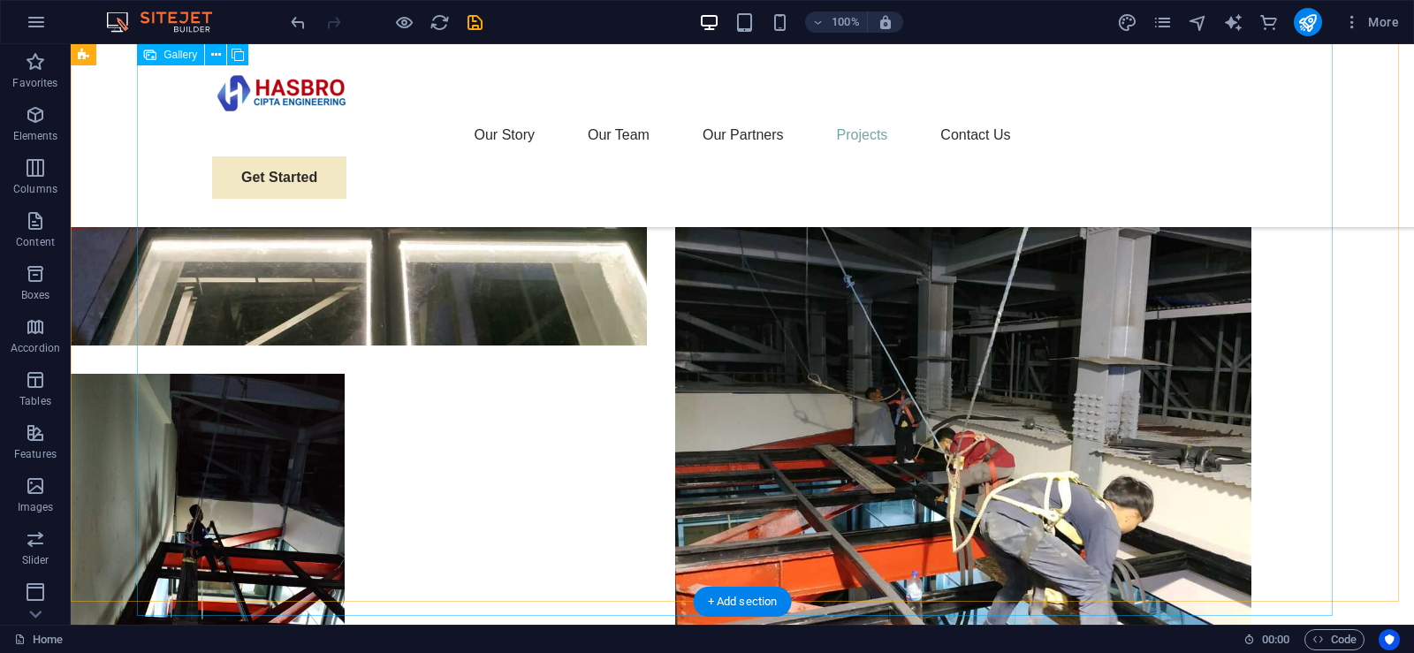
scroll to position [6784, 0]
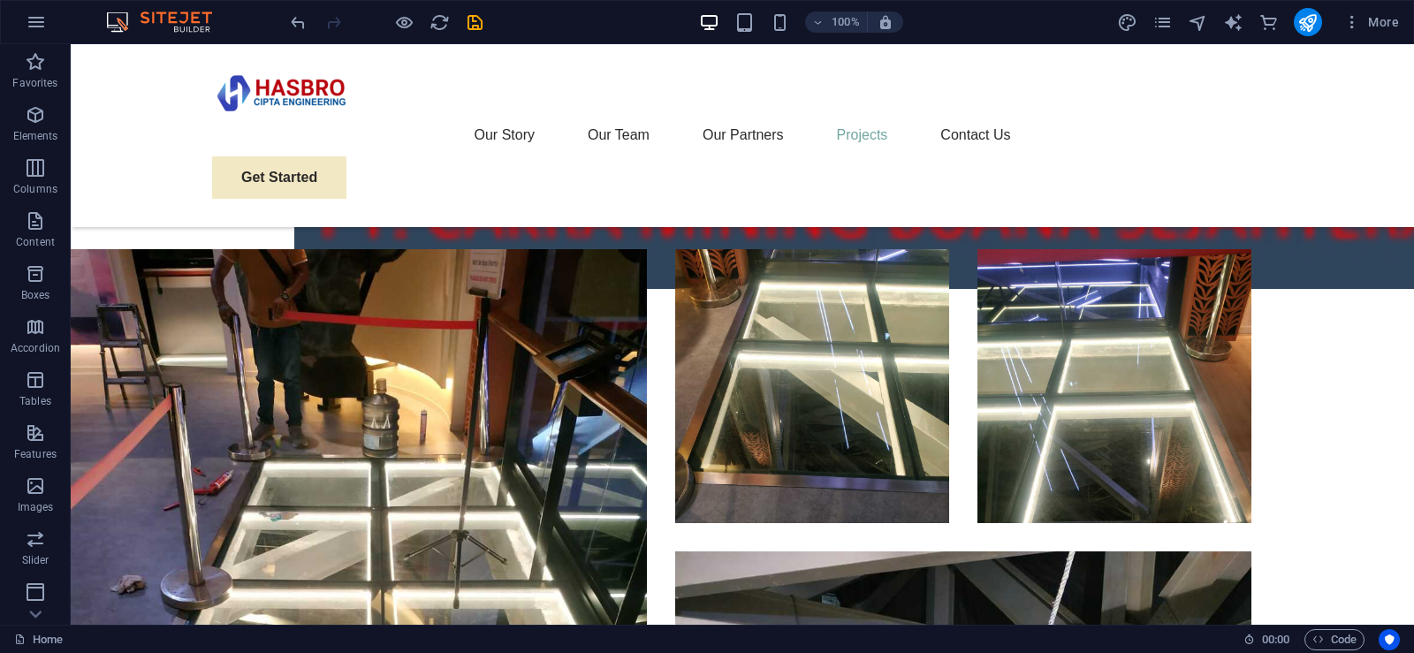
scroll to position [5775, 0]
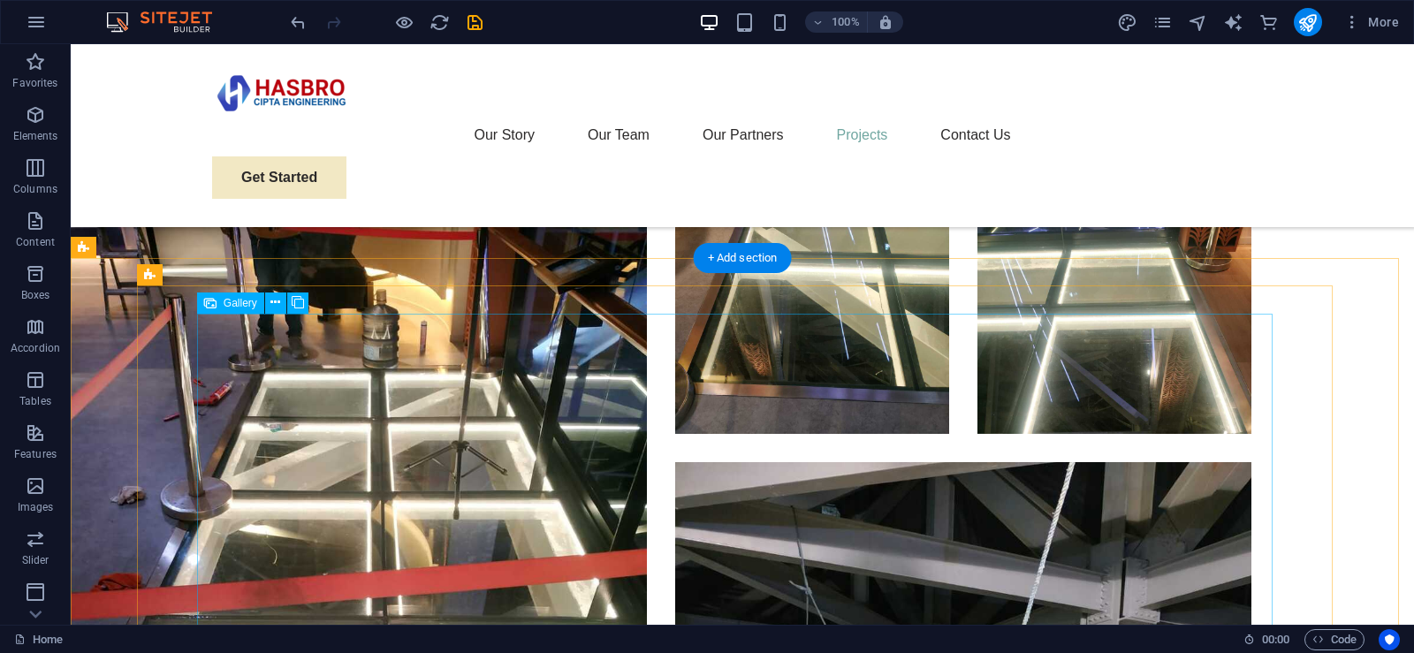
scroll to position [5863, 0]
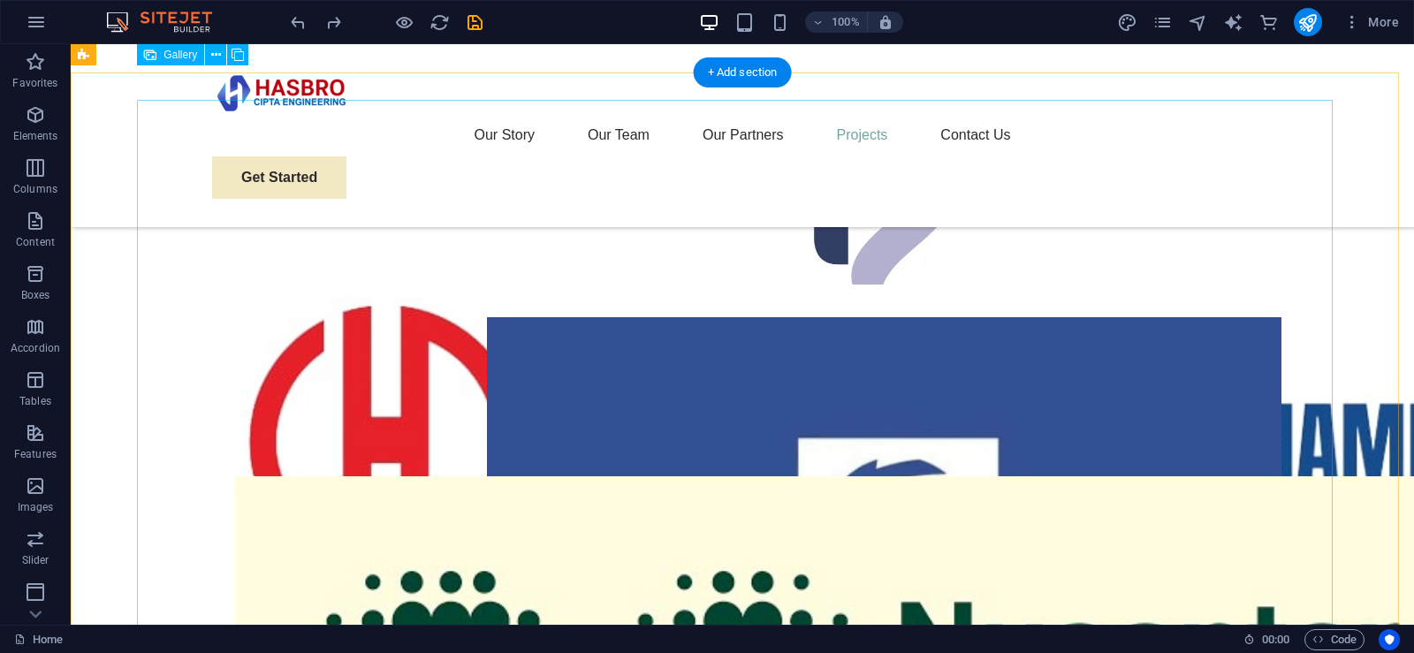
scroll to position [3920, 0]
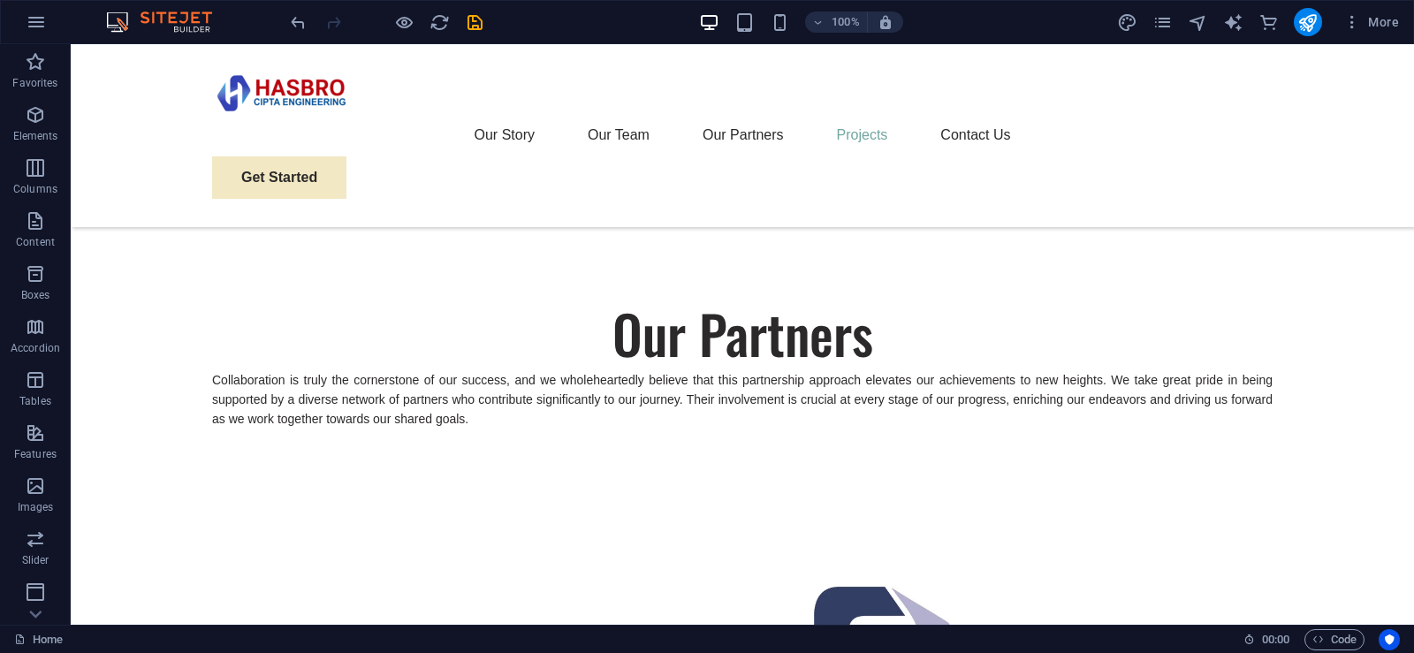
scroll to position [3941, 0]
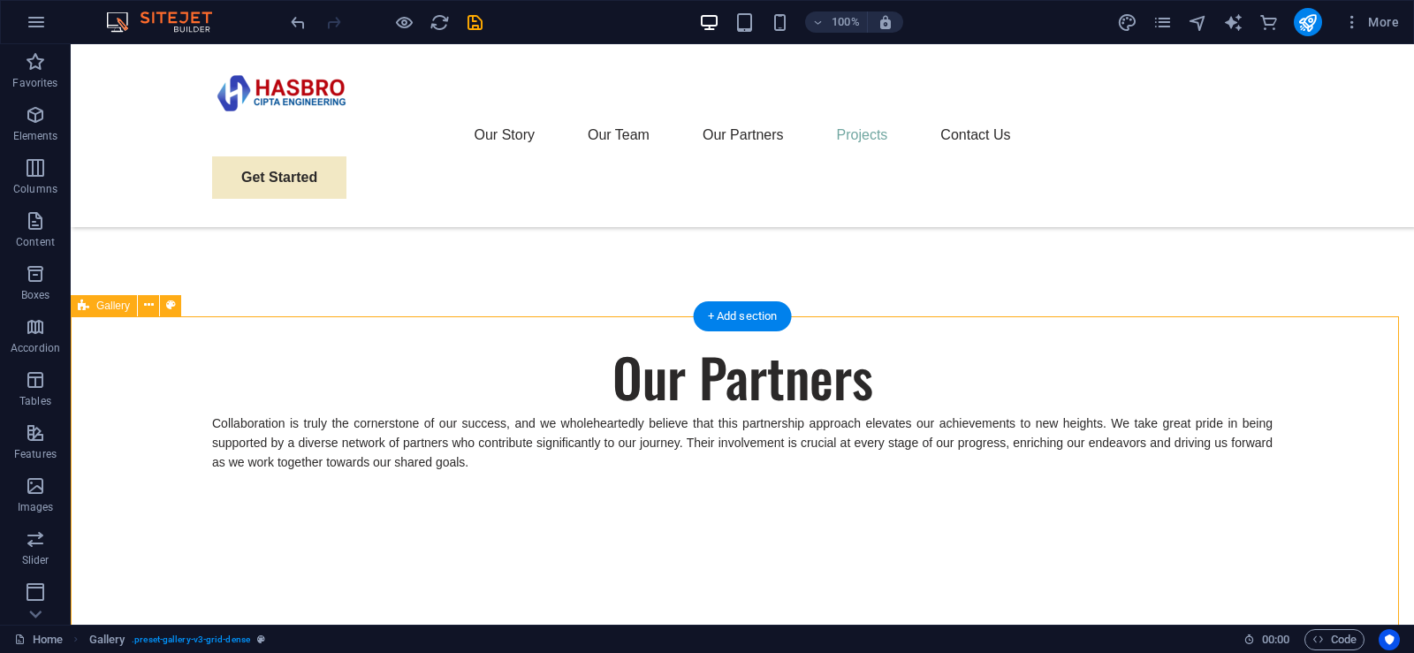
select select "%"
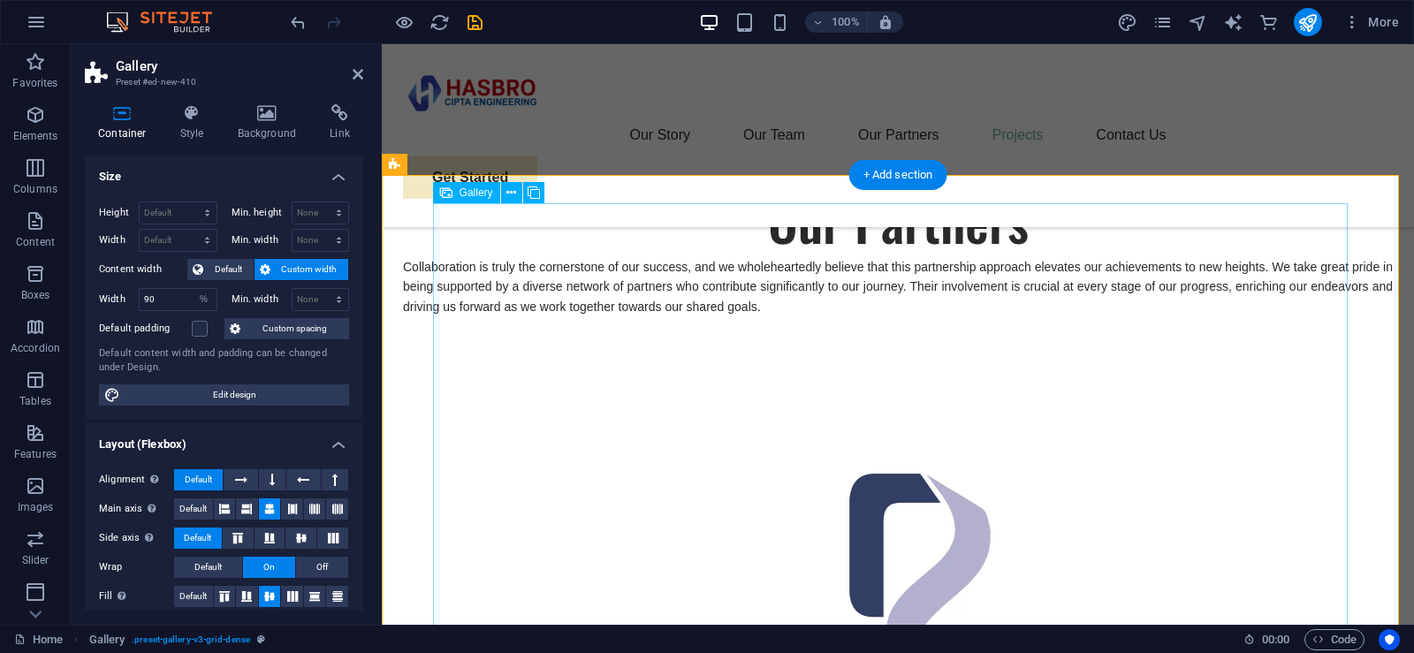
scroll to position [3923, 0]
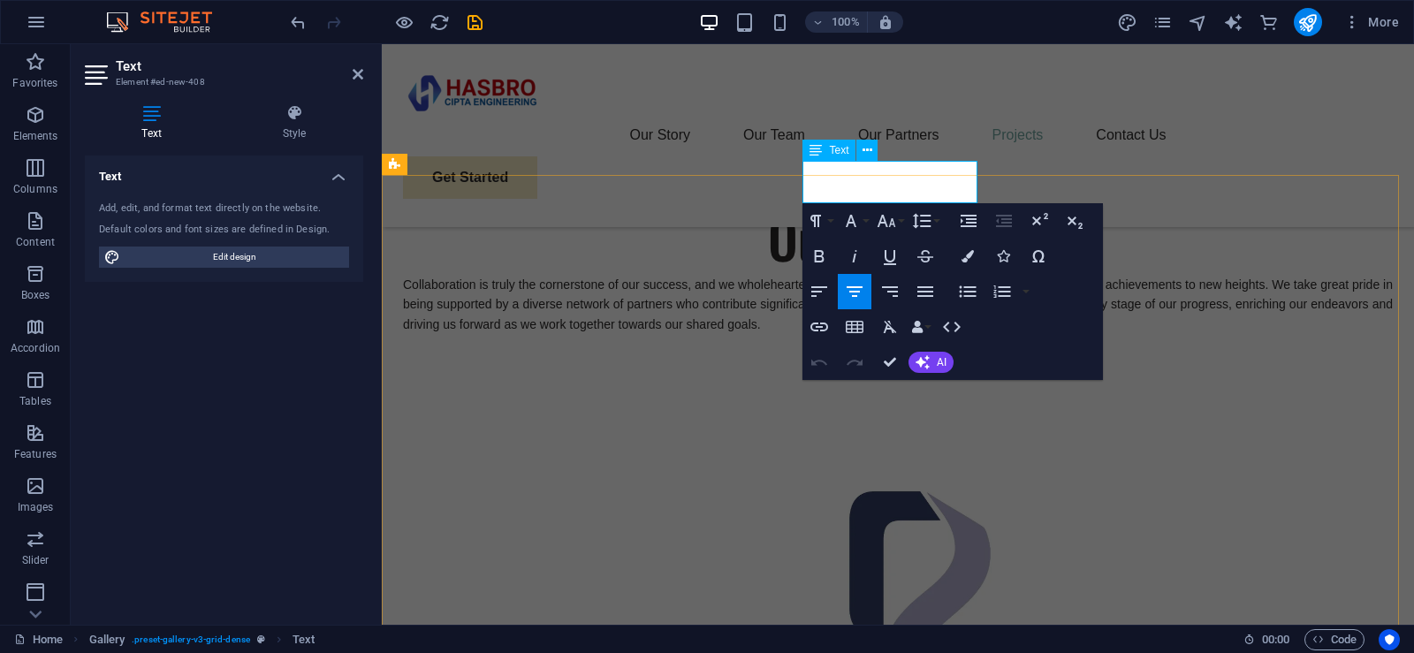
drag, startPoint x: 973, startPoint y: 192, endPoint x: 814, endPoint y: 199, distance: 159.2
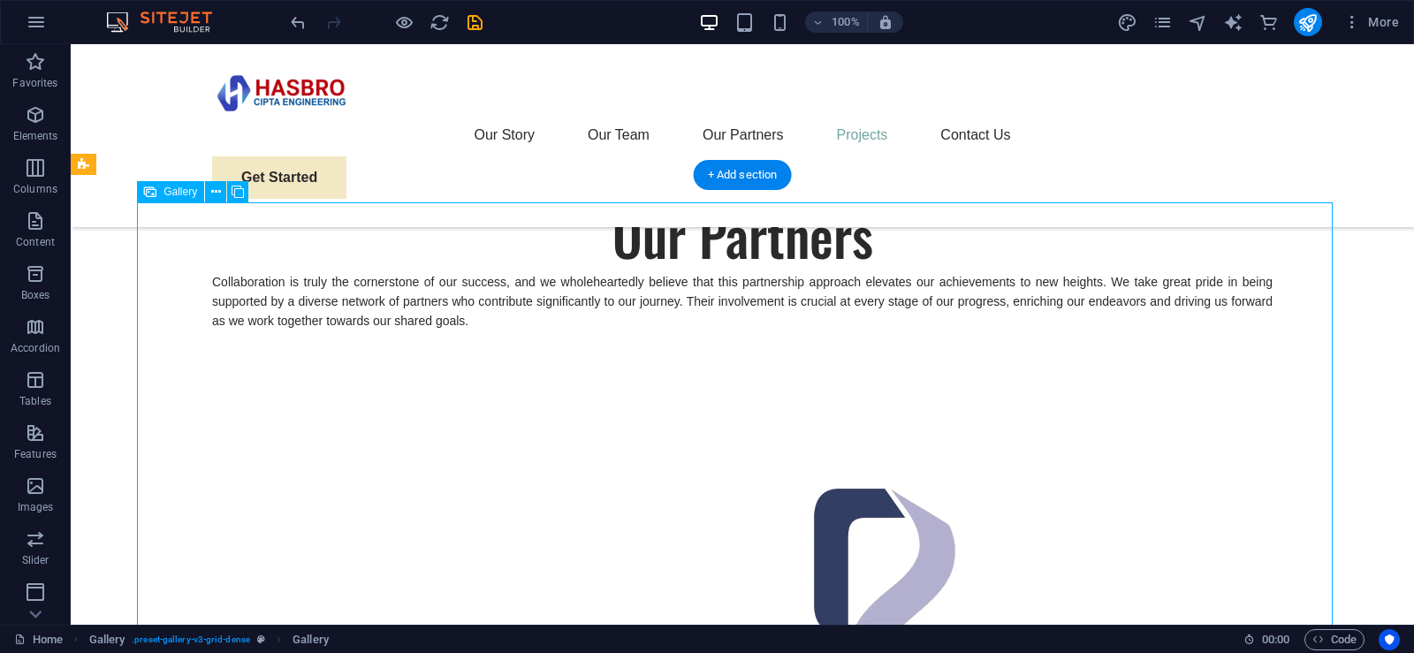
select select "4"
select select "%"
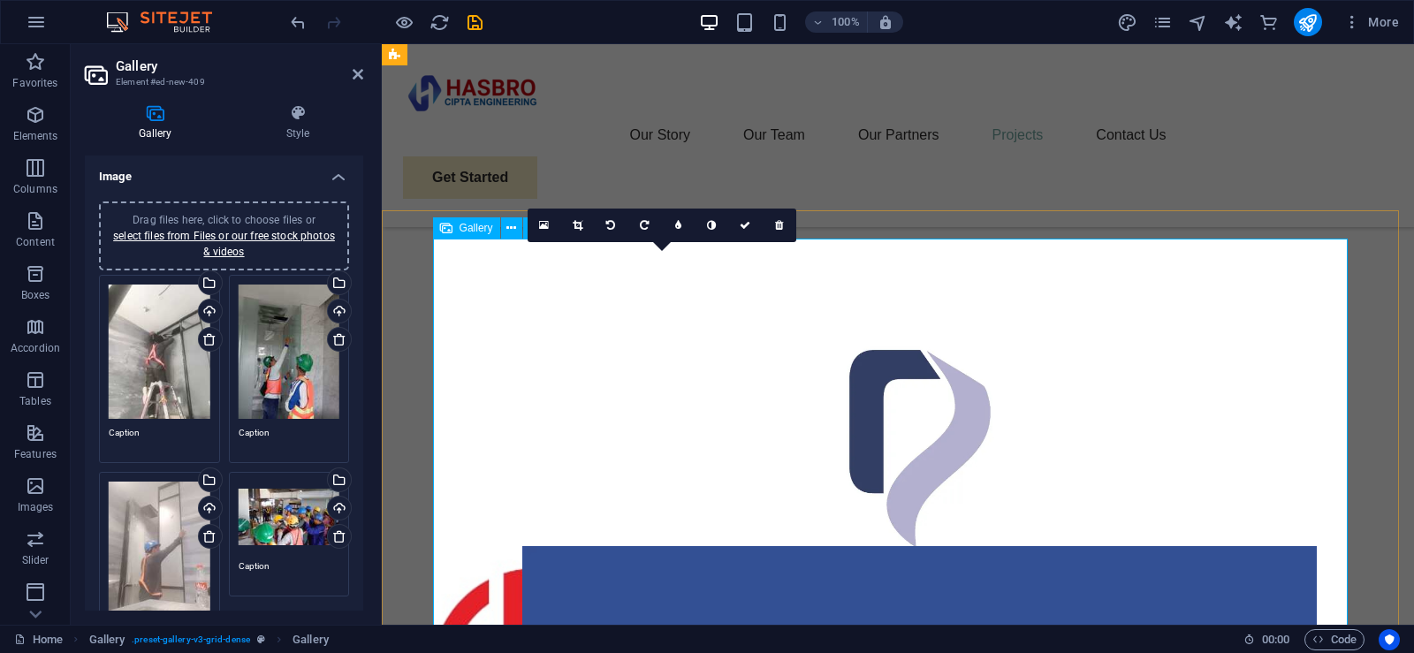
scroll to position [3888, 0]
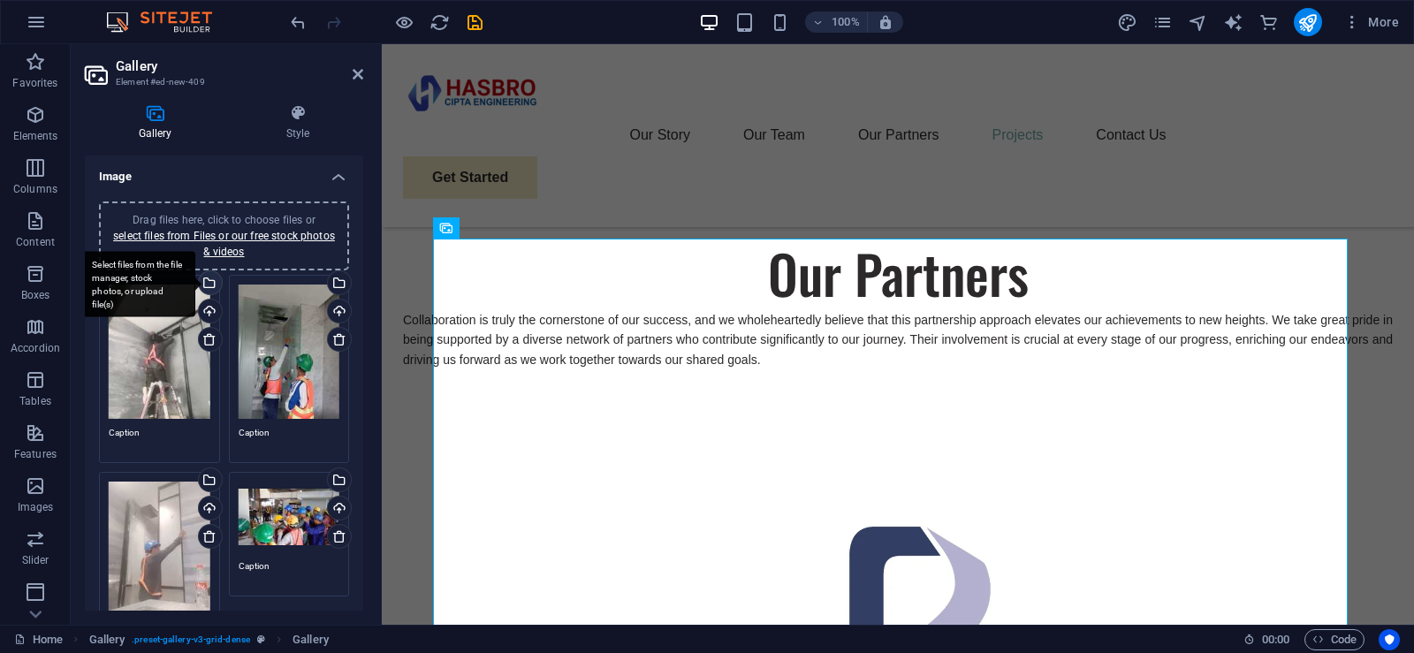
click at [210, 282] on div "Select files from the file manager, stock photos, or upload file(s)" at bounding box center [208, 284] width 27 height 27
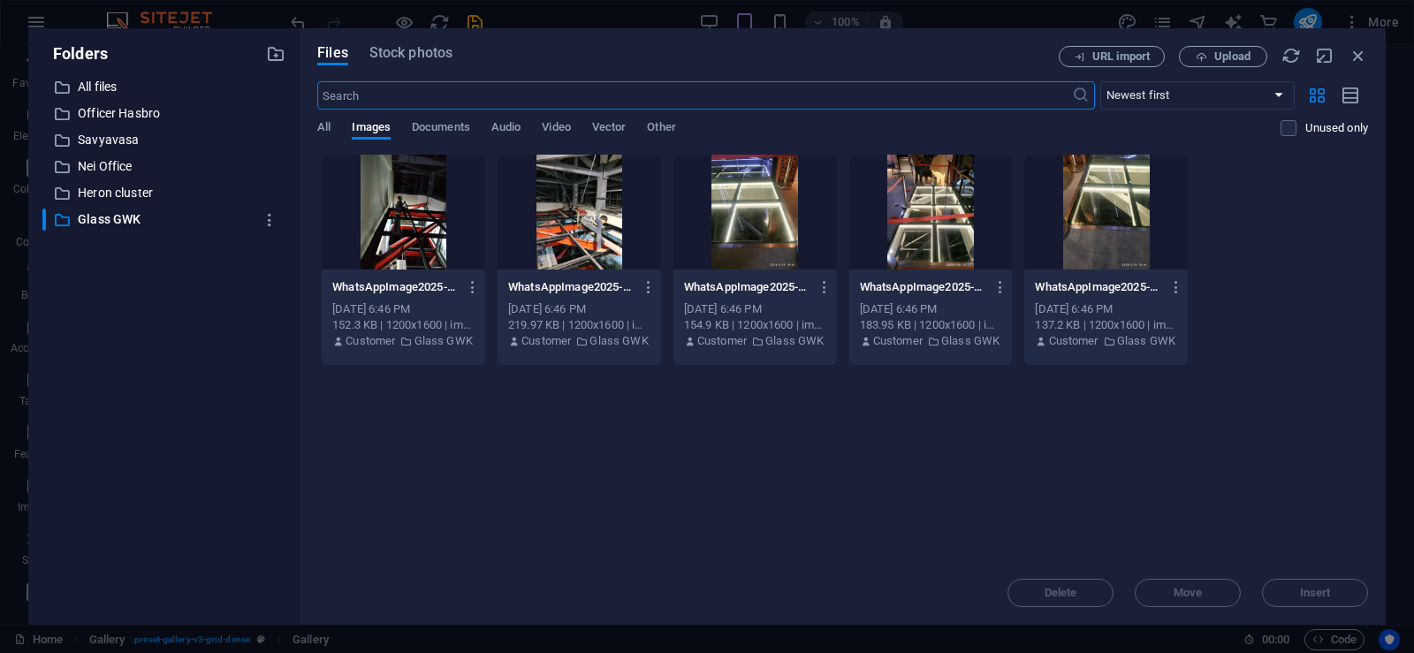
scroll to position [3874, 0]
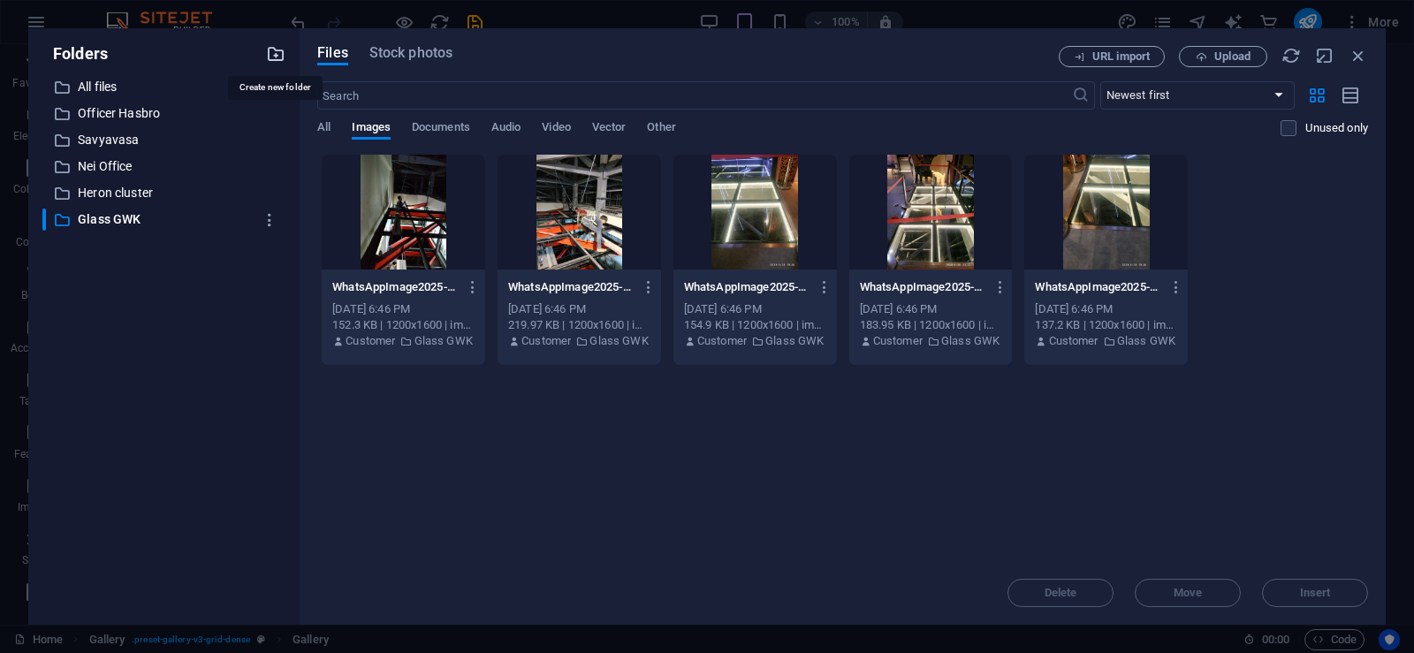
click at [279, 54] on icon "button" at bounding box center [275, 53] width 19 height 19
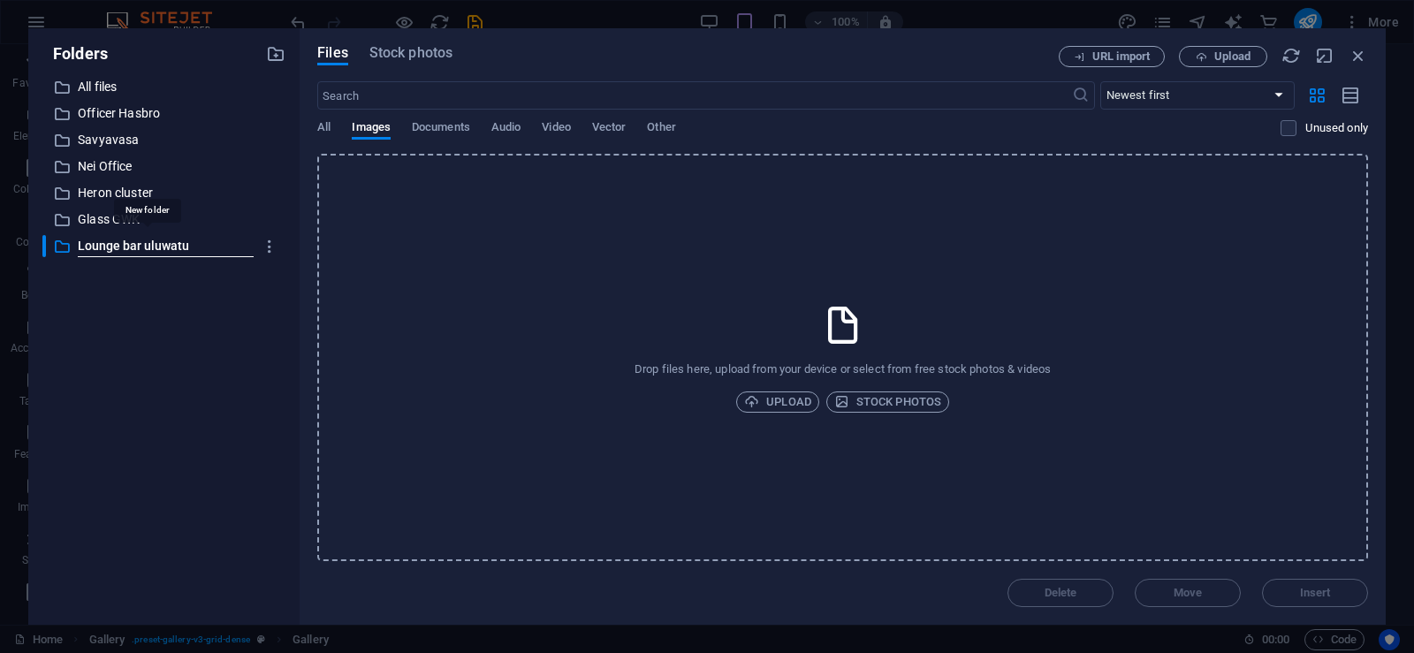
type input "Lounge bar uluwatu"
click at [208, 378] on div "​ All files All files ​ Officer Hasbro Officer Hasbro ​ [PERSON_NAME] ​ Nei Off…" at bounding box center [163, 343] width 243 height 534
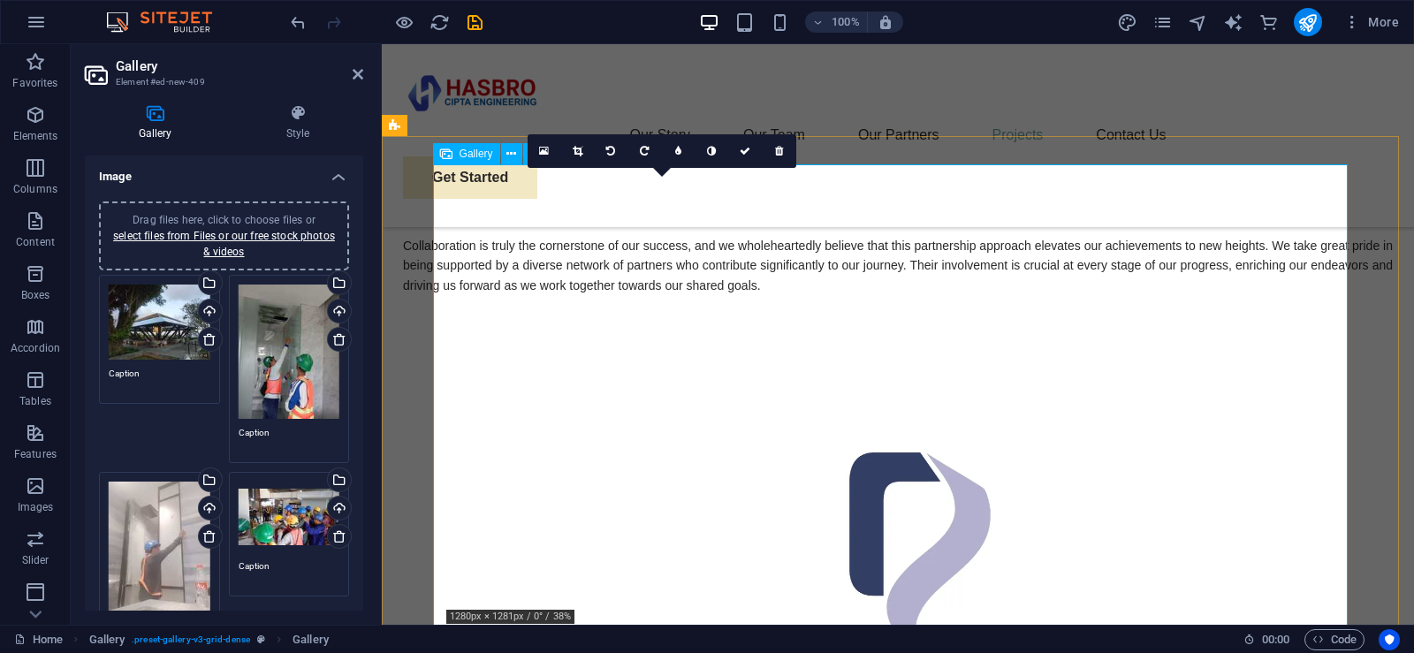
scroll to position [4051, 0]
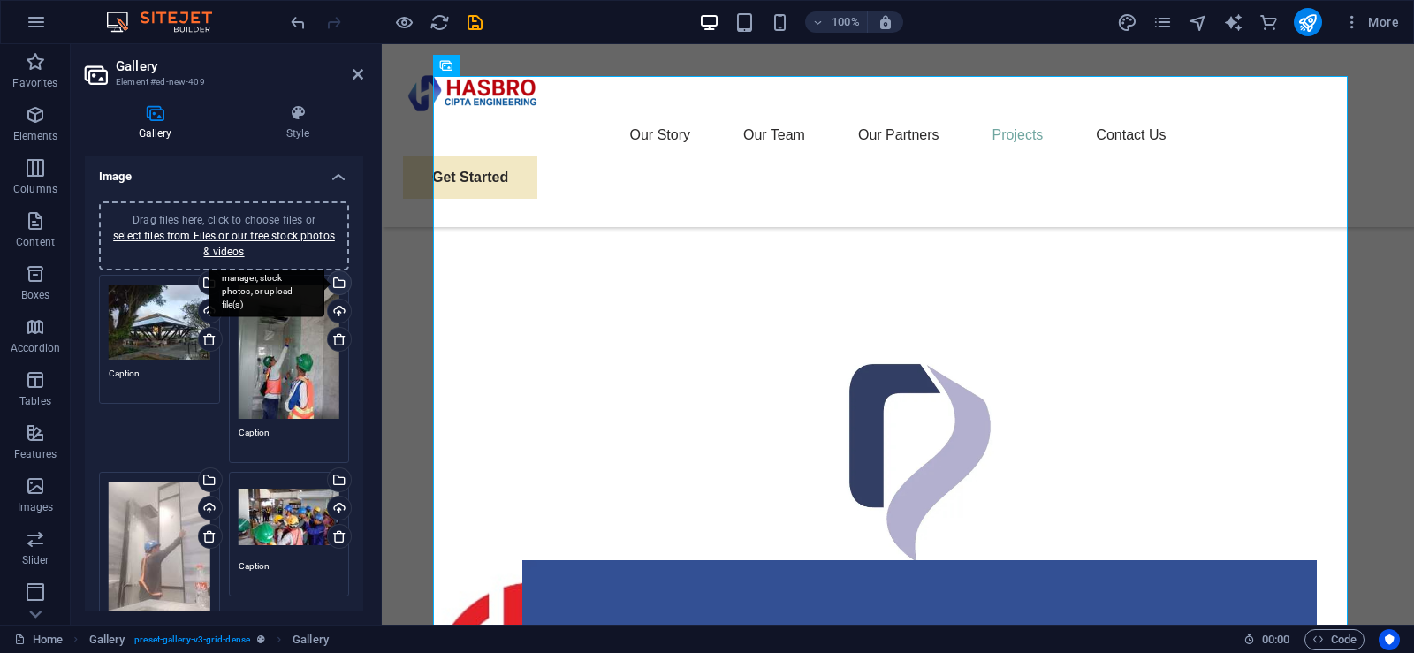
click at [337, 283] on div "Select files from the file manager, stock photos, or upload file(s)" at bounding box center [337, 284] width 27 height 27
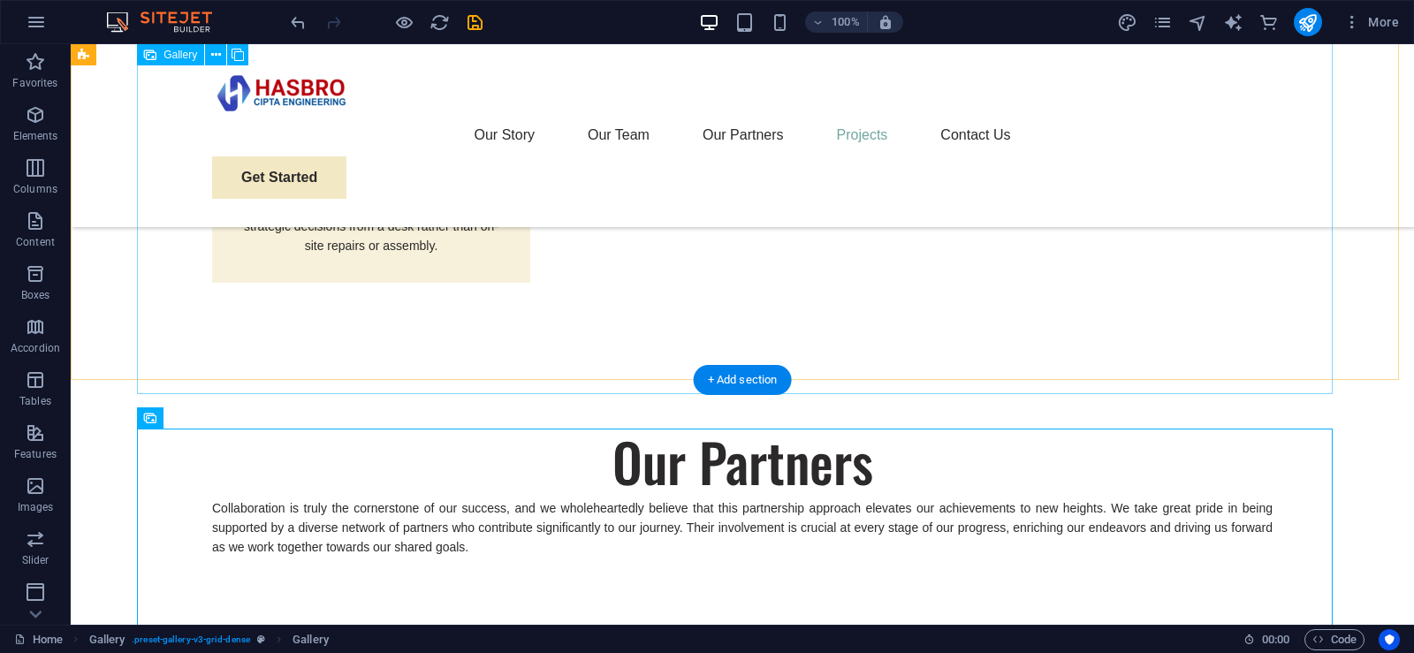
scroll to position [4033, 0]
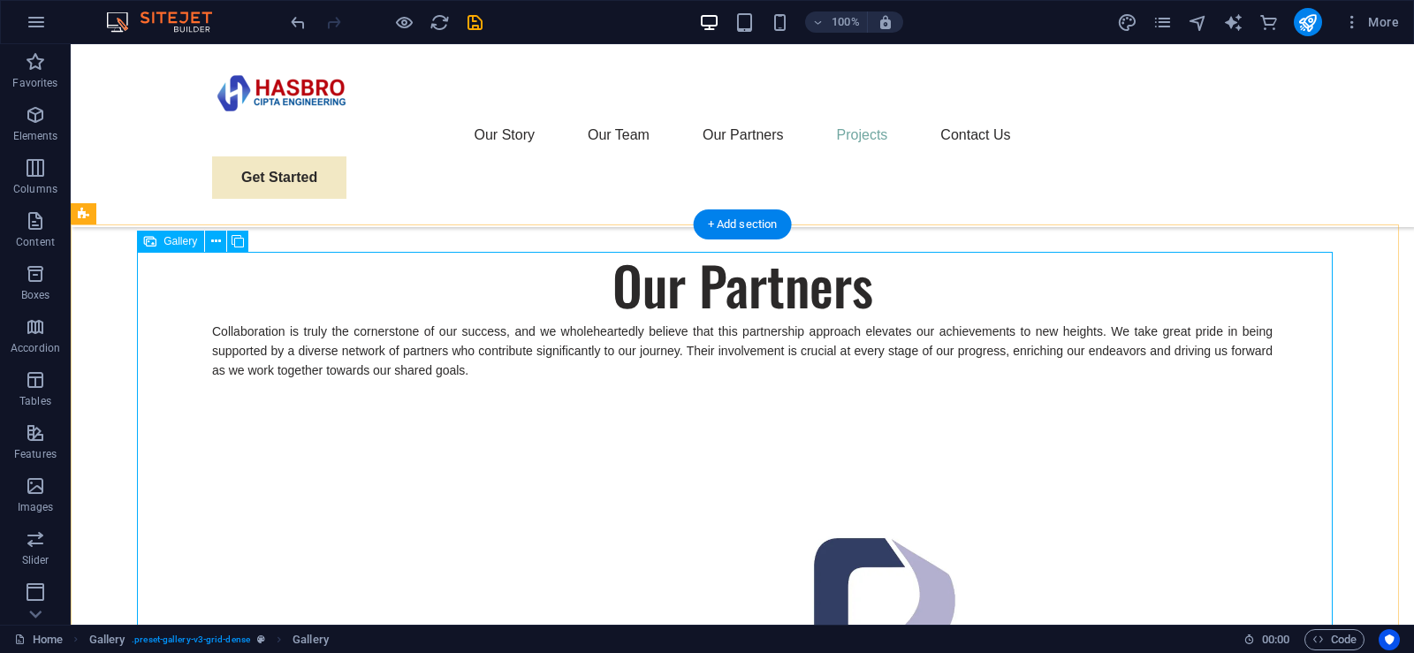
select select "4"
select select "%"
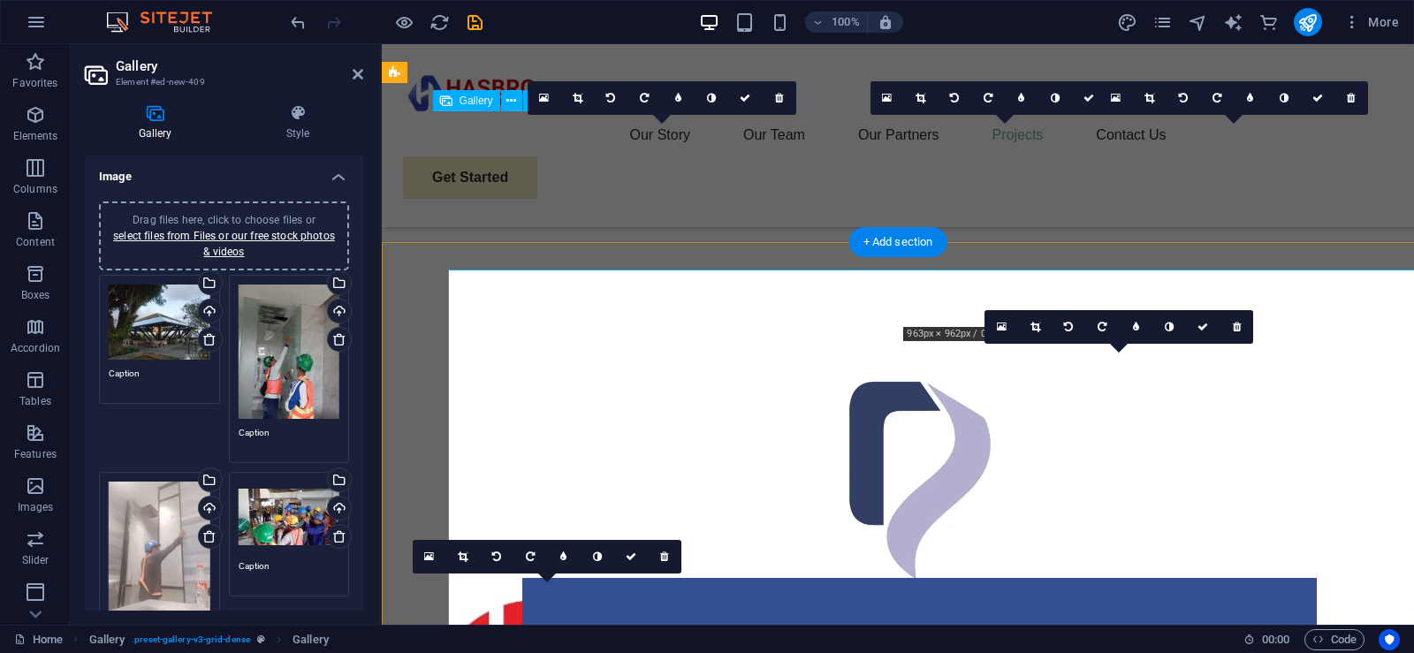
scroll to position [4015, 0]
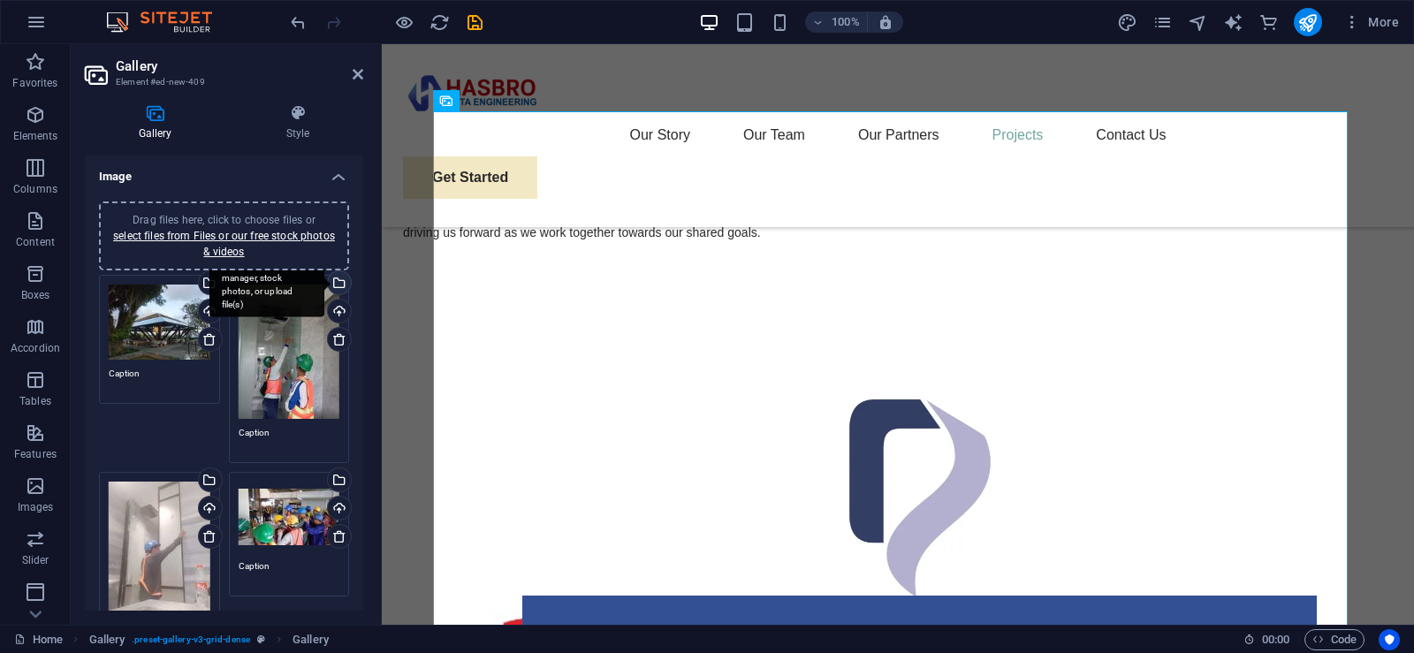
click at [335, 280] on div "Select files from the file manager, stock photos, or upload file(s)" at bounding box center [337, 284] width 27 height 27
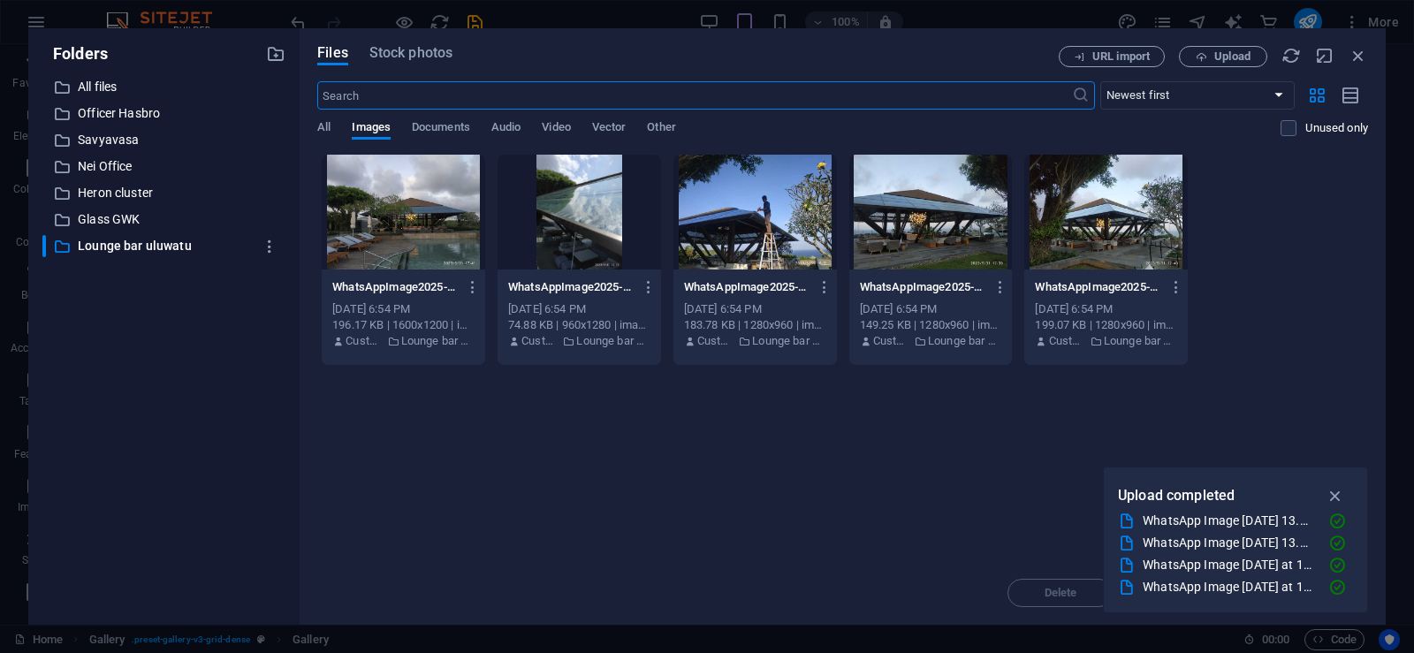
scroll to position [4001, 0]
click at [577, 224] on div at bounding box center [578, 212] width 163 height 115
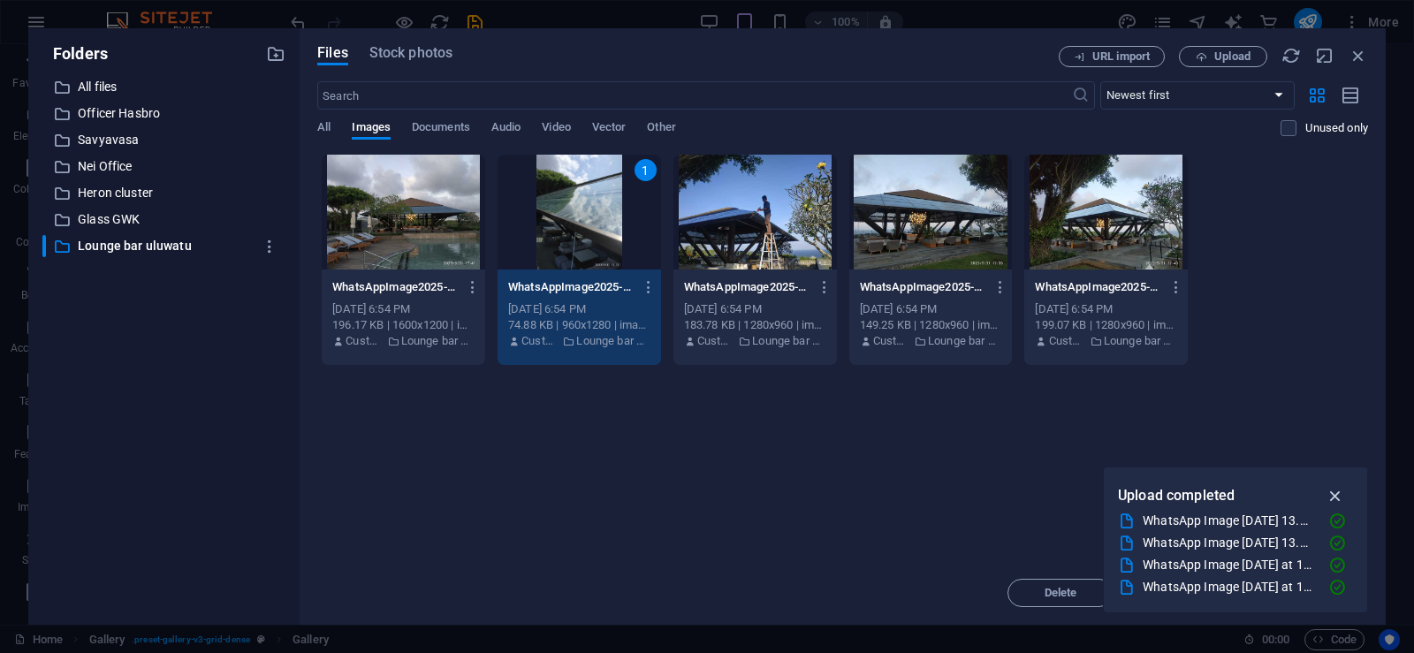
click at [1338, 491] on icon "button" at bounding box center [1335, 495] width 20 height 19
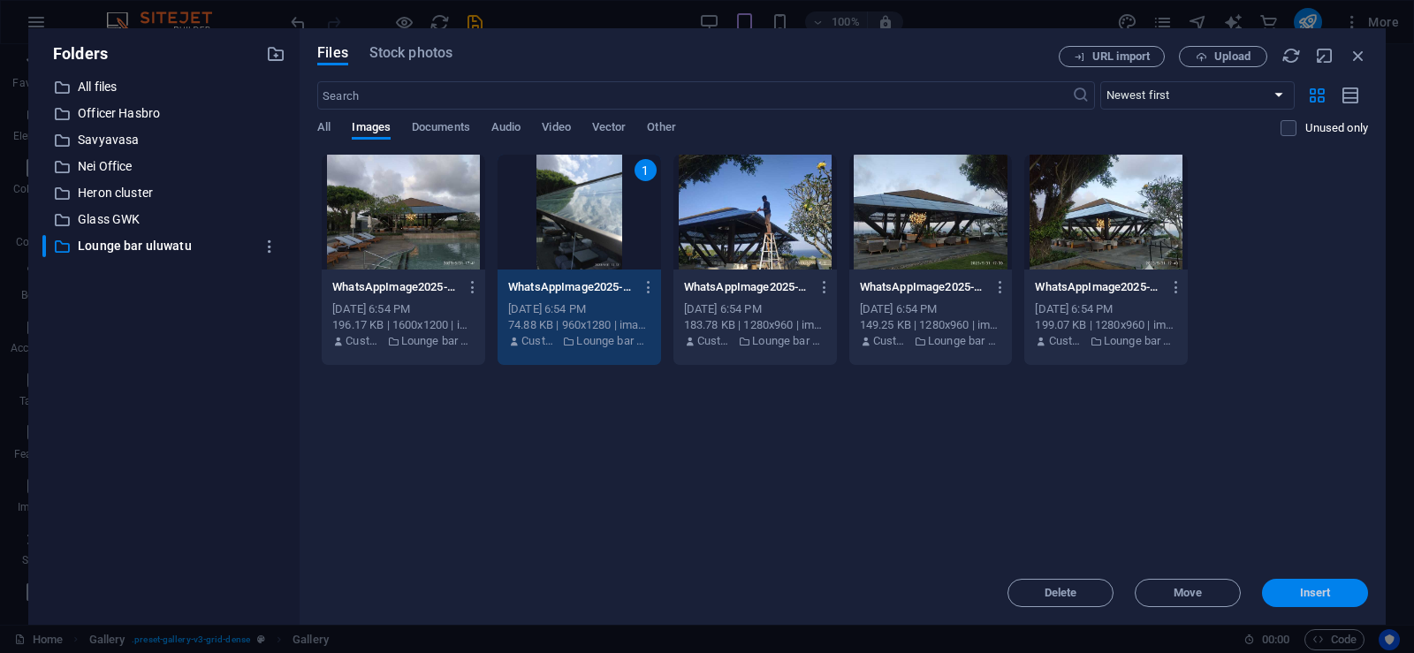
drag, startPoint x: 1323, startPoint y: 590, endPoint x: 923, endPoint y: 533, distance: 403.4
click at [1323, 590] on span "Insert" at bounding box center [1315, 592] width 31 height 11
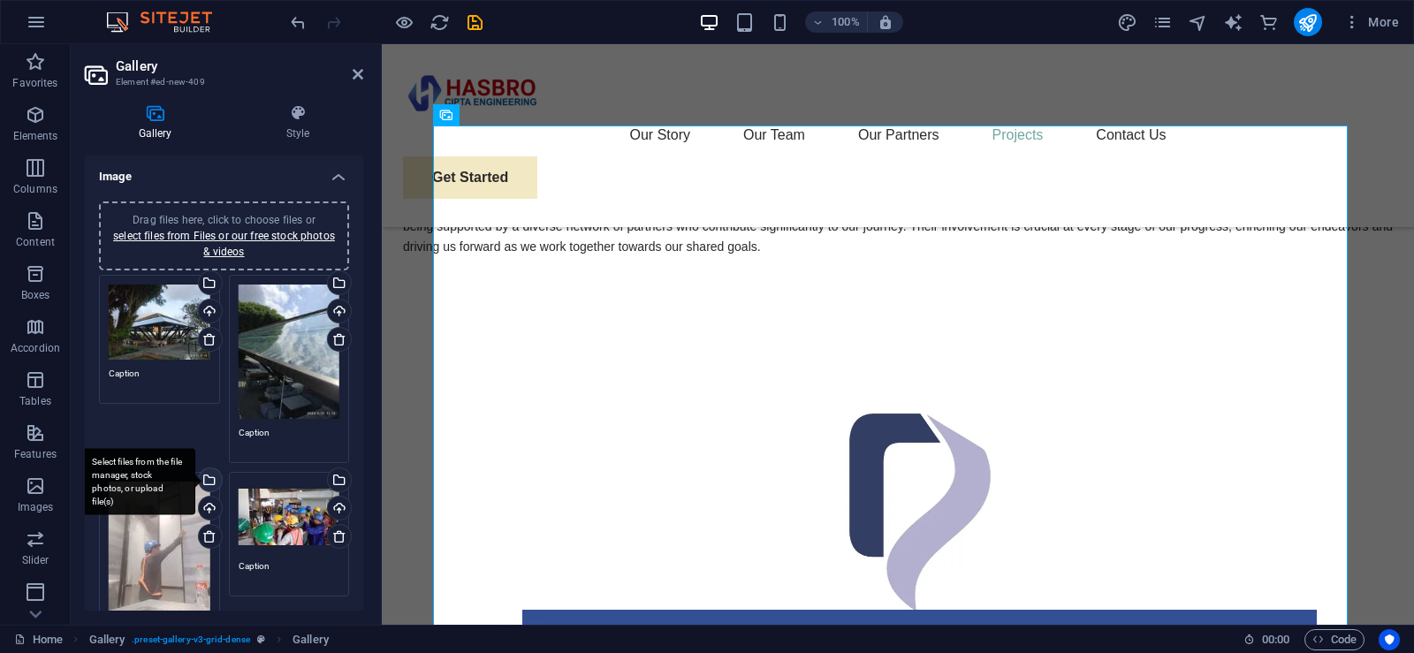
click at [195, 472] on div "Select files from the file manager, stock photos, or upload file(s)" at bounding box center [137, 482] width 115 height 66
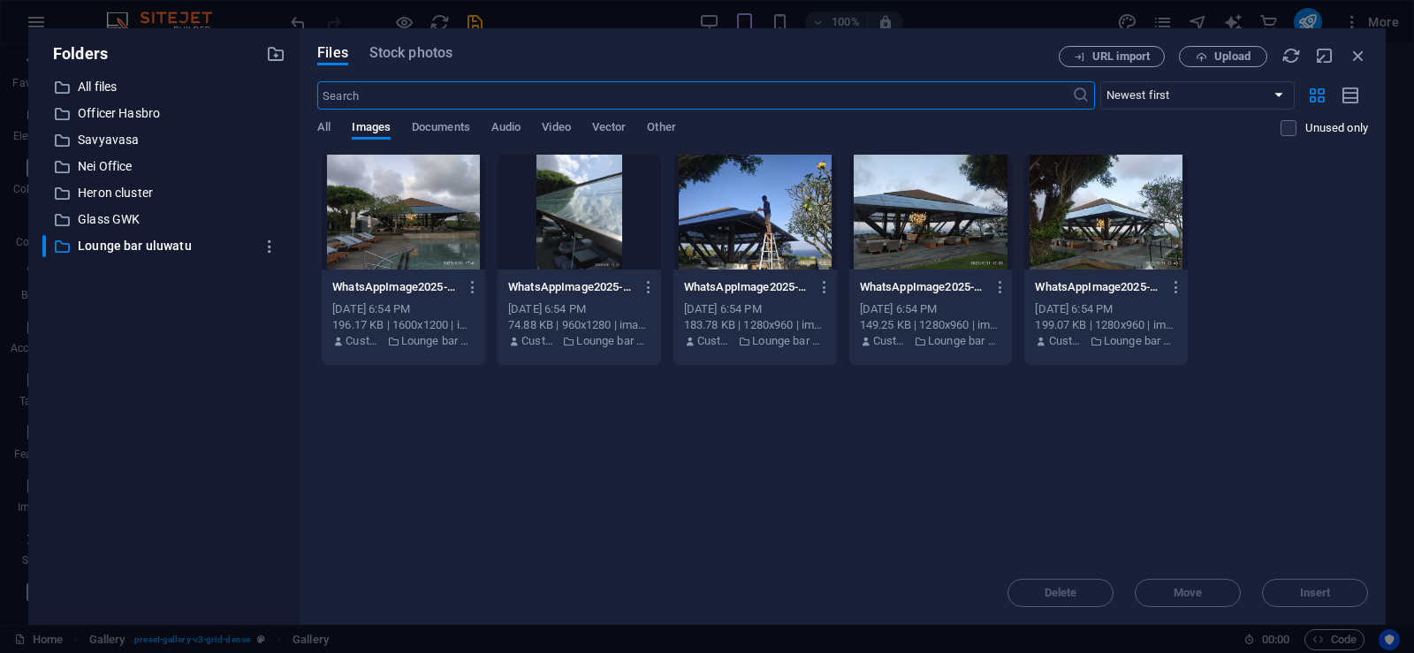
scroll to position [3987, 0]
click at [774, 219] on div at bounding box center [754, 212] width 163 height 115
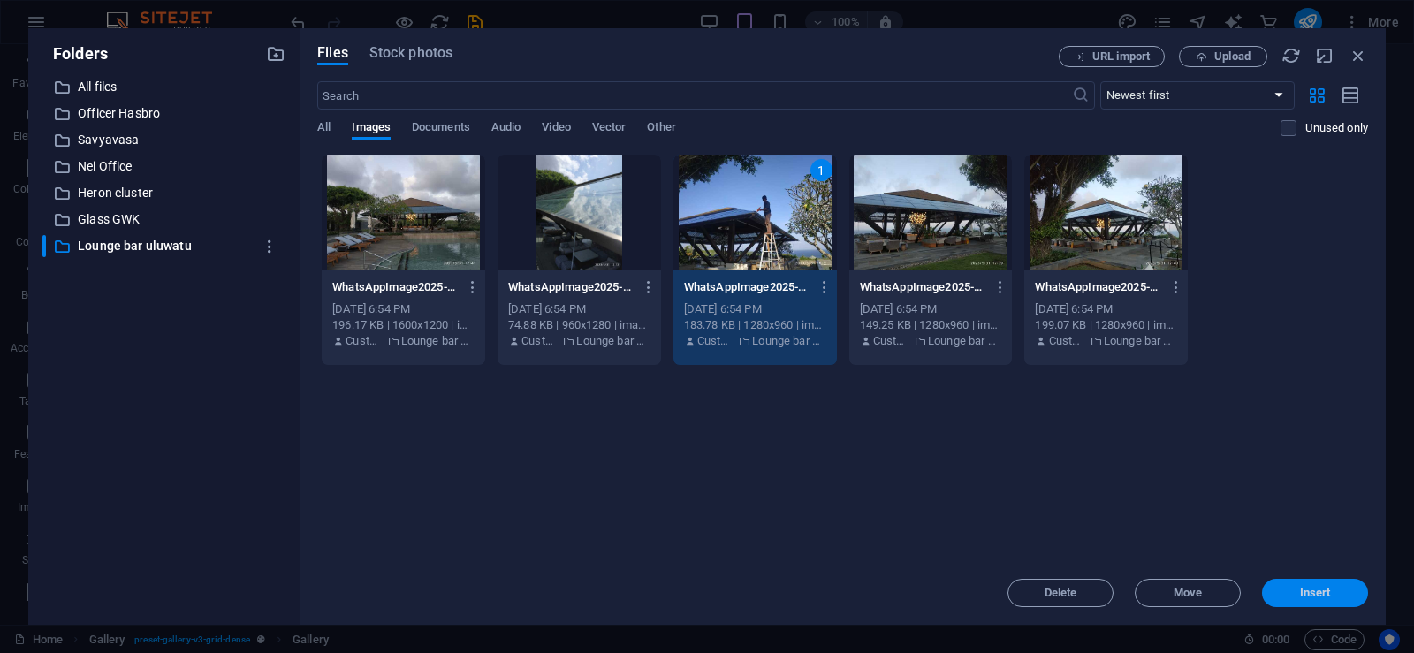
click at [1338, 591] on span "Insert" at bounding box center [1315, 592] width 92 height 11
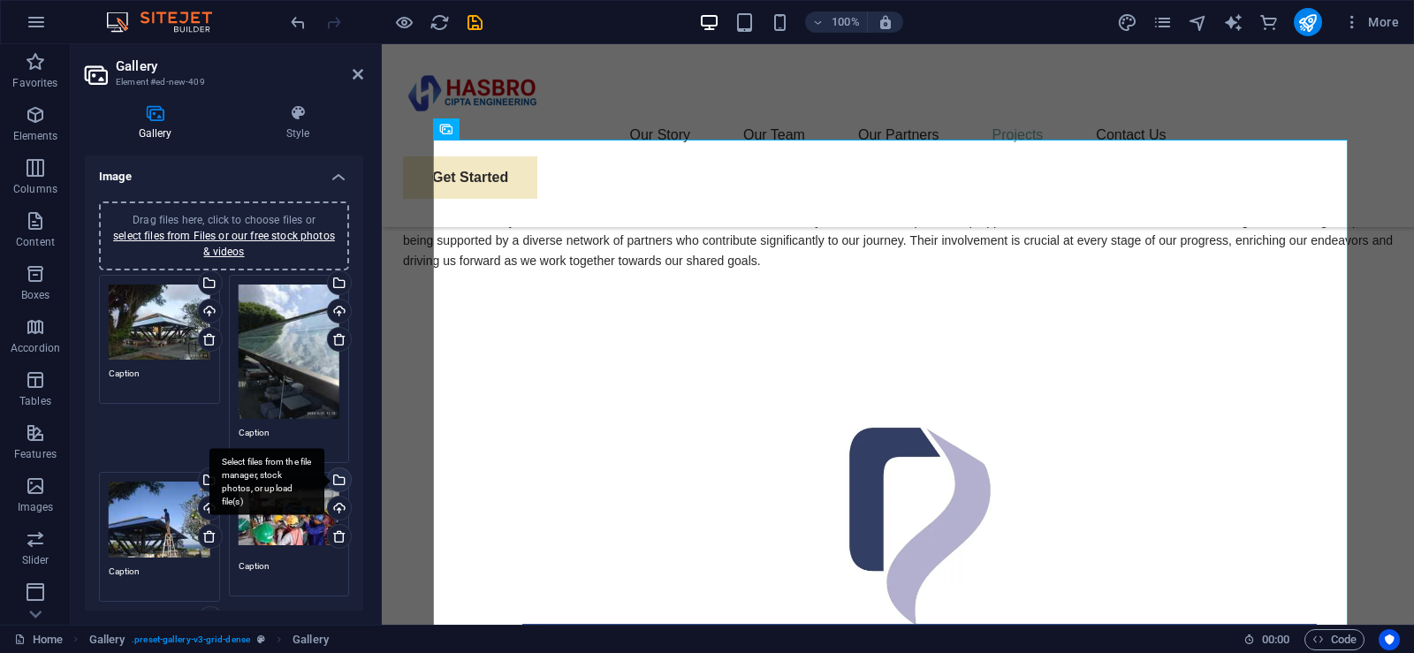
click at [324, 477] on div "Select files from the file manager, stock photos, or upload file(s)" at bounding box center [266, 482] width 115 height 66
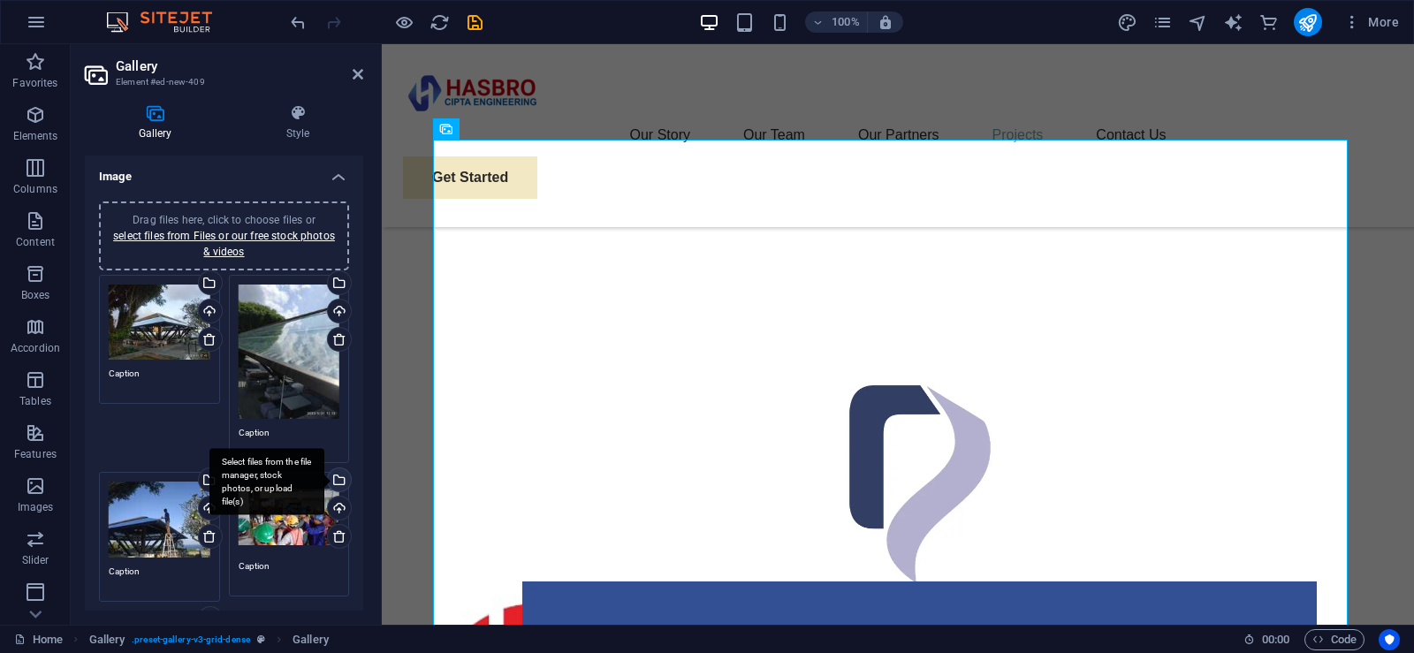
scroll to position [3973, 0]
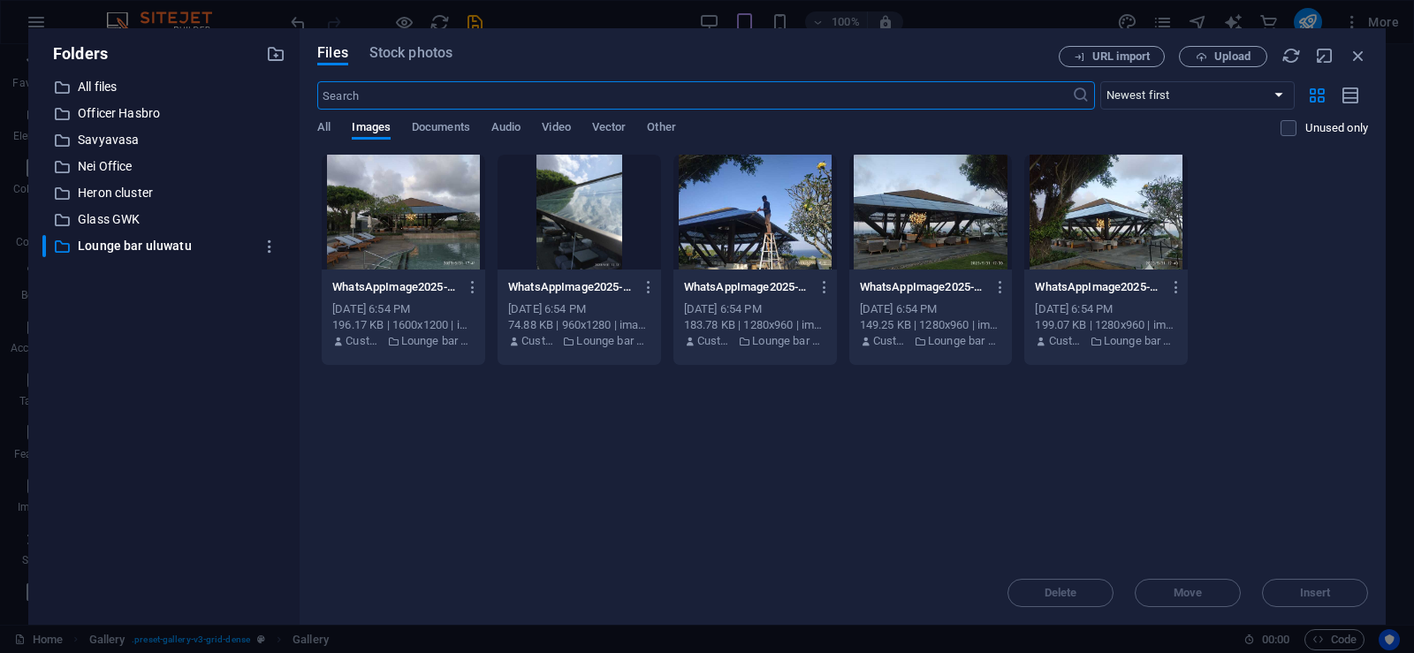
click at [937, 211] on div at bounding box center [930, 212] width 163 height 115
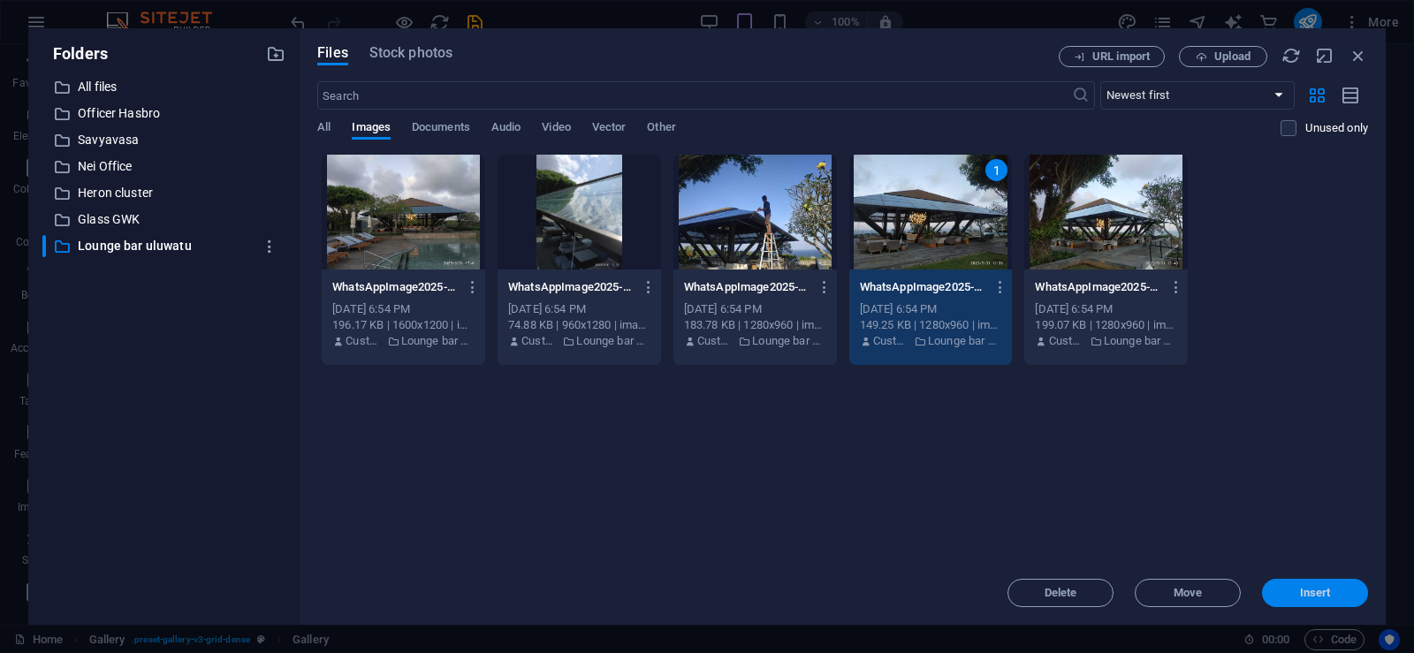
click at [1323, 600] on button "Insert" at bounding box center [1315, 593] width 106 height 28
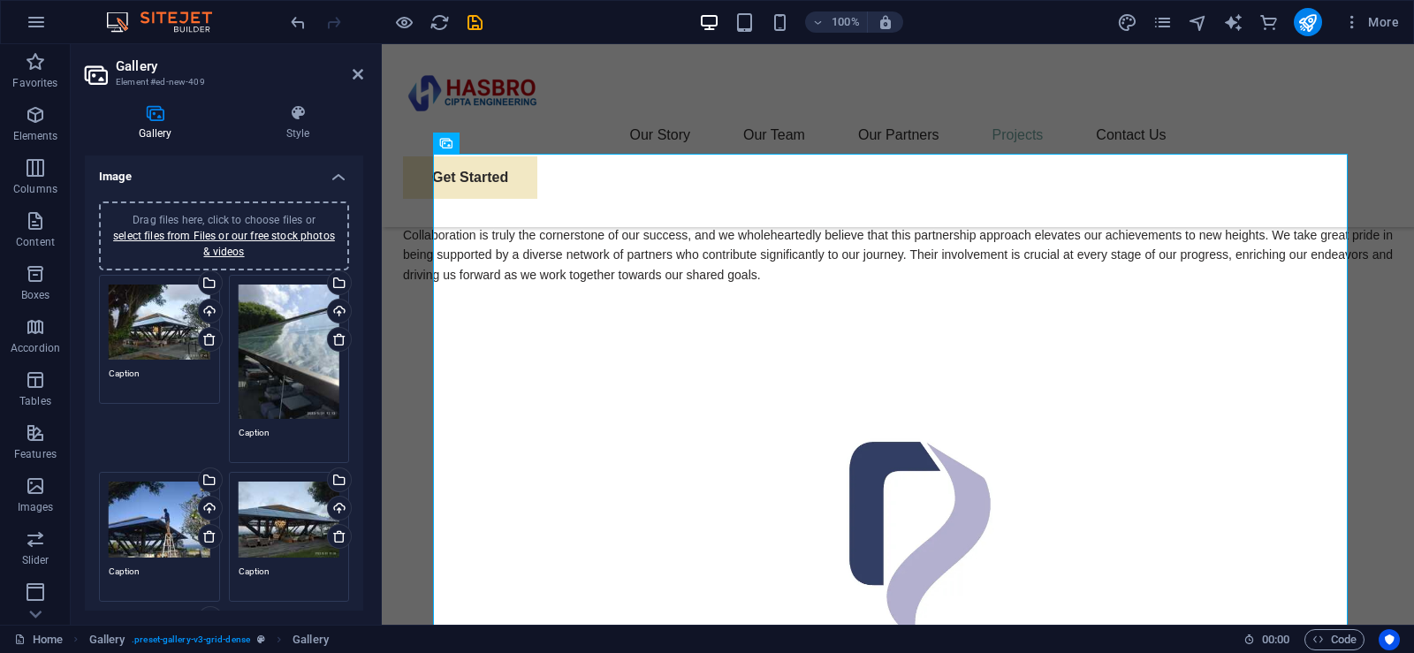
scroll to position [177, 0]
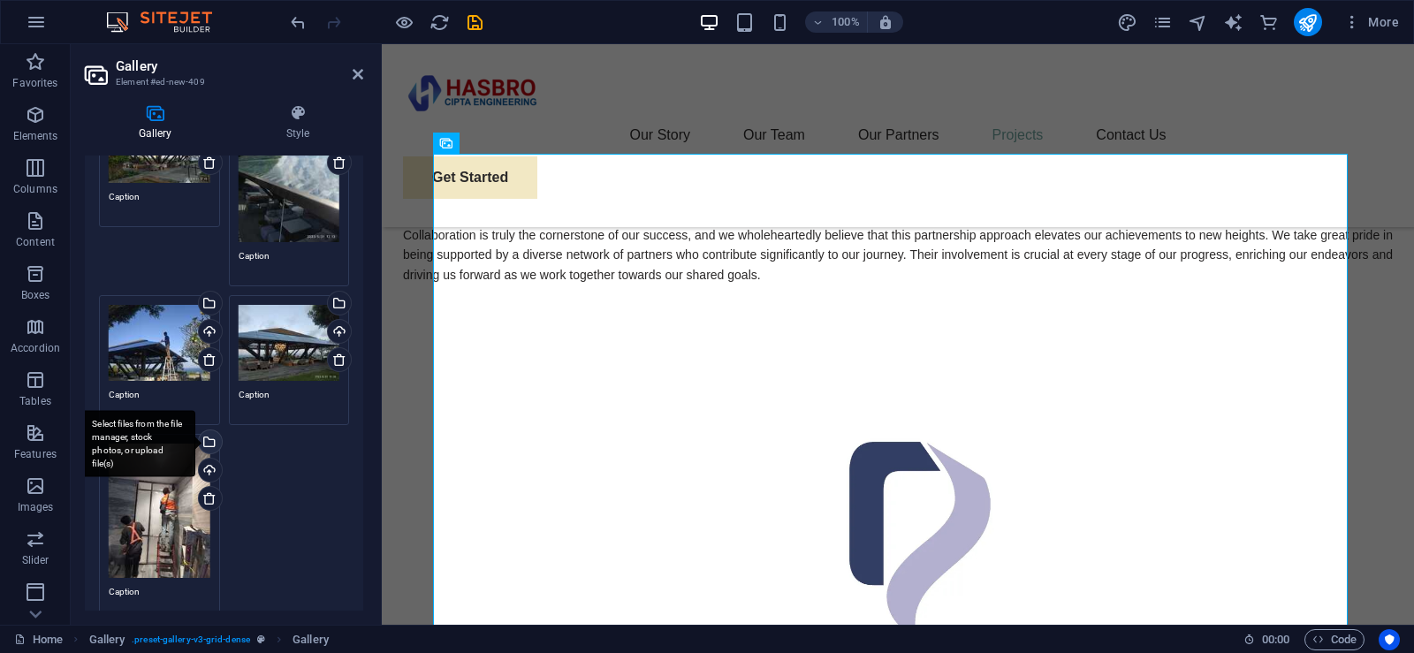
click at [195, 439] on div "Select files from the file manager, stock photos, or upload file(s)" at bounding box center [137, 444] width 115 height 66
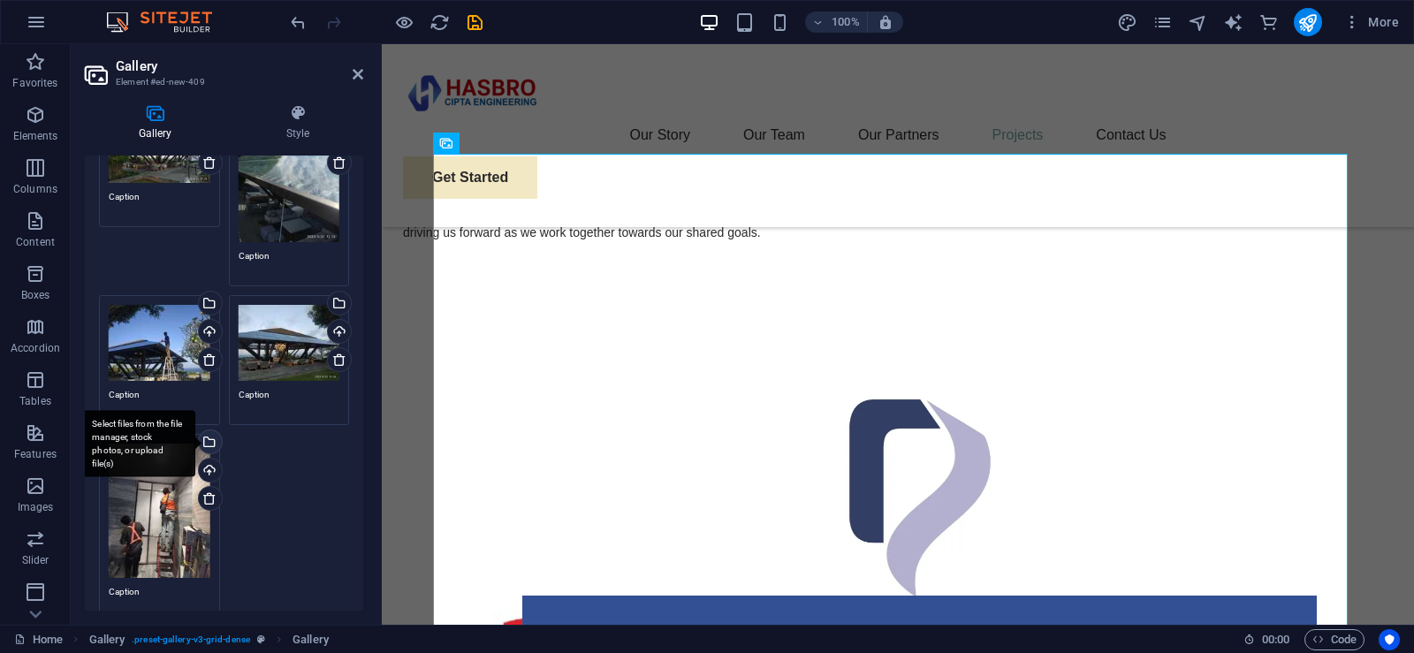
scroll to position [3959, 0]
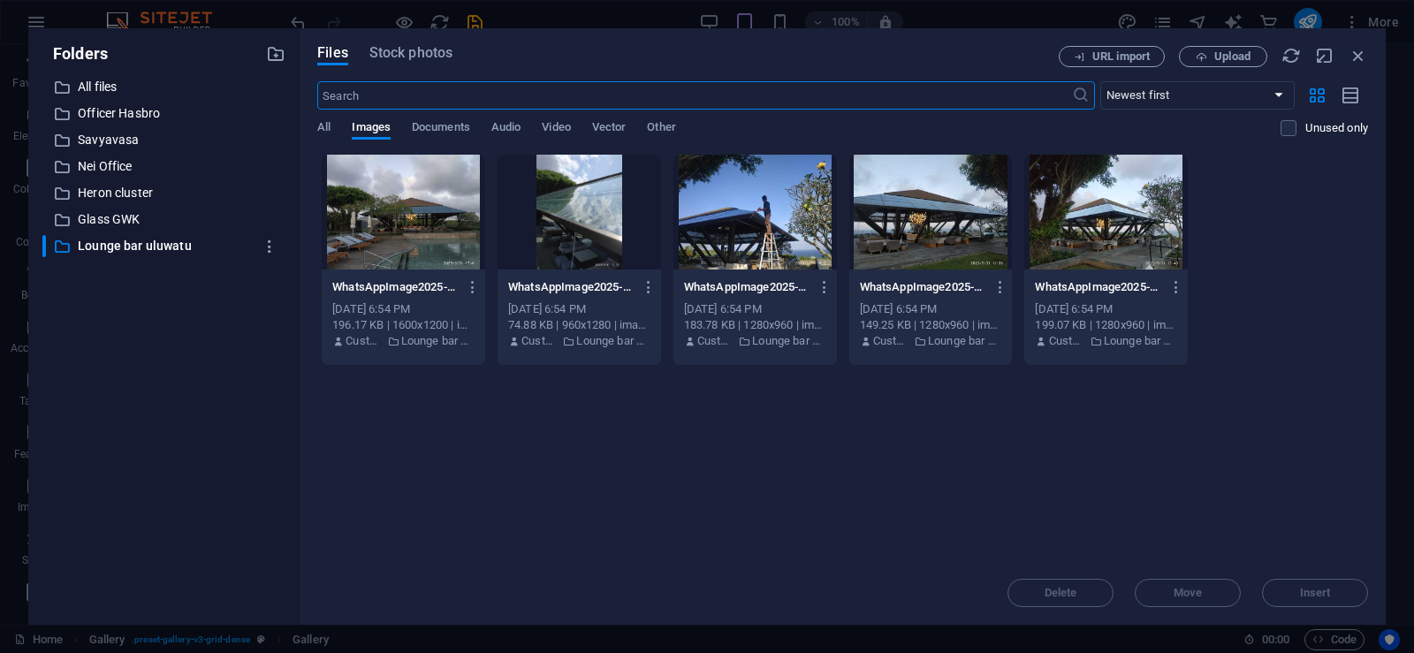
click at [1126, 257] on div at bounding box center [1105, 212] width 163 height 115
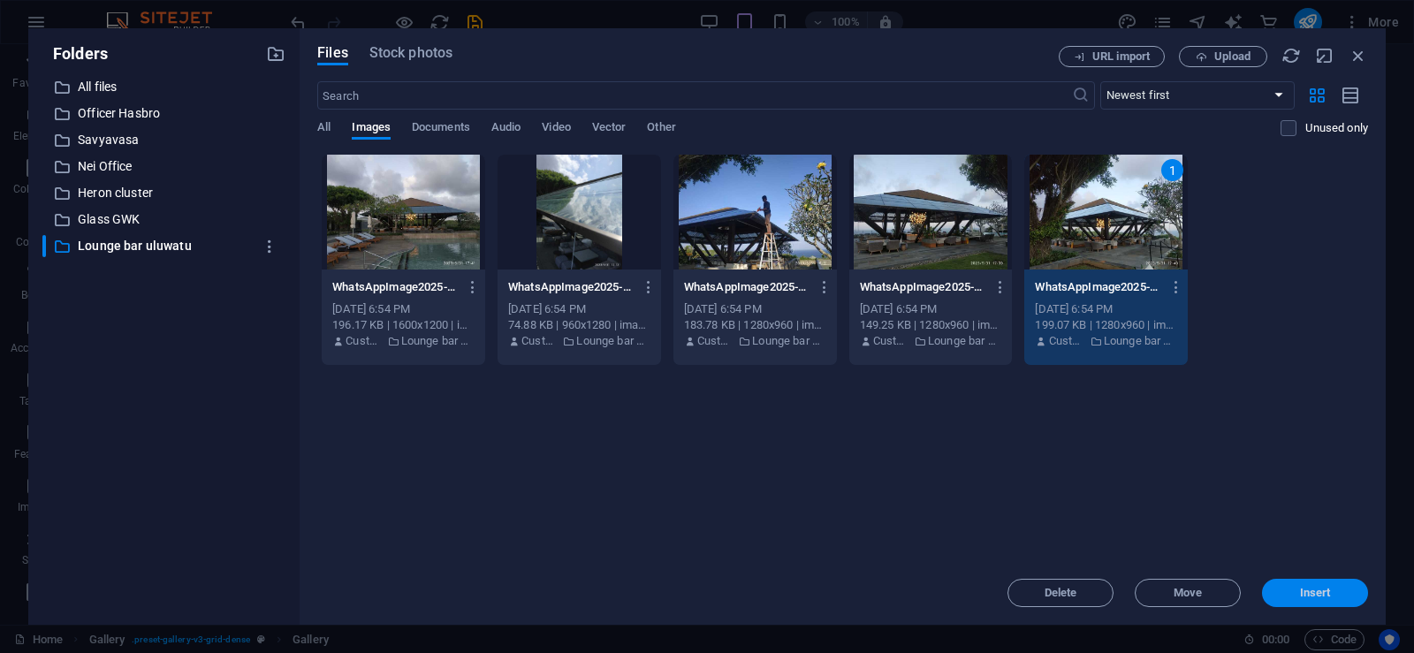
drag, startPoint x: 1303, startPoint y: 594, endPoint x: 913, endPoint y: 548, distance: 392.3
click at [1303, 594] on span "Insert" at bounding box center [1315, 592] width 31 height 11
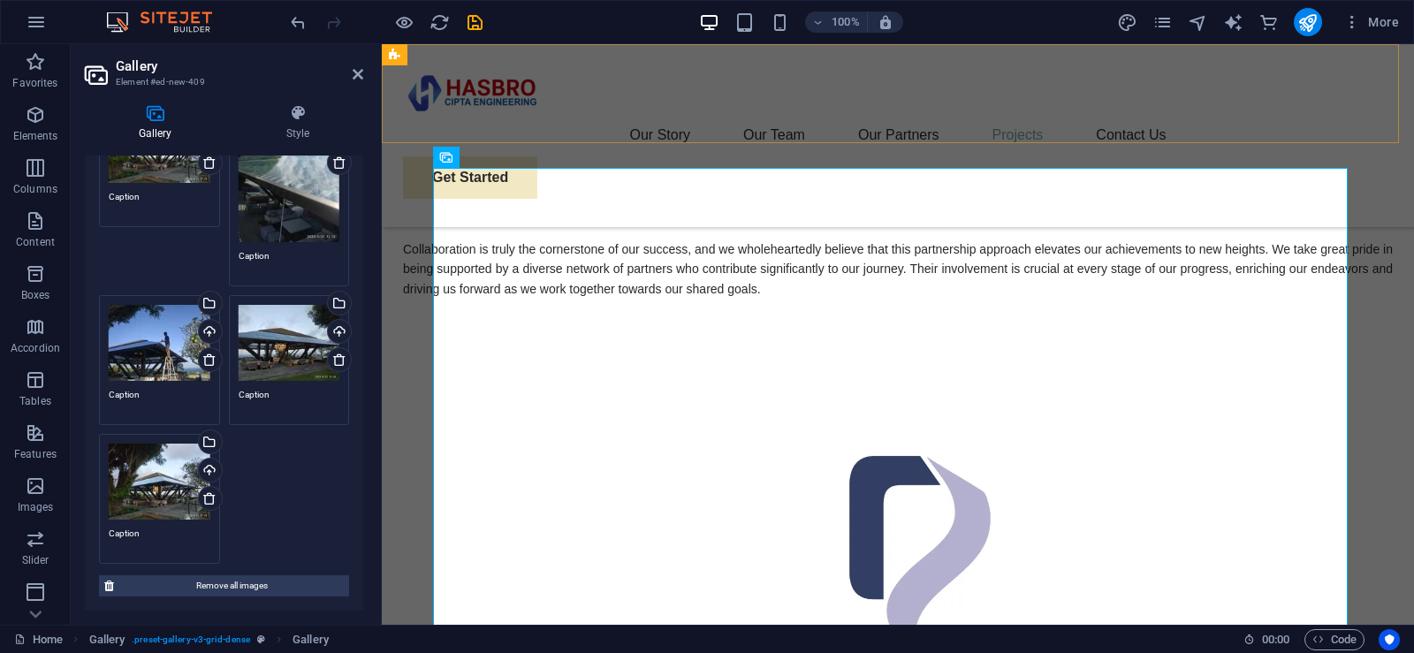
click at [1387, 133] on div "Our Story Our Team Our Partners Projects Contact Us Get Started" at bounding box center [898, 135] width 1032 height 183
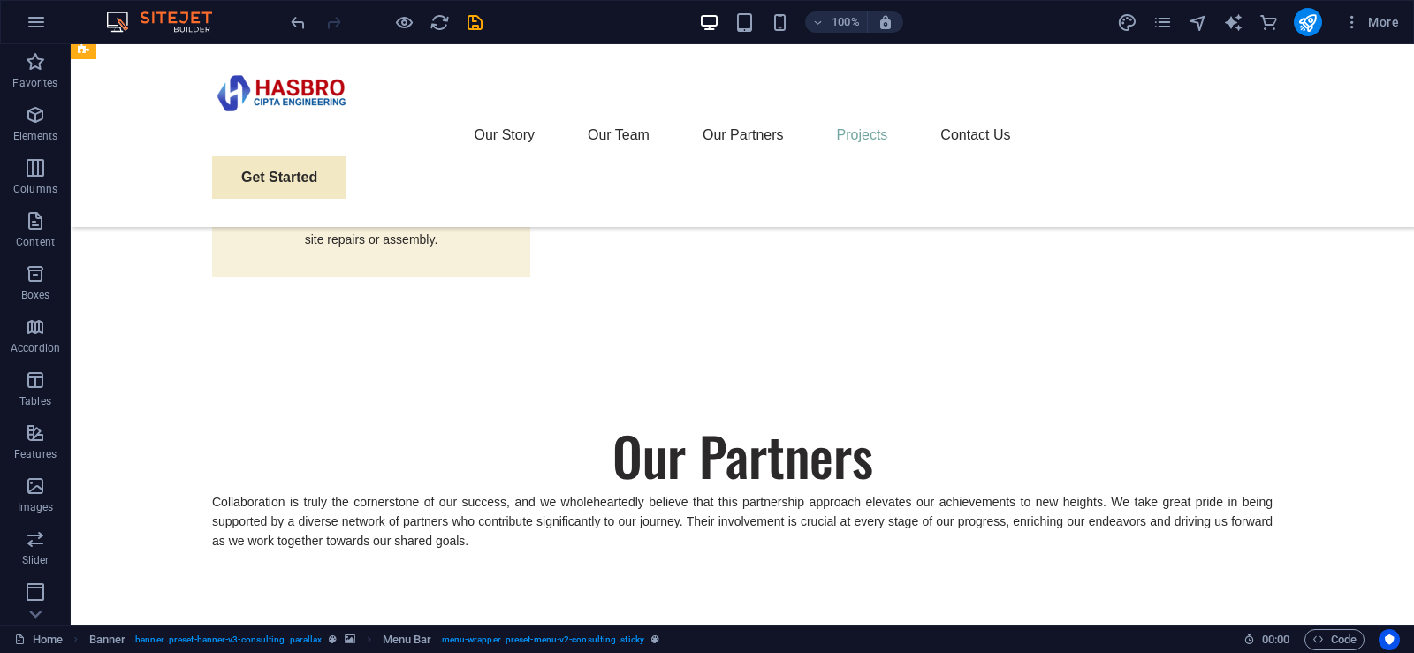
scroll to position [3847, 0]
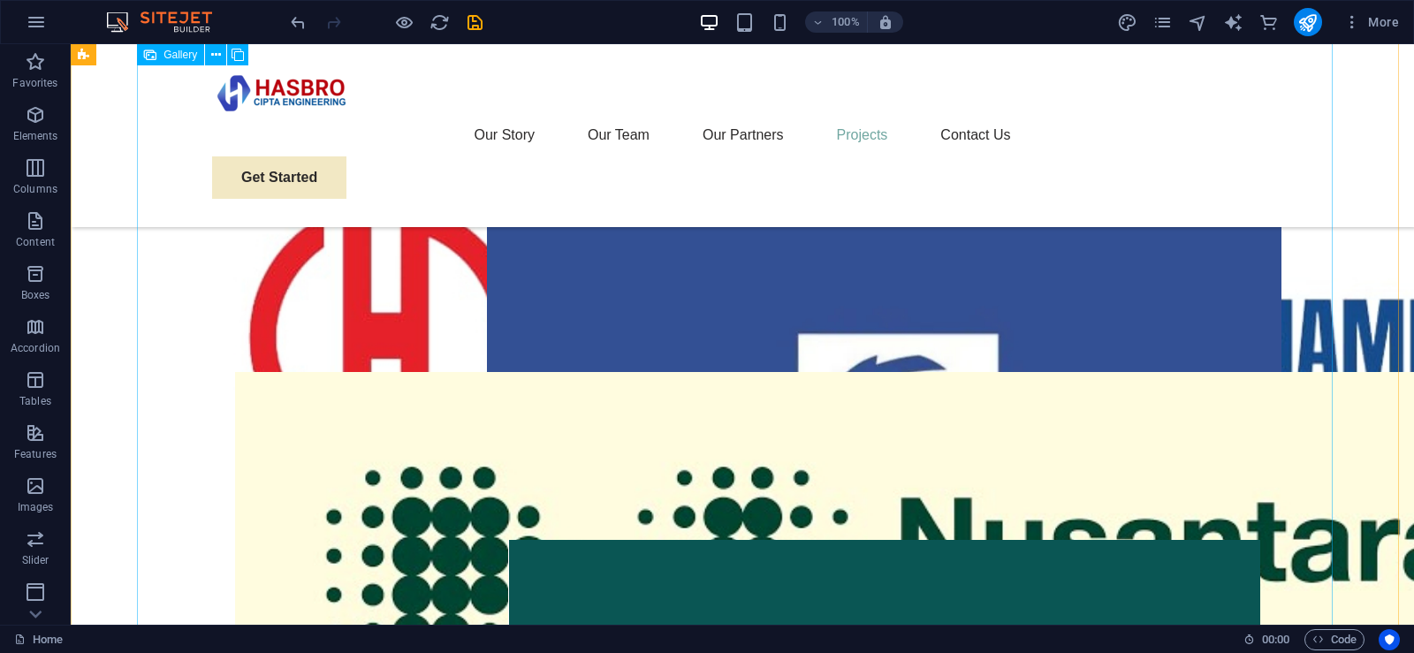
scroll to position [4731, 0]
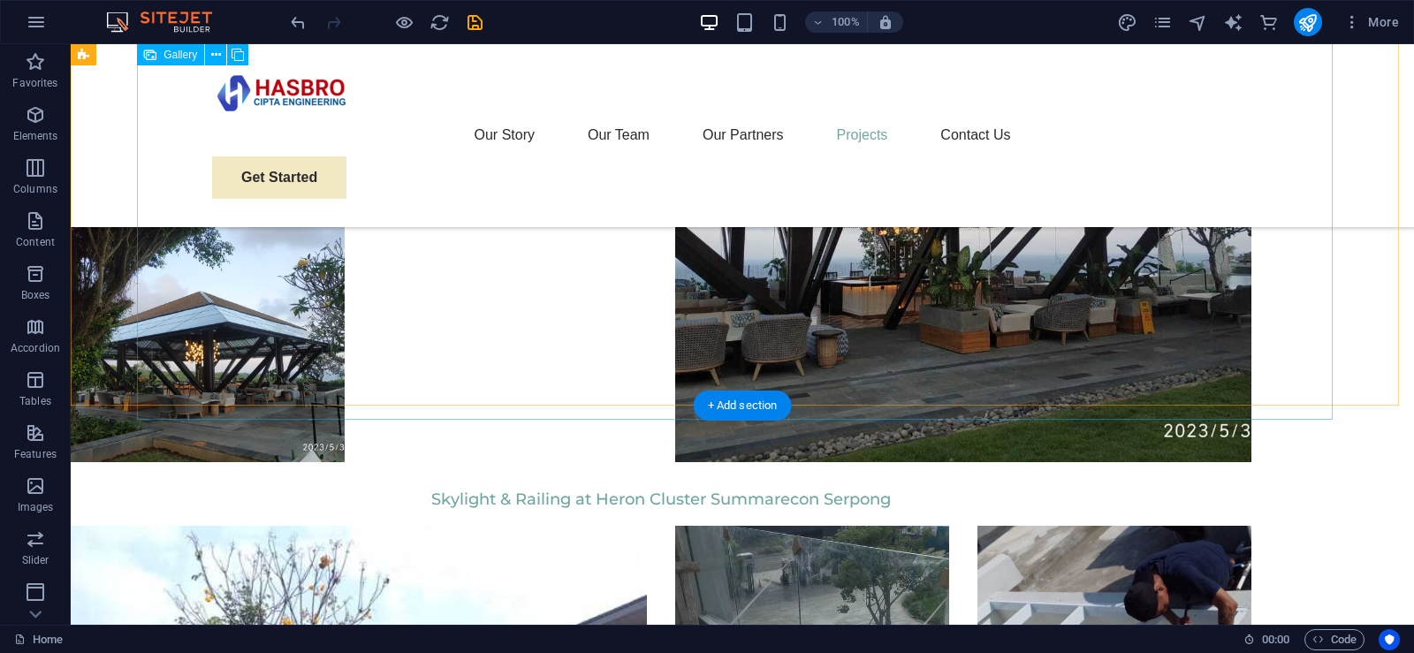
scroll to position [7558, 0]
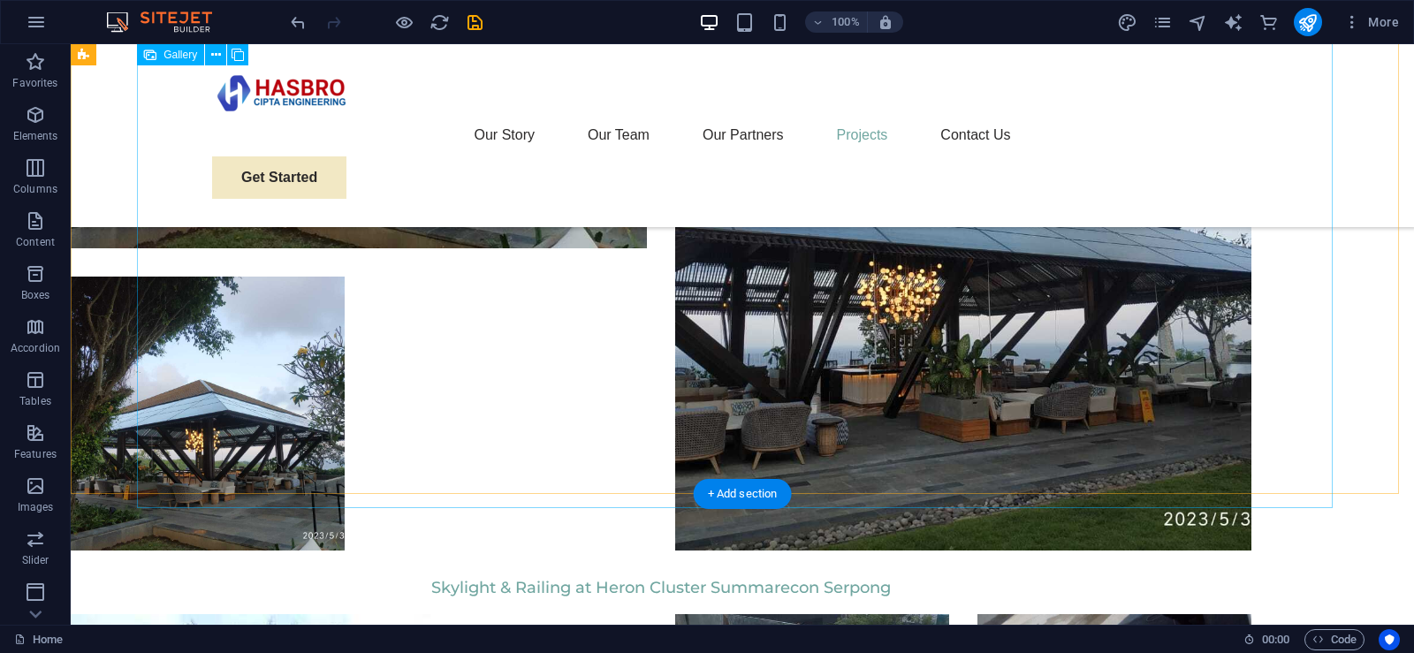
scroll to position [7470, 0]
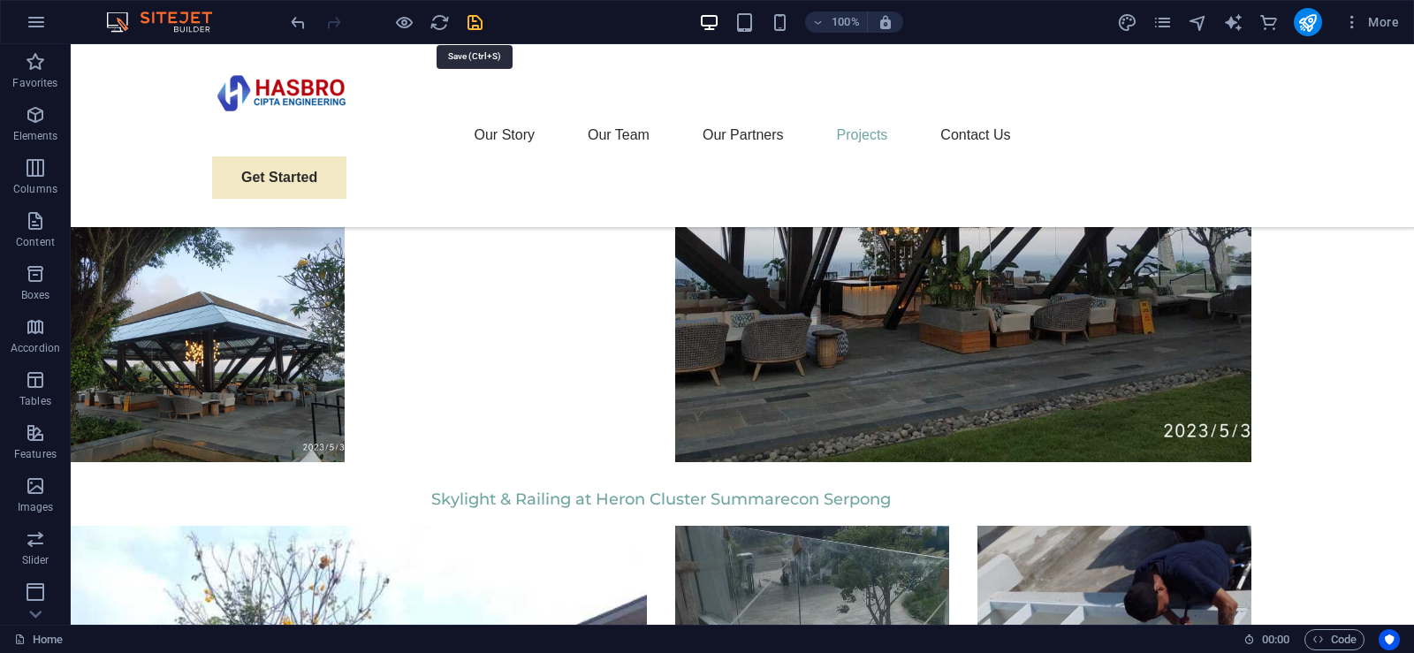
click at [477, 27] on icon "save" at bounding box center [475, 22] width 20 height 20
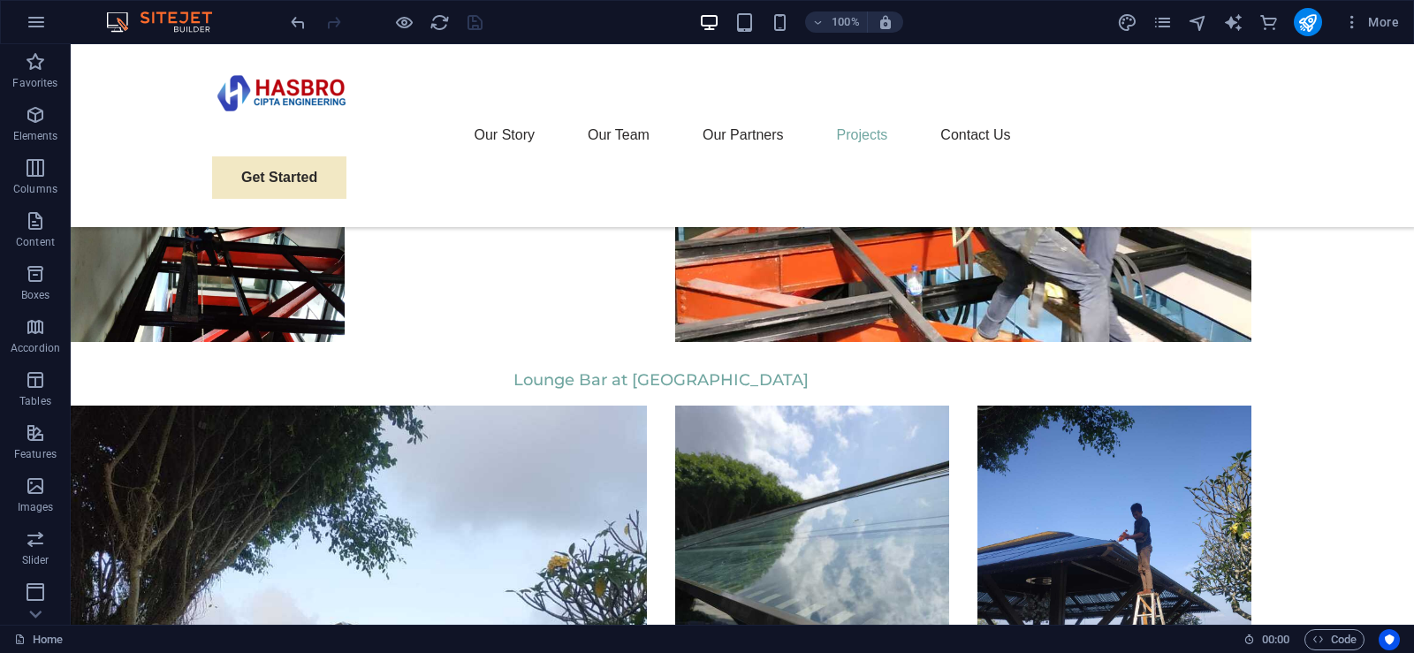
scroll to position [6692, 0]
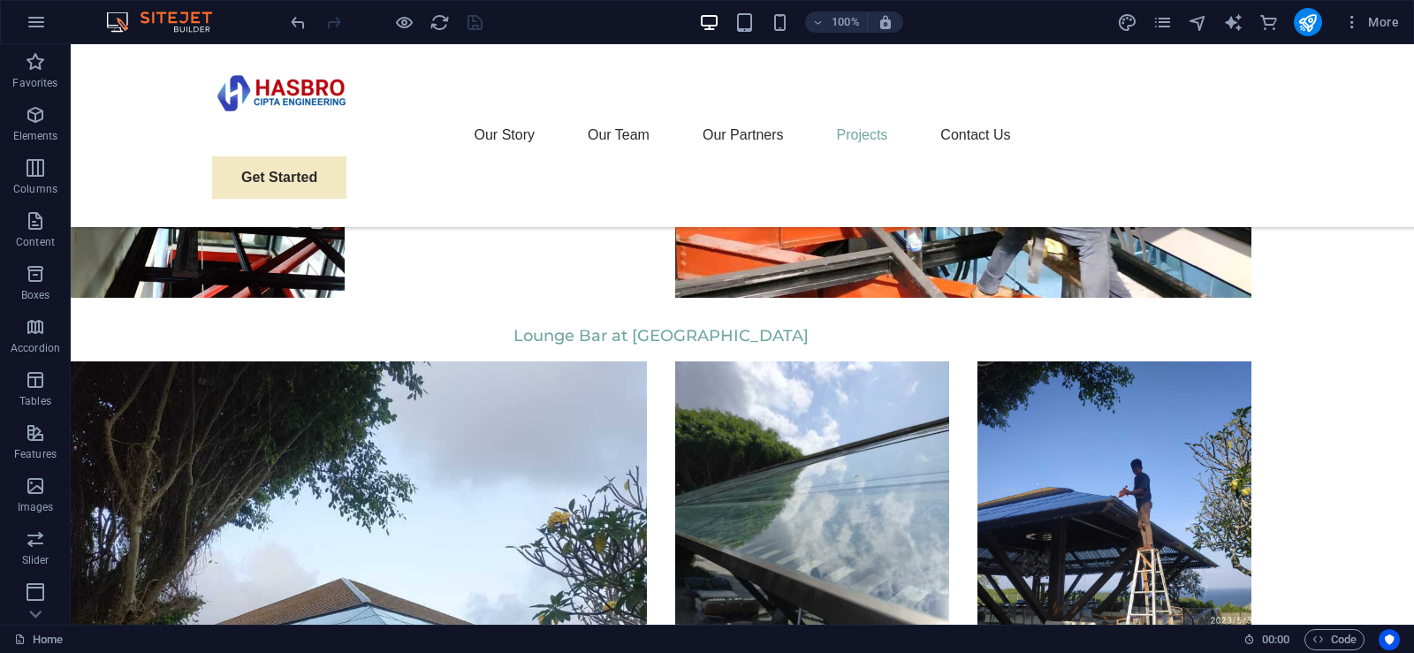
click at [476, 26] on div at bounding box center [386, 22] width 198 height 28
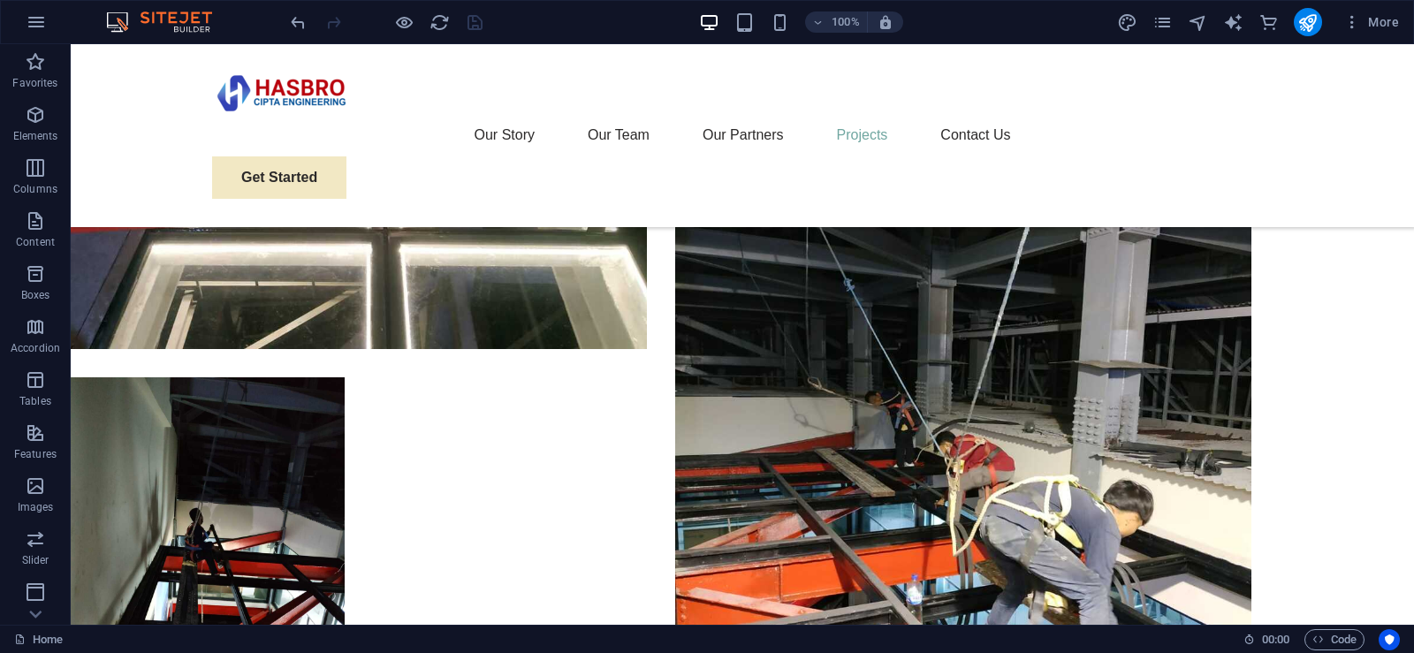
click at [473, 20] on div at bounding box center [386, 22] width 198 height 28
